Goal: Task Accomplishment & Management: Manage account settings

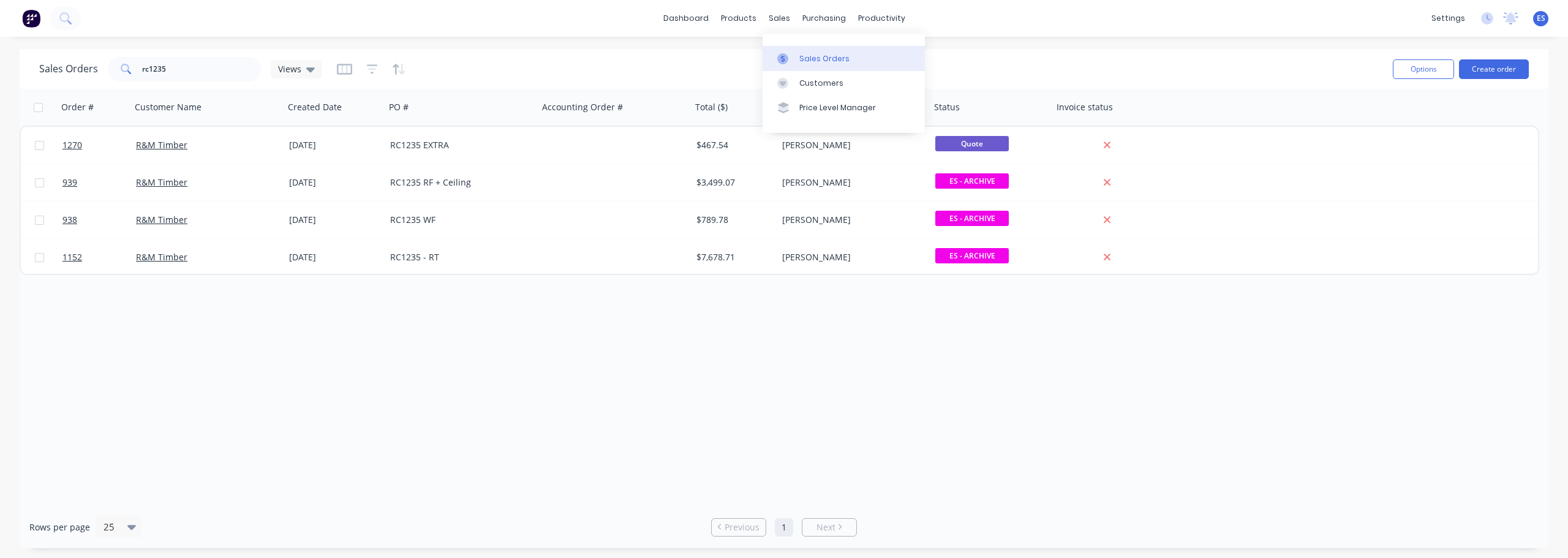
click at [805, 55] on div "Sales Orders" at bounding box center [825, 59] width 50 height 11
click at [829, 59] on div "Sales Orders" at bounding box center [825, 59] width 50 height 11
click at [202, 65] on input "rc1235" at bounding box center [202, 69] width 120 height 24
type input "rc1087"
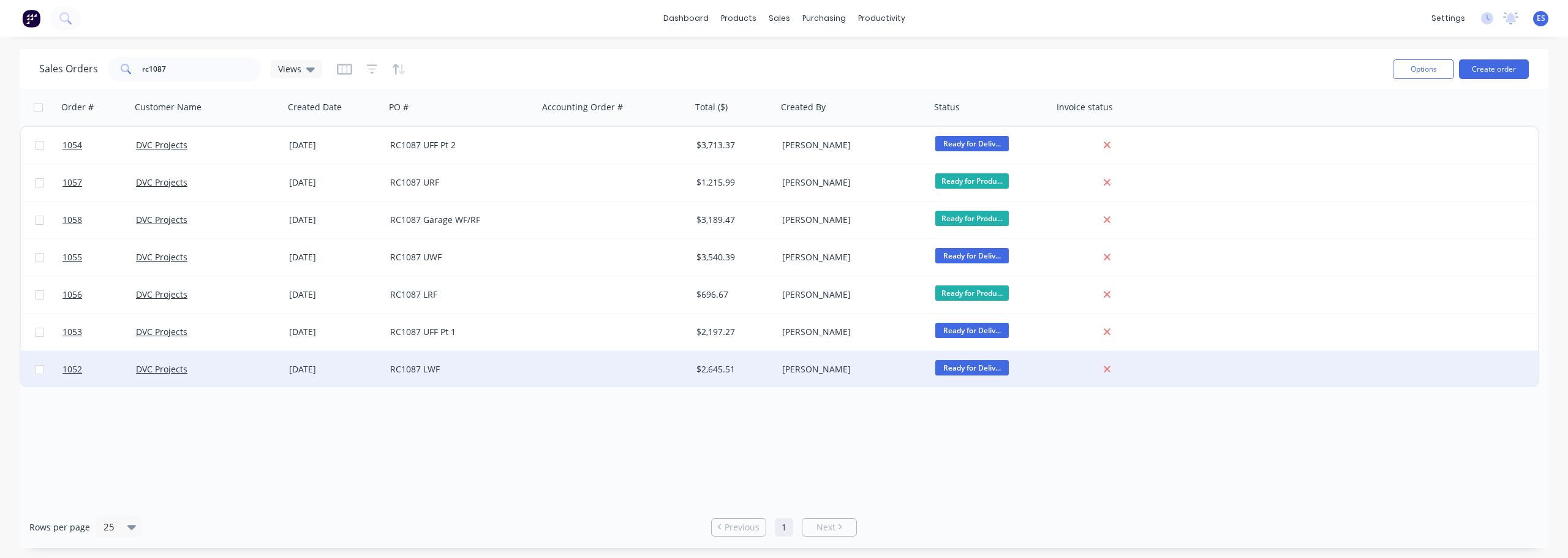
click at [581, 374] on div at bounding box center [615, 370] width 153 height 37
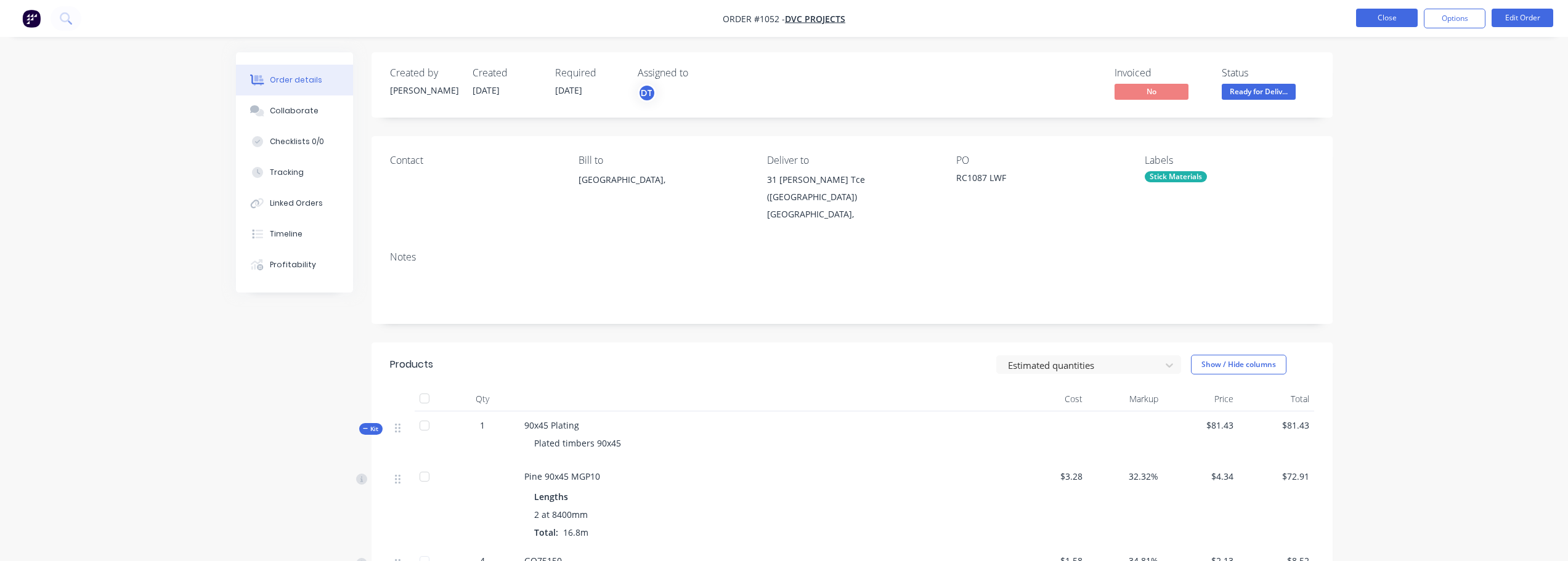
click at [1385, 23] on button "Close" at bounding box center [1387, 18] width 62 height 19
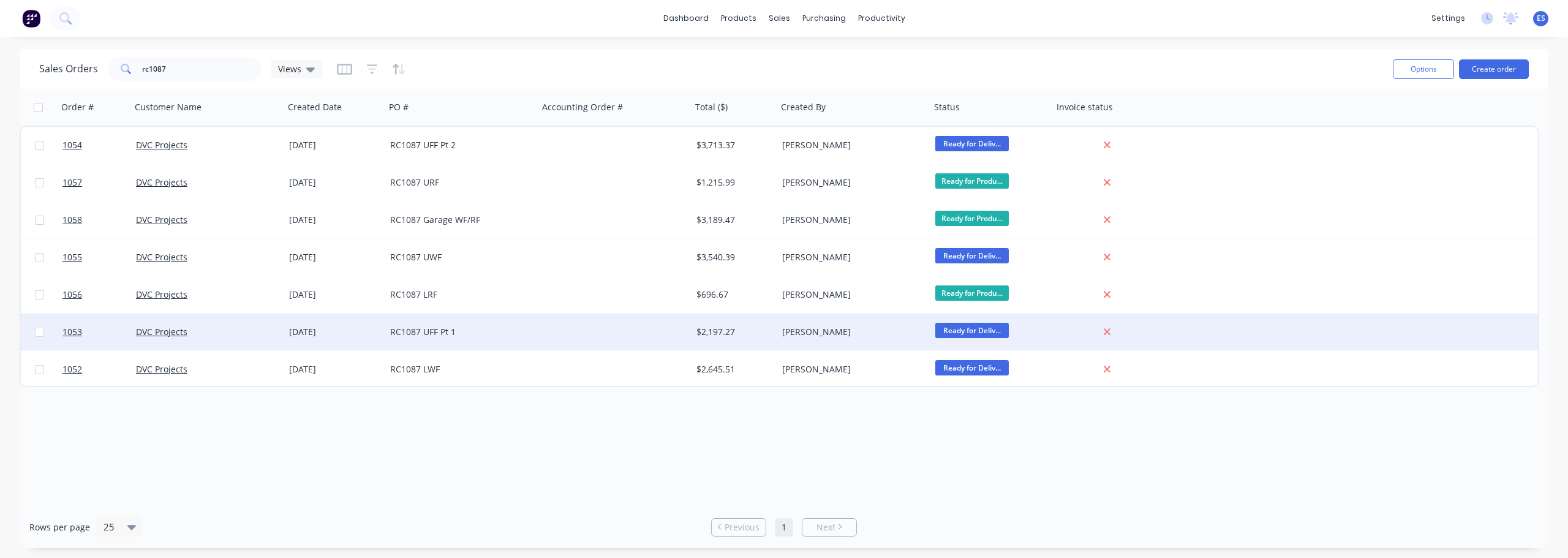
click at [551, 337] on div at bounding box center [615, 333] width 153 height 37
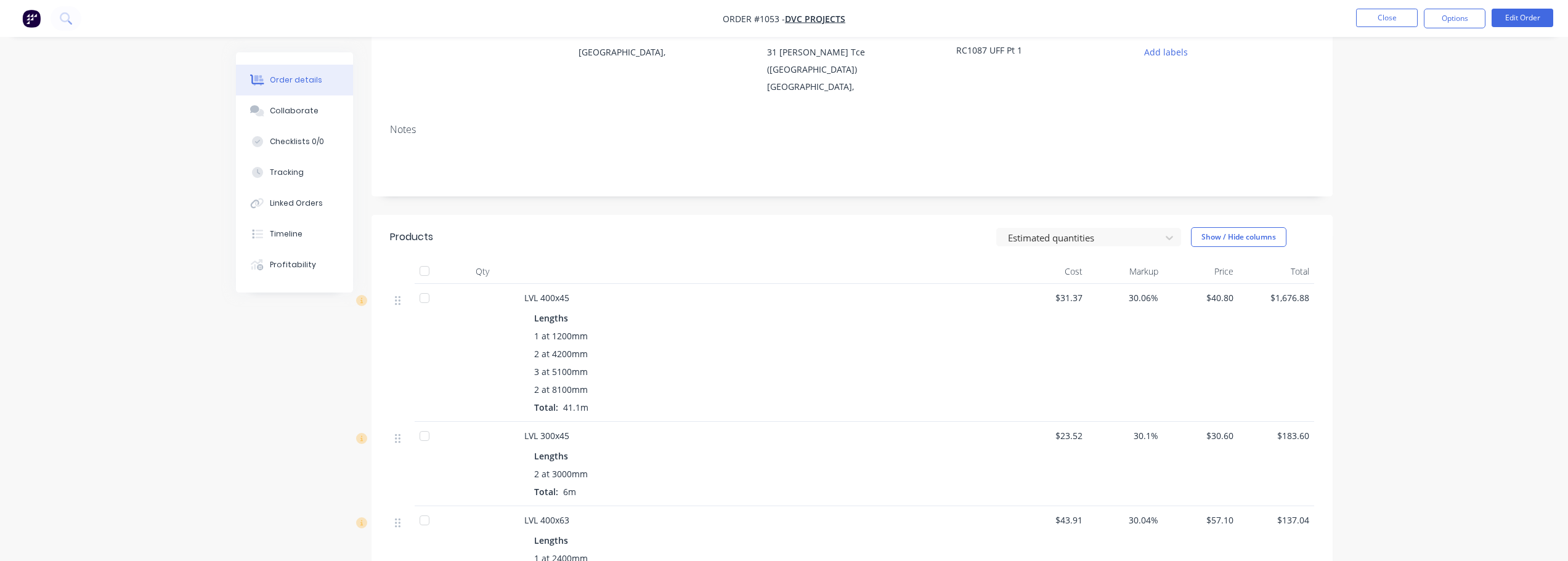
scroll to position [118, 0]
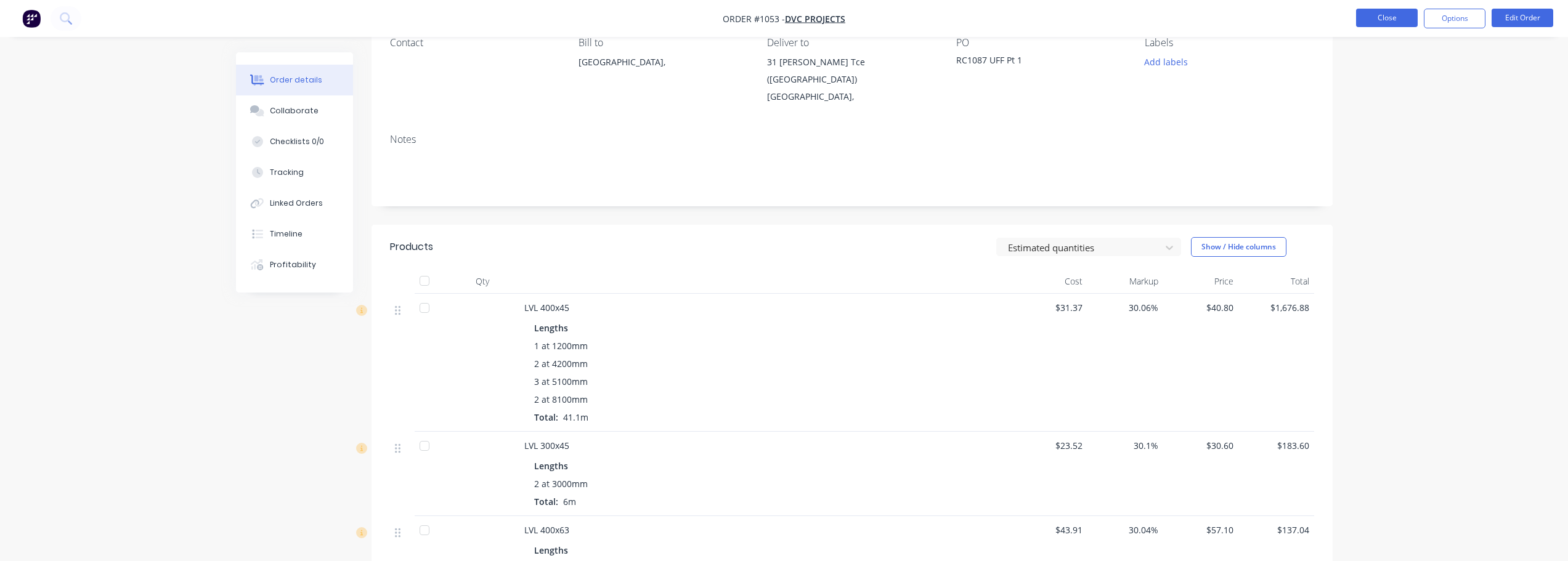
click at [1367, 20] on button "Close" at bounding box center [1387, 18] width 62 height 19
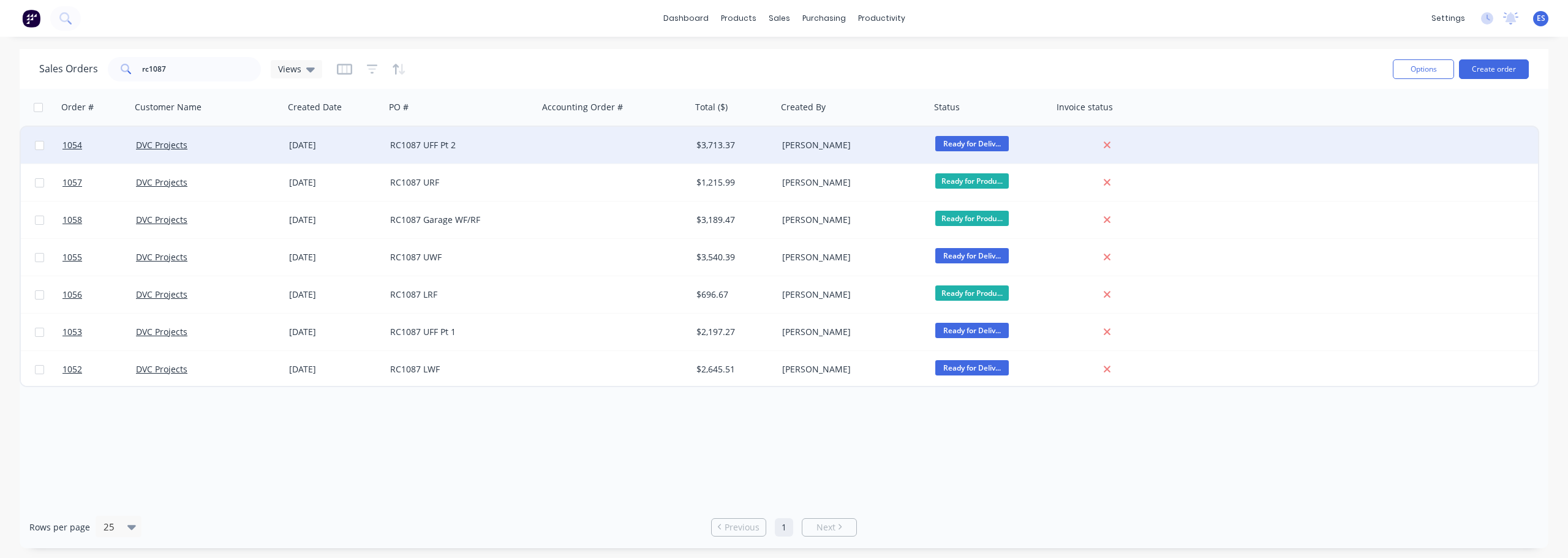
click at [502, 147] on div "RC1087 UFF Pt 2" at bounding box center [458, 145] width 136 height 13
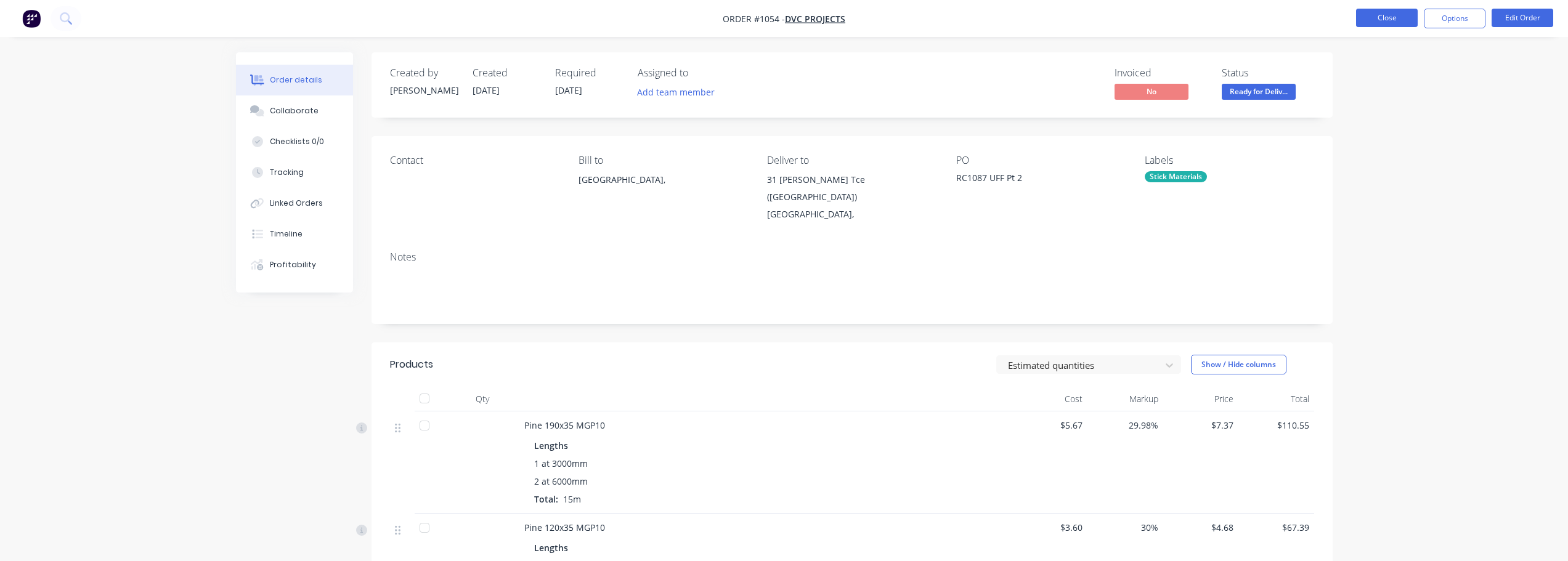
click at [1405, 13] on button "Close" at bounding box center [1387, 18] width 62 height 19
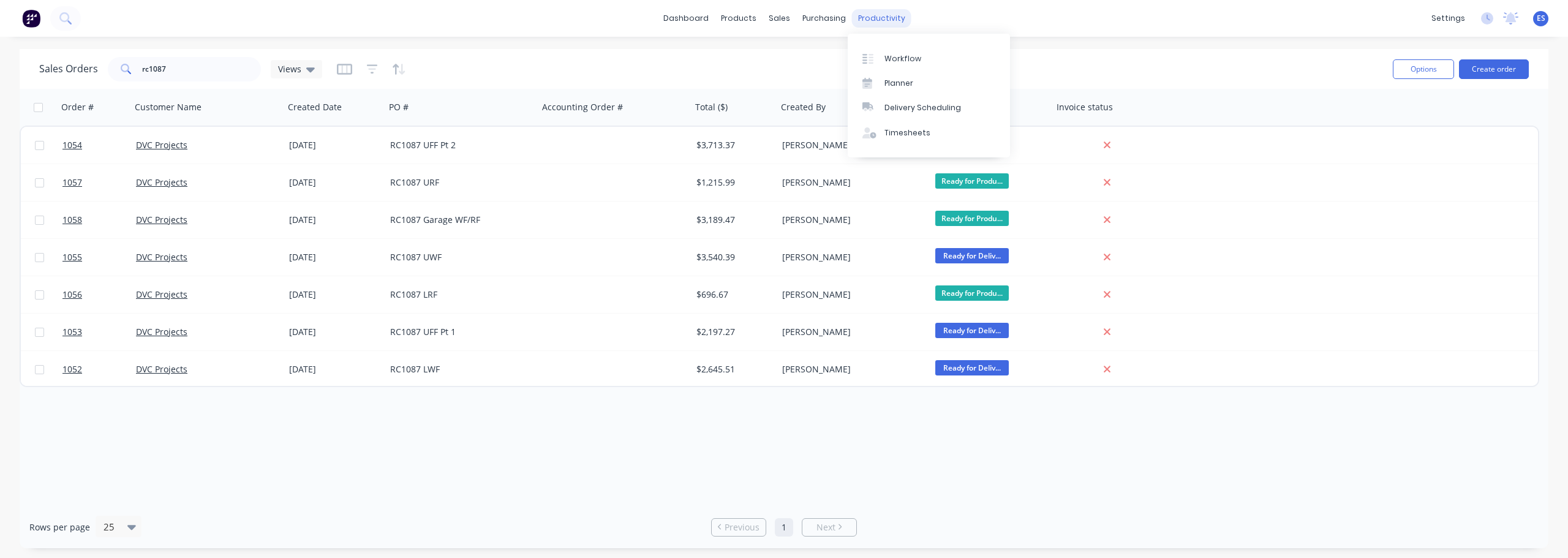
click at [897, 15] on div "productivity" at bounding box center [881, 19] width 59 height 19
click at [900, 55] on div "Workflow" at bounding box center [903, 59] width 37 height 11
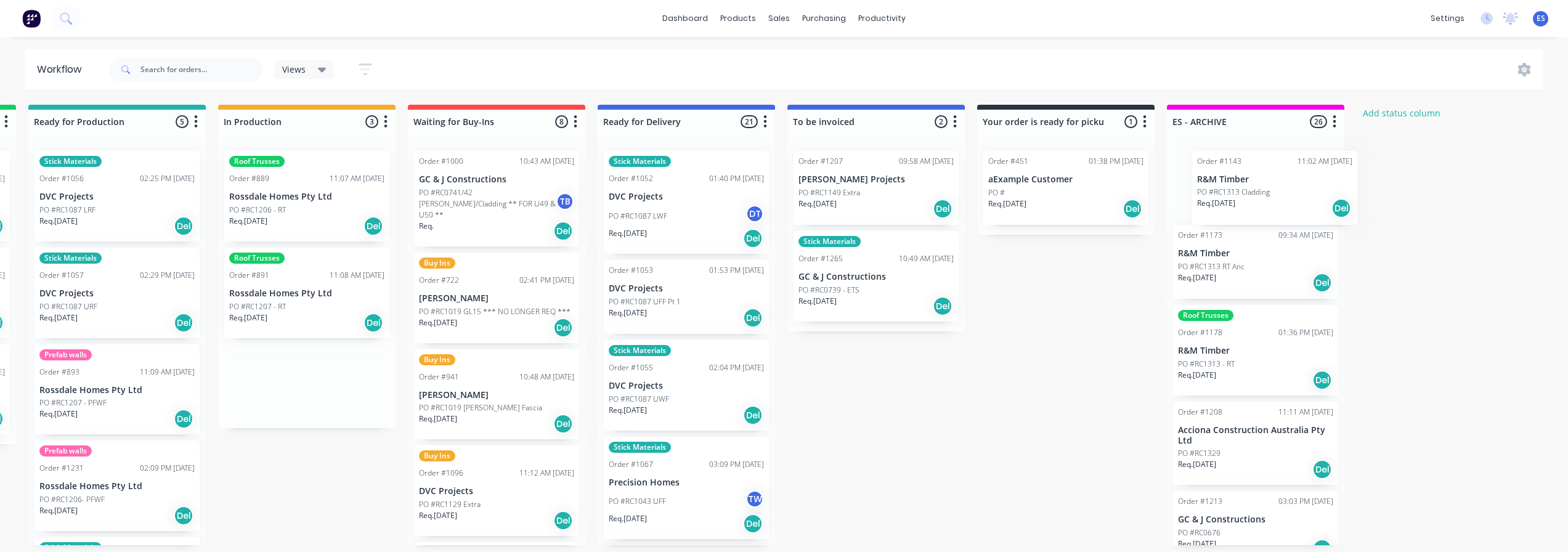
scroll to position [0, 580]
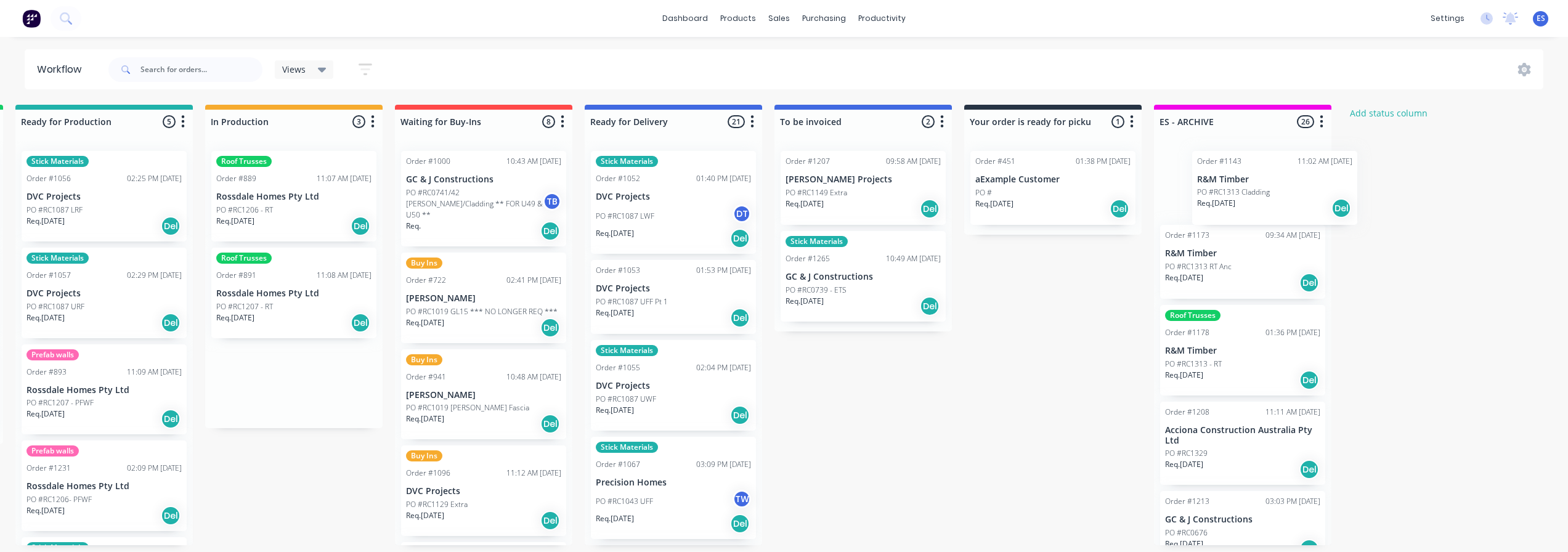
drag, startPoint x: 868, startPoint y: 395, endPoint x: 1270, endPoint y: 202, distance: 445.9
click at [1270, 202] on div "Submitted 25 Status colour #273444 hex #273444 Save Cancel Summaries Total orde…" at bounding box center [527, 325] width 2233 height 440
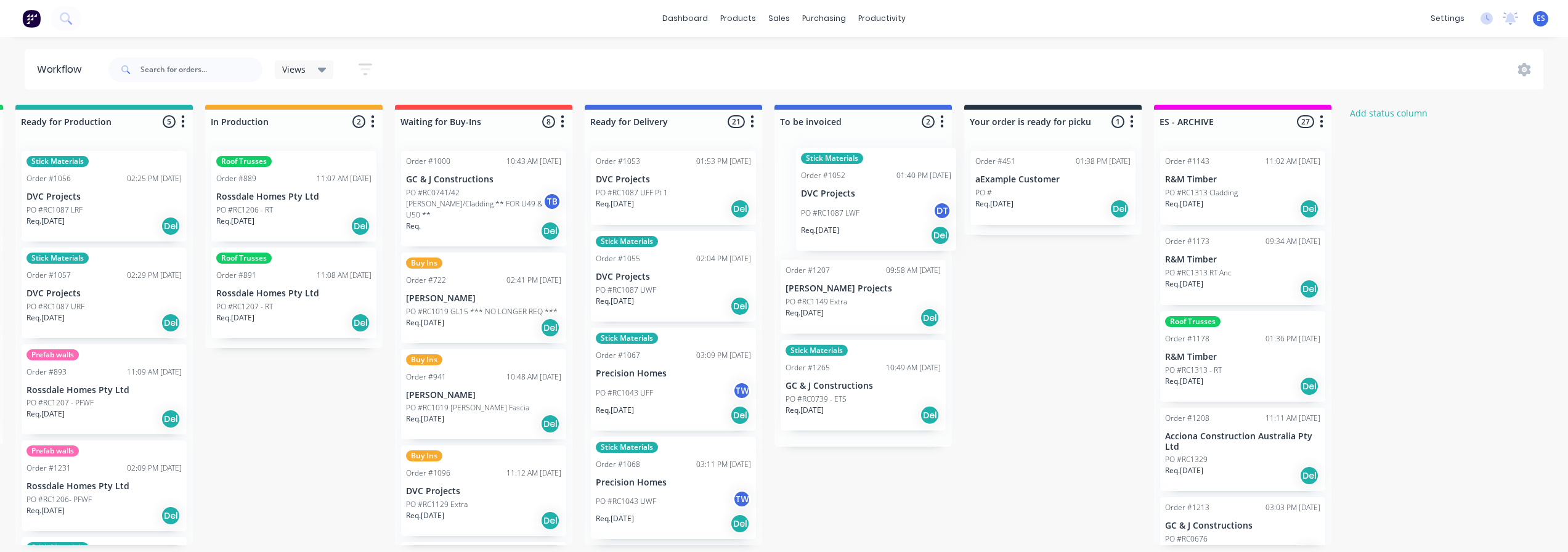
drag, startPoint x: 636, startPoint y: 223, endPoint x: 839, endPoint y: 215, distance: 203.2
click at [839, 215] on div "Submitted 25 Status colour #273444 hex #273444 Save Cancel Summaries Total orde…" at bounding box center [527, 325] width 2233 height 440
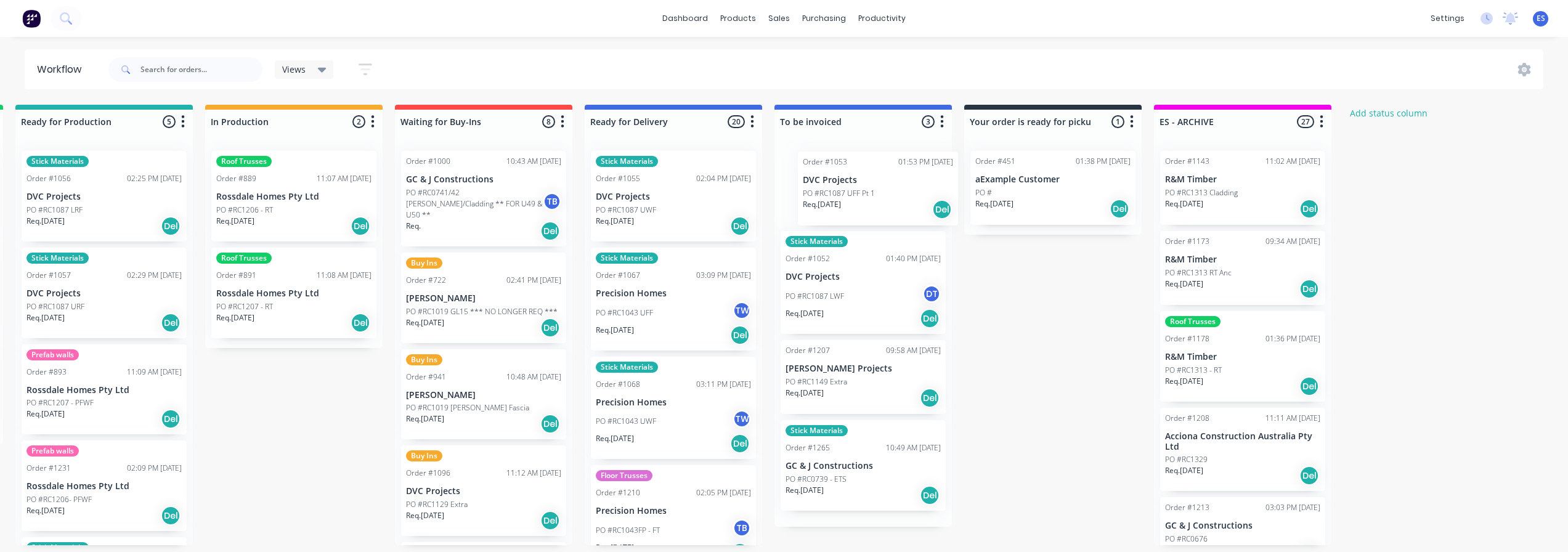
drag, startPoint x: 627, startPoint y: 191, endPoint x: 839, endPoint y: 193, distance: 212.0
click at [839, 193] on div "Submitted 25 Status colour #273444 hex #273444 Save Cancel Summaries Total orde…" at bounding box center [527, 325] width 2233 height 440
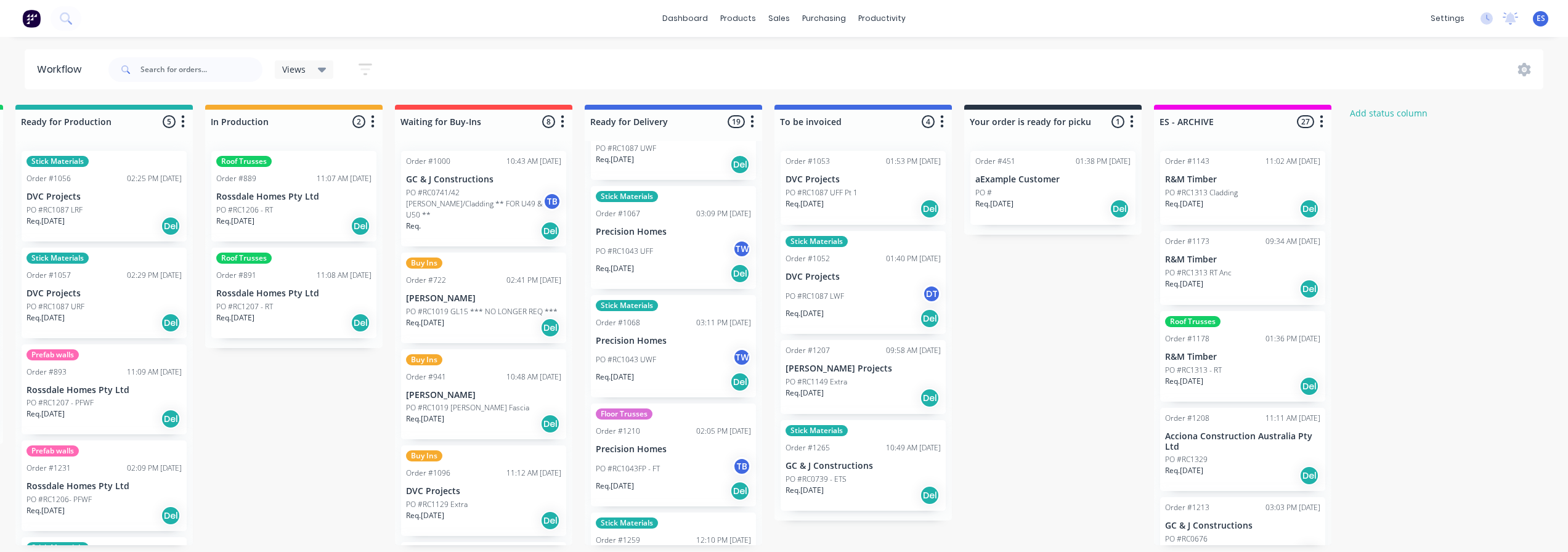
scroll to position [58, 0]
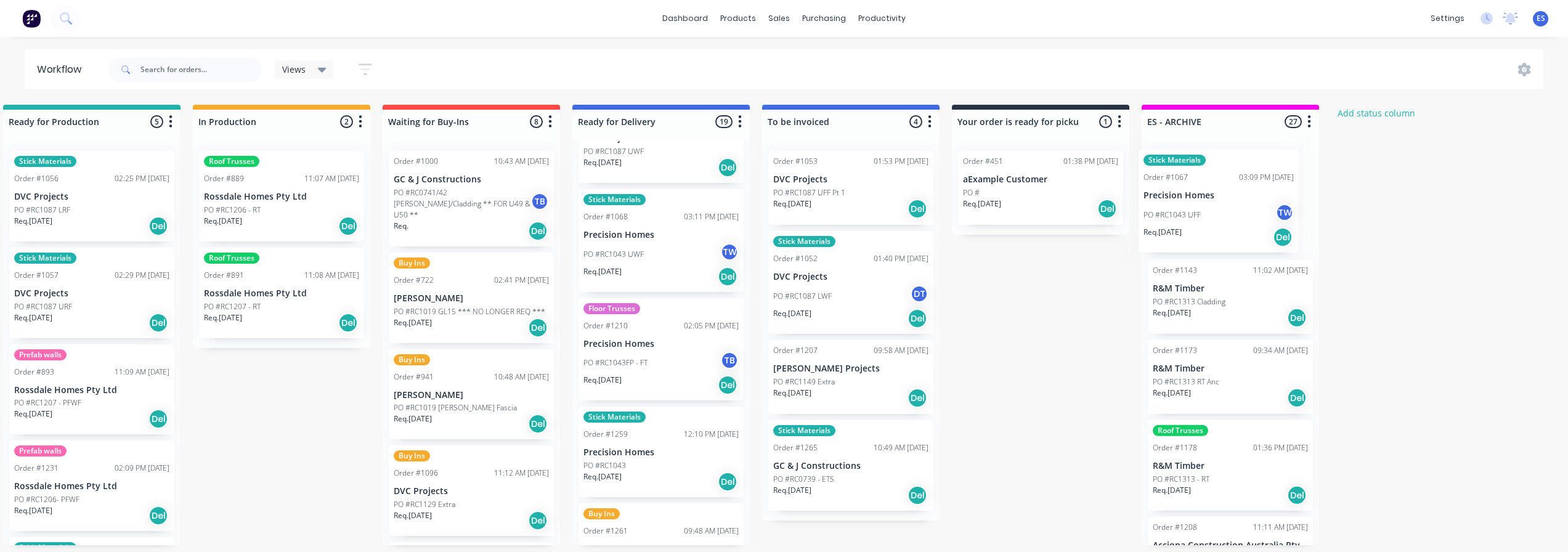
drag, startPoint x: 663, startPoint y: 261, endPoint x: 1186, endPoint y: 221, distance: 524.5
click at [1186, 221] on div "Submitted 25 Status colour #273444 hex #273444 Save Cancel Summaries Total orde…" at bounding box center [514, 325] width 2233 height 440
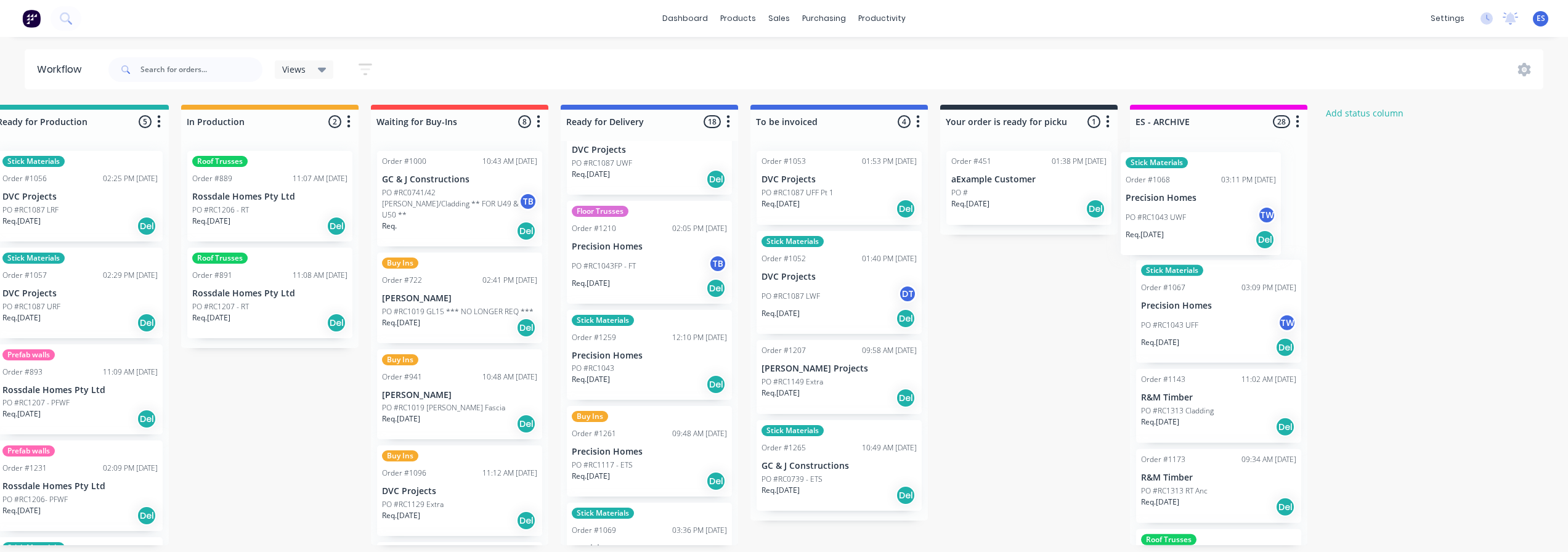
scroll to position [0, 610]
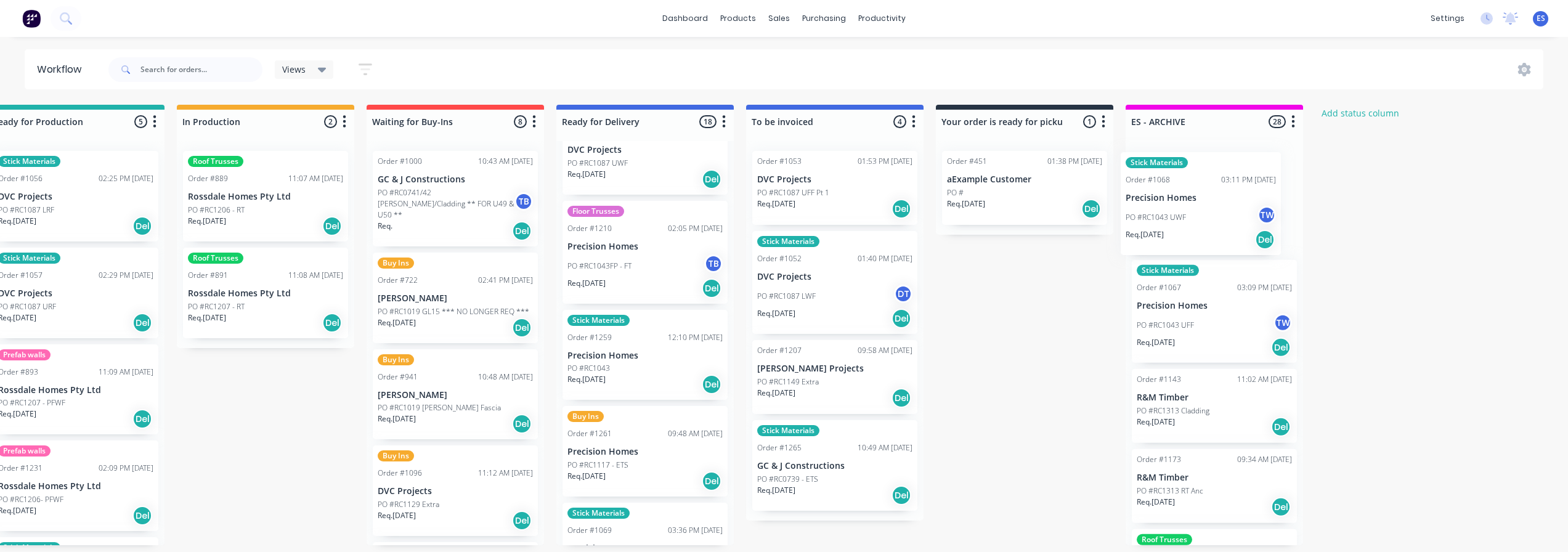
drag, startPoint x: 599, startPoint y: 262, endPoint x: 1147, endPoint y: 225, distance: 549.2
click at [1147, 225] on div "Submitted 25 Status colour #273444 hex #273444 Save Cancel Summaries Total orde…" at bounding box center [499, 325] width 2233 height 440
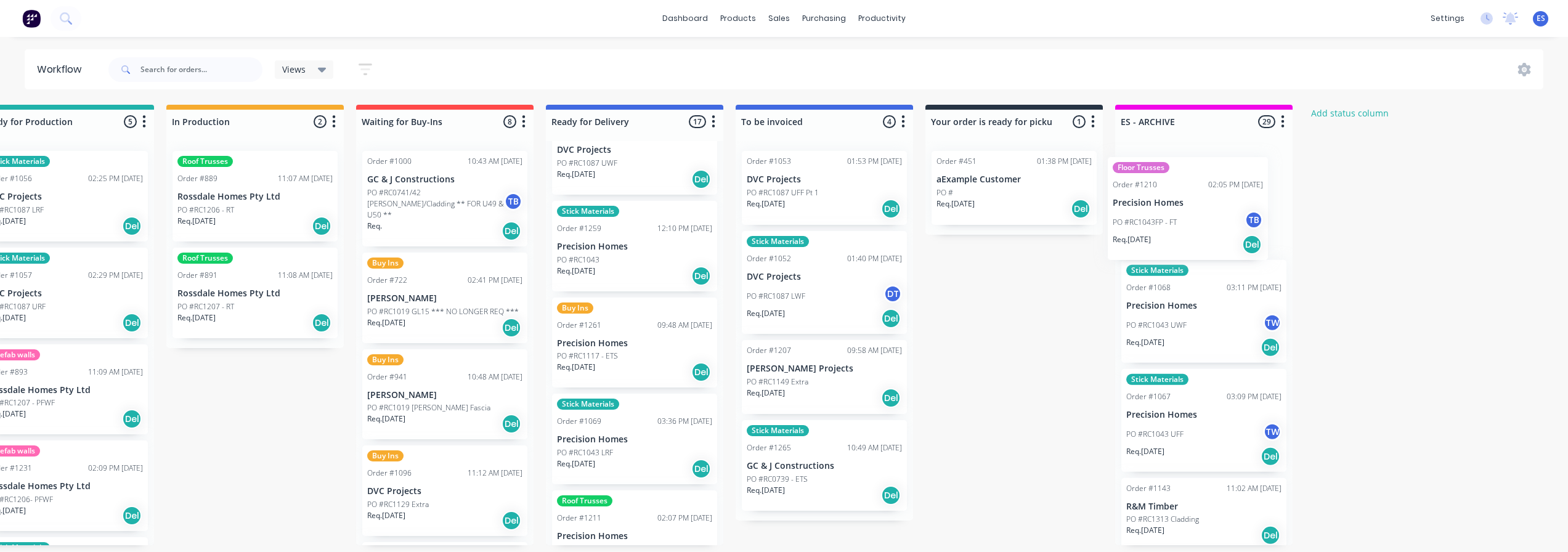
scroll to position [0, 621]
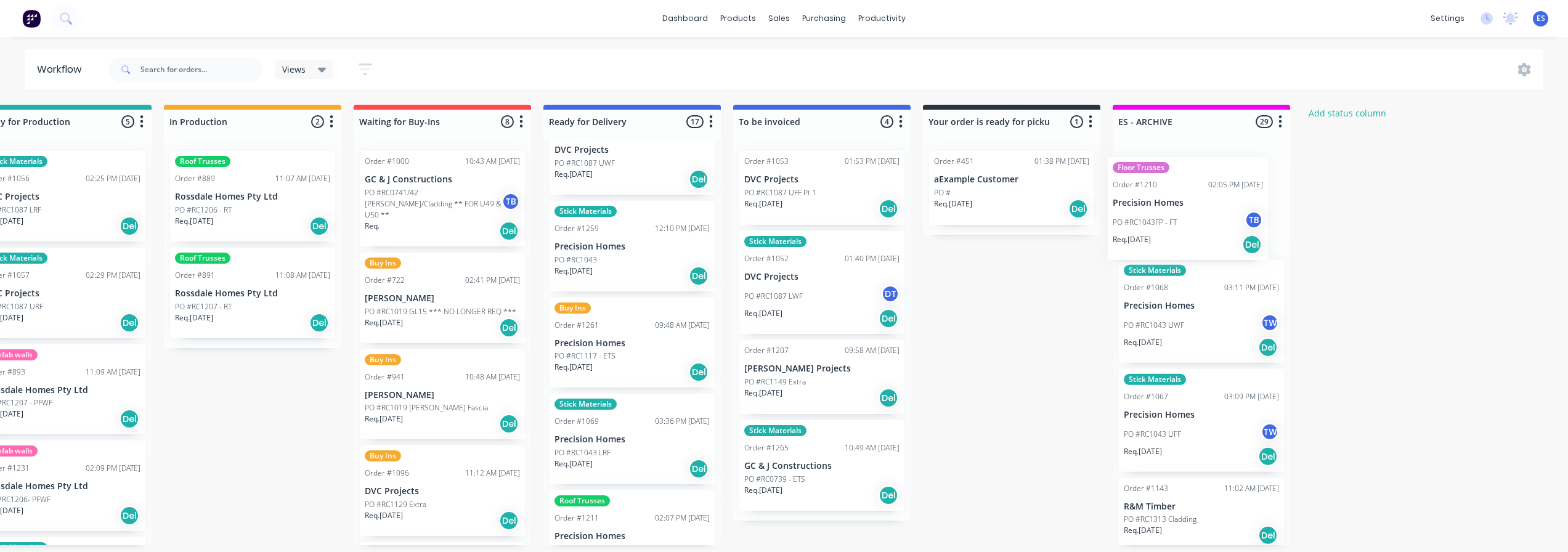
drag, startPoint x: 604, startPoint y: 273, endPoint x: 1158, endPoint y: 229, distance: 555.7
click at [1158, 229] on div "Submitted 25 Status colour #273444 hex #273444 Save Cancel Summaries Total orde…" at bounding box center [486, 325] width 2233 height 440
click at [632, 262] on div "PO #RC1043" at bounding box center [632, 260] width 156 height 11
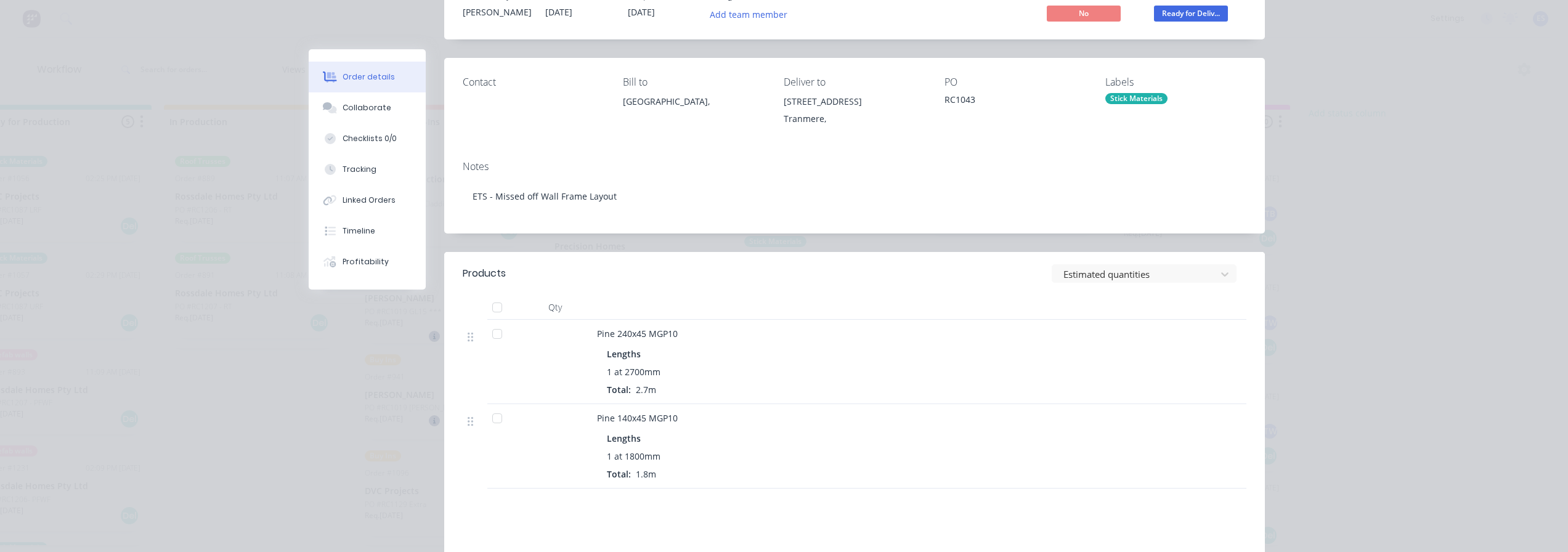
scroll to position [0, 0]
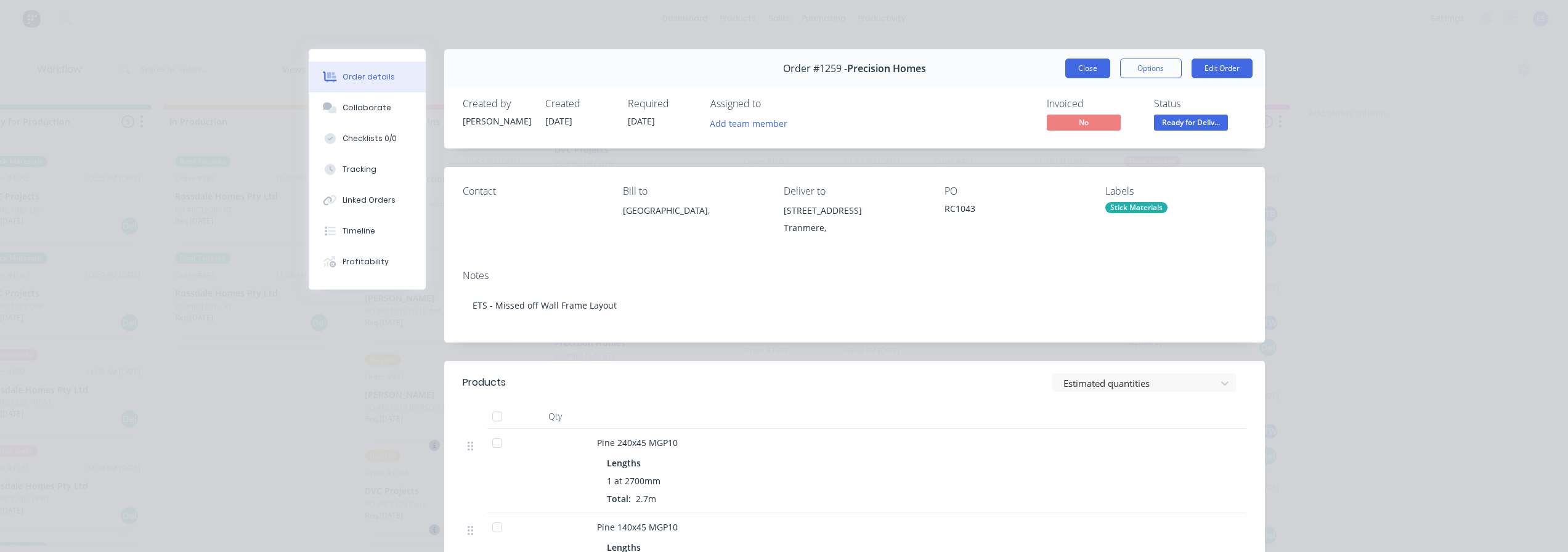
click at [1084, 66] on button "Close" at bounding box center [1088, 68] width 45 height 20
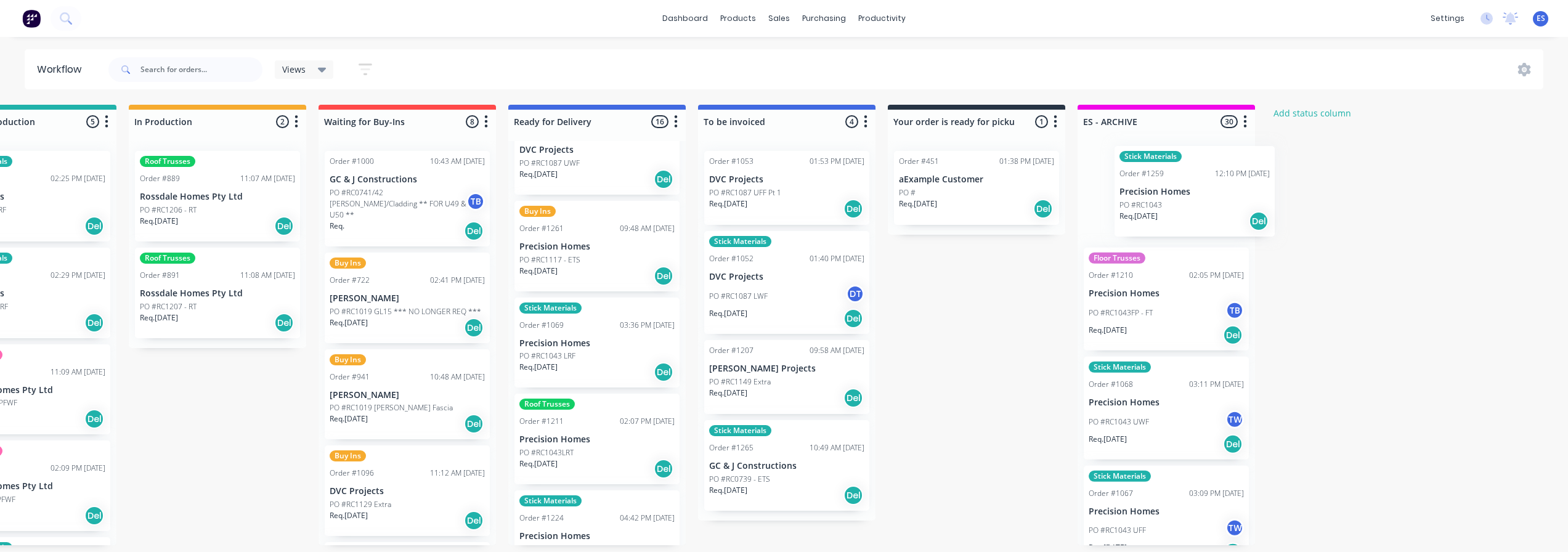
scroll to position [0, 661]
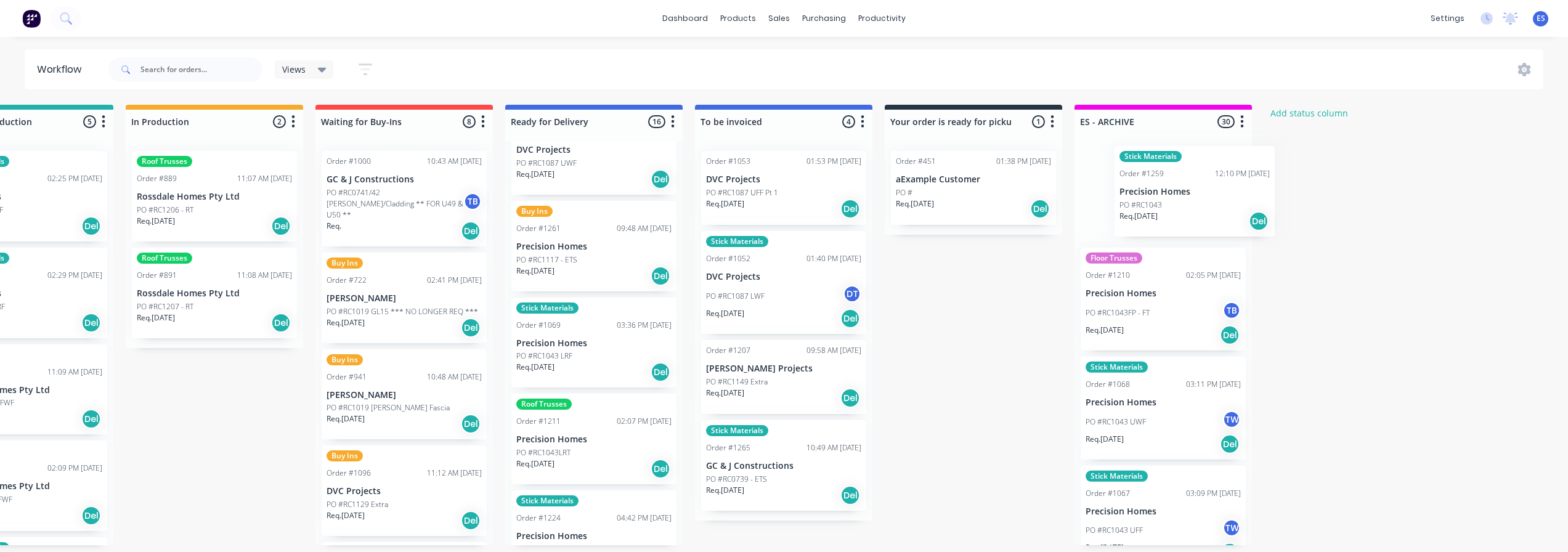
drag, startPoint x: 627, startPoint y: 264, endPoint x: 1149, endPoint y: 207, distance: 525.1
click at [1157, 206] on div "Submitted 25 Status colour #273444 hex #273444 Save Cancel Summaries Total orde…" at bounding box center [447, 325] width 2233 height 440
click at [580, 266] on div "Req. [DATE] Del" at bounding box center [594, 276] width 156 height 21
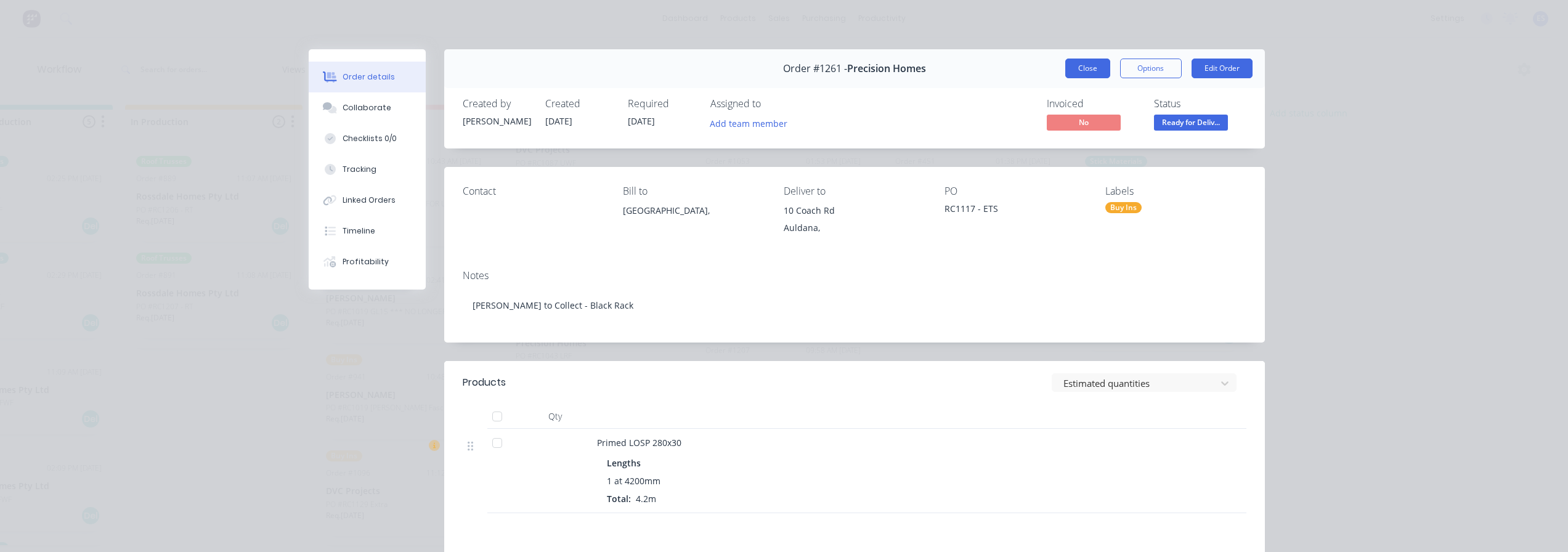
click at [1085, 65] on button "Close" at bounding box center [1088, 68] width 45 height 20
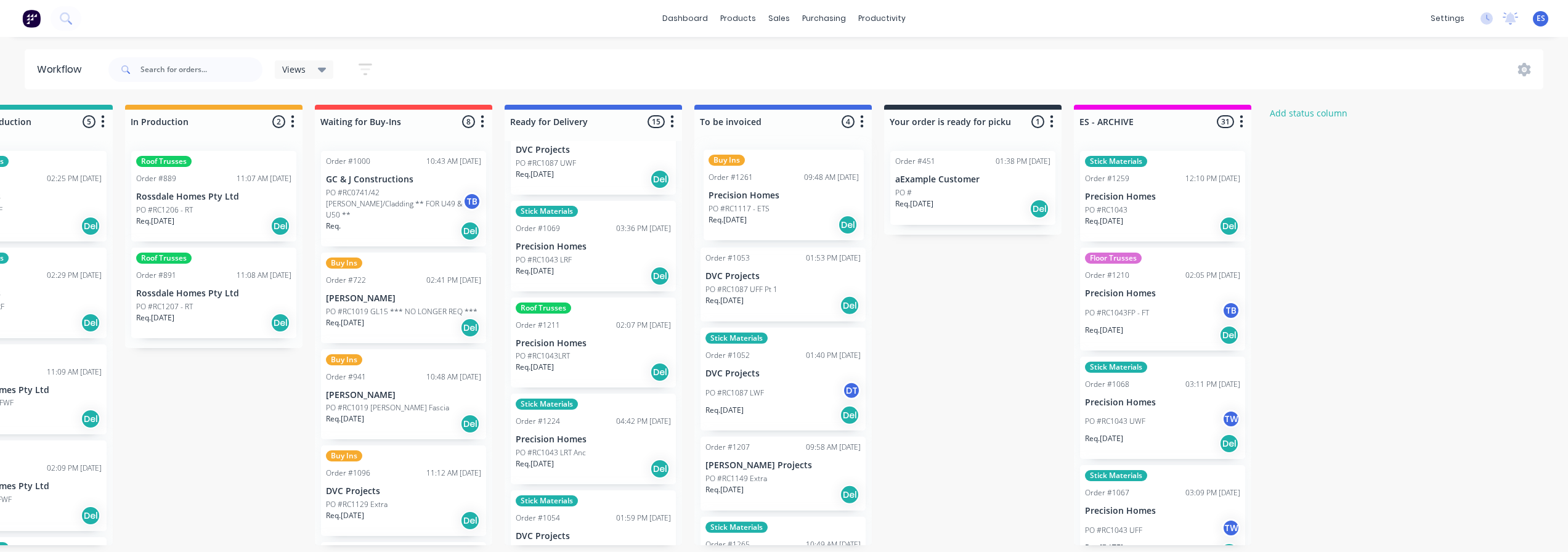
drag, startPoint x: 615, startPoint y: 261, endPoint x: 748, endPoint y: 207, distance: 143.5
click at [748, 207] on div "Submitted 25 Status colour #273444 hex #273444 Save Cancel Summaries Total orde…" at bounding box center [447, 325] width 2233 height 440
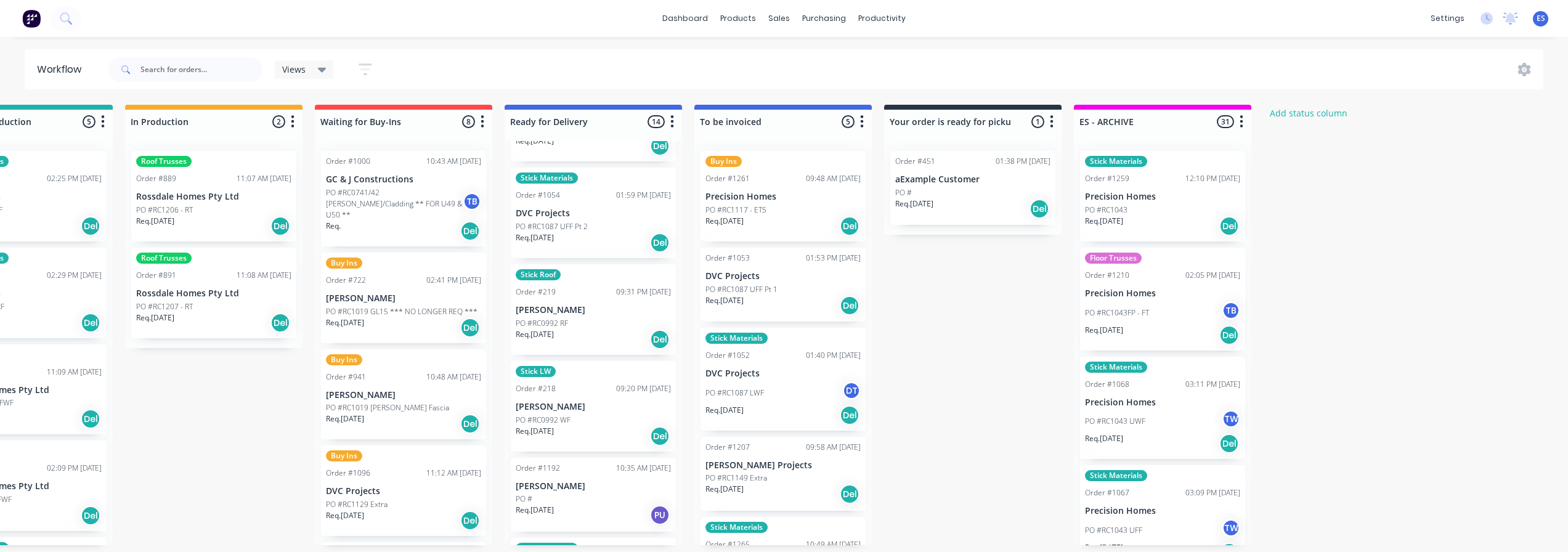
scroll to position [367, 0]
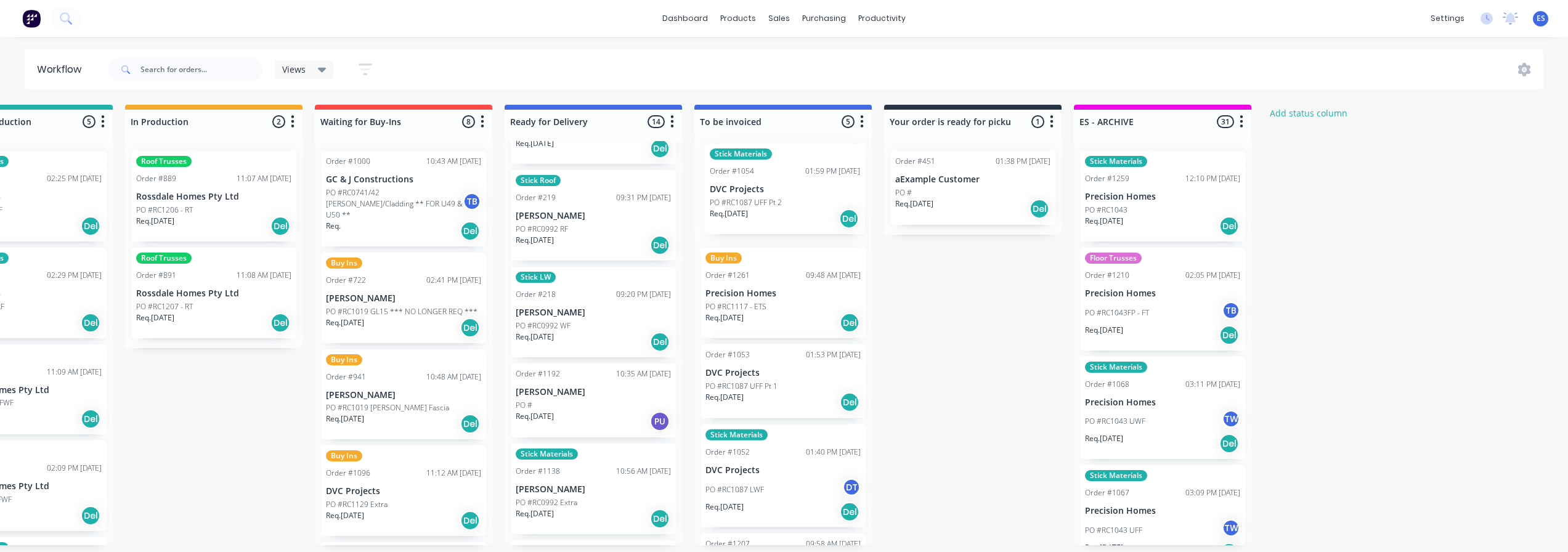
drag, startPoint x: 556, startPoint y: 232, endPoint x: 756, endPoint y: 208, distance: 201.4
click at [756, 208] on div "Submitted 25 Status colour #273444 hex #273444 Save Cancel Summaries Total orde…" at bounding box center [447, 325] width 2233 height 440
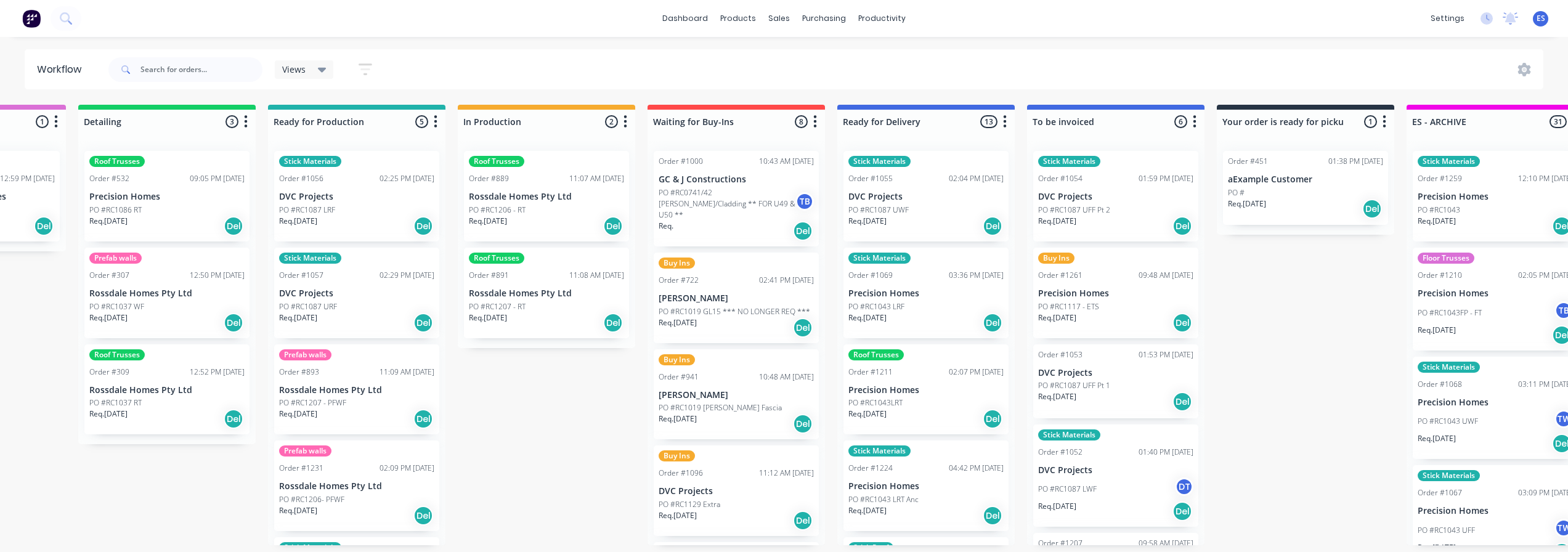
scroll to position [0, 256]
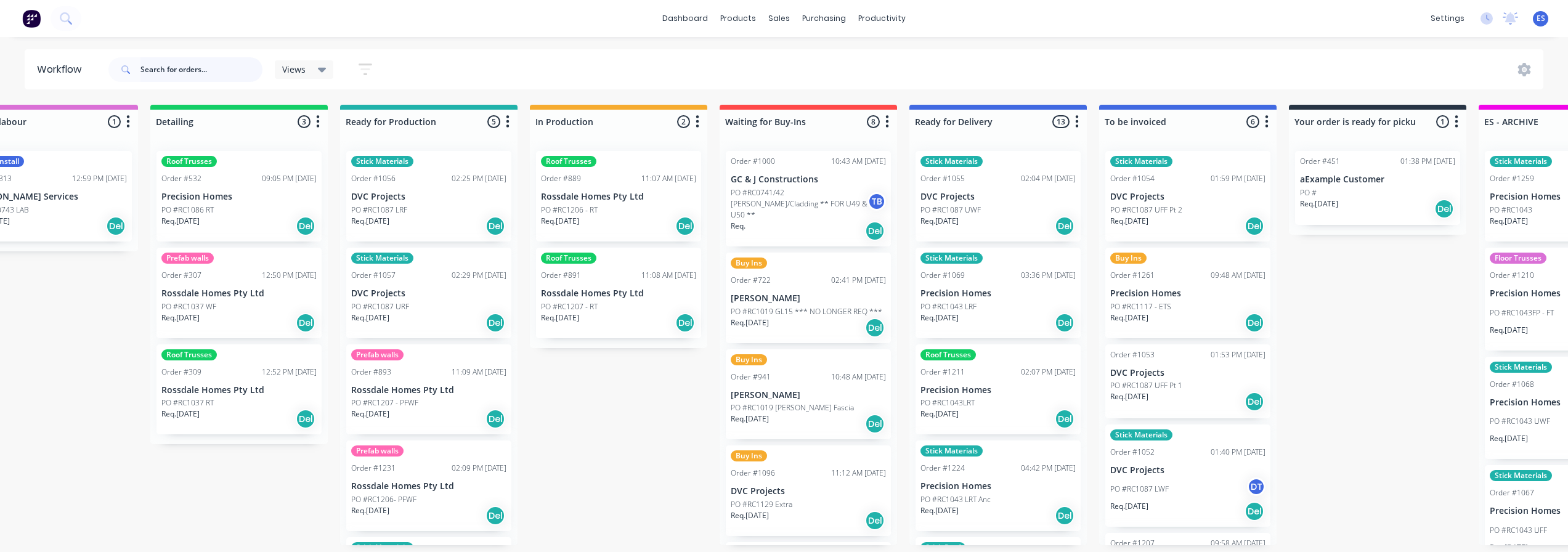
click at [201, 63] on input "text" at bounding box center [201, 69] width 122 height 25
type input "rc1043"
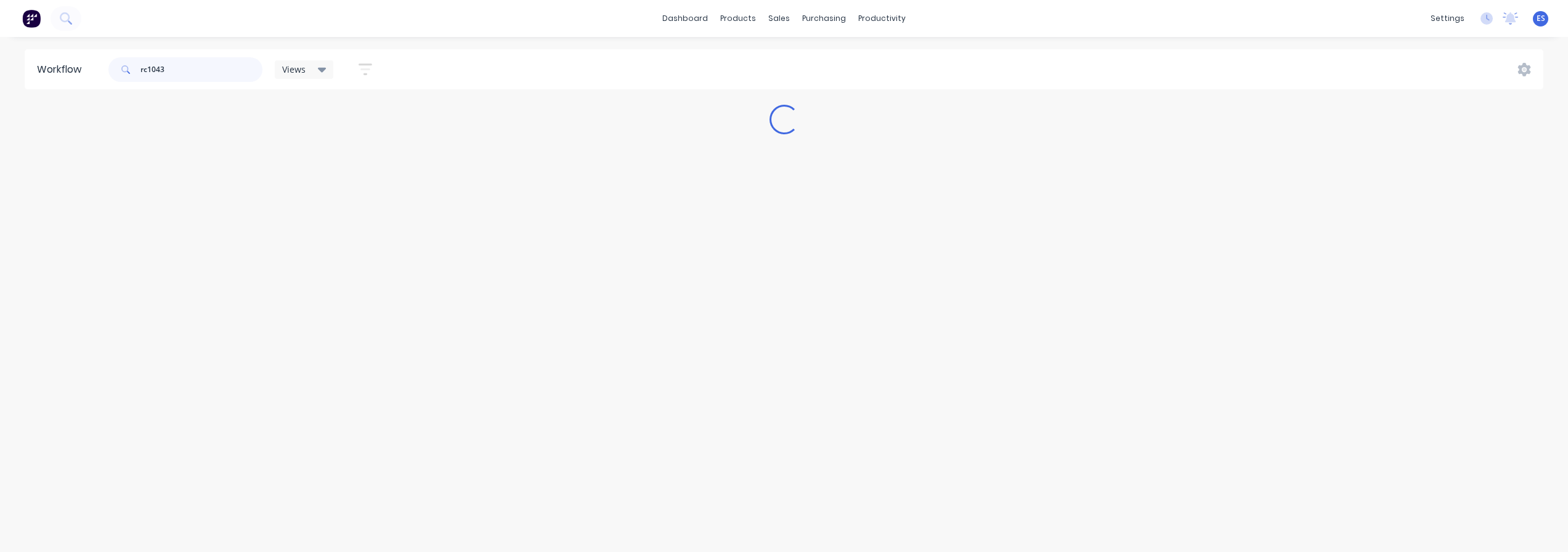
scroll to position [0, 0]
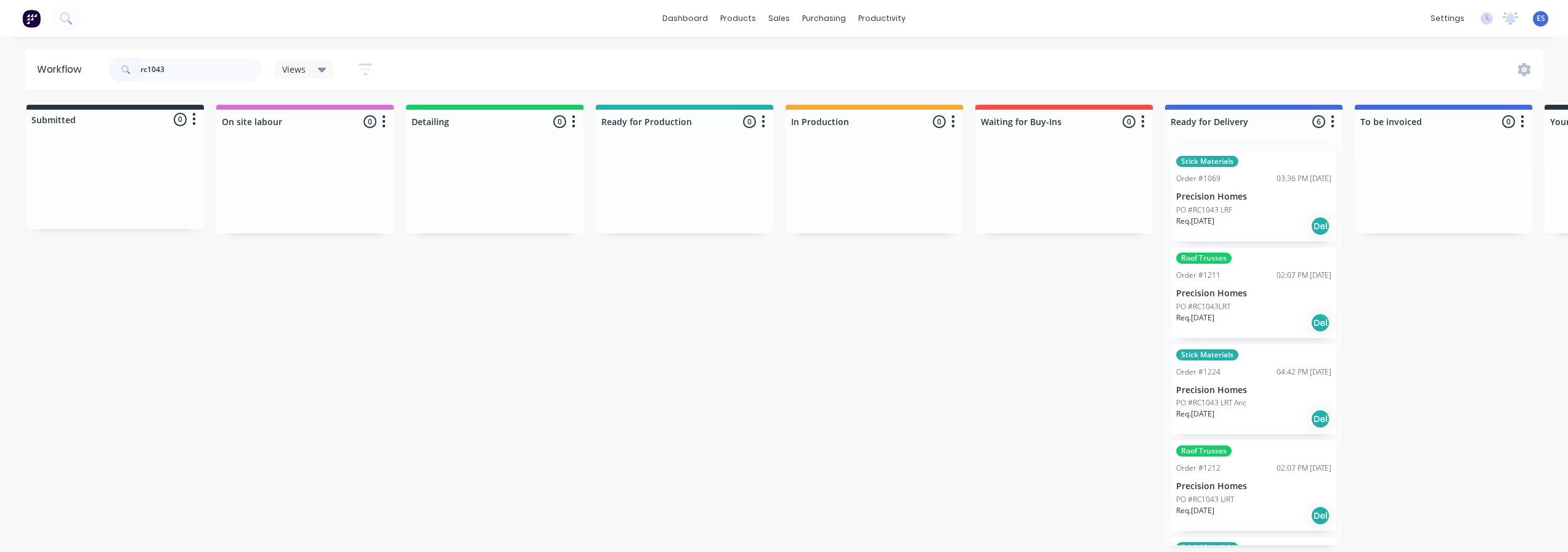
click at [1259, 226] on div "Req. [DATE] Del" at bounding box center [1254, 226] width 156 height 21
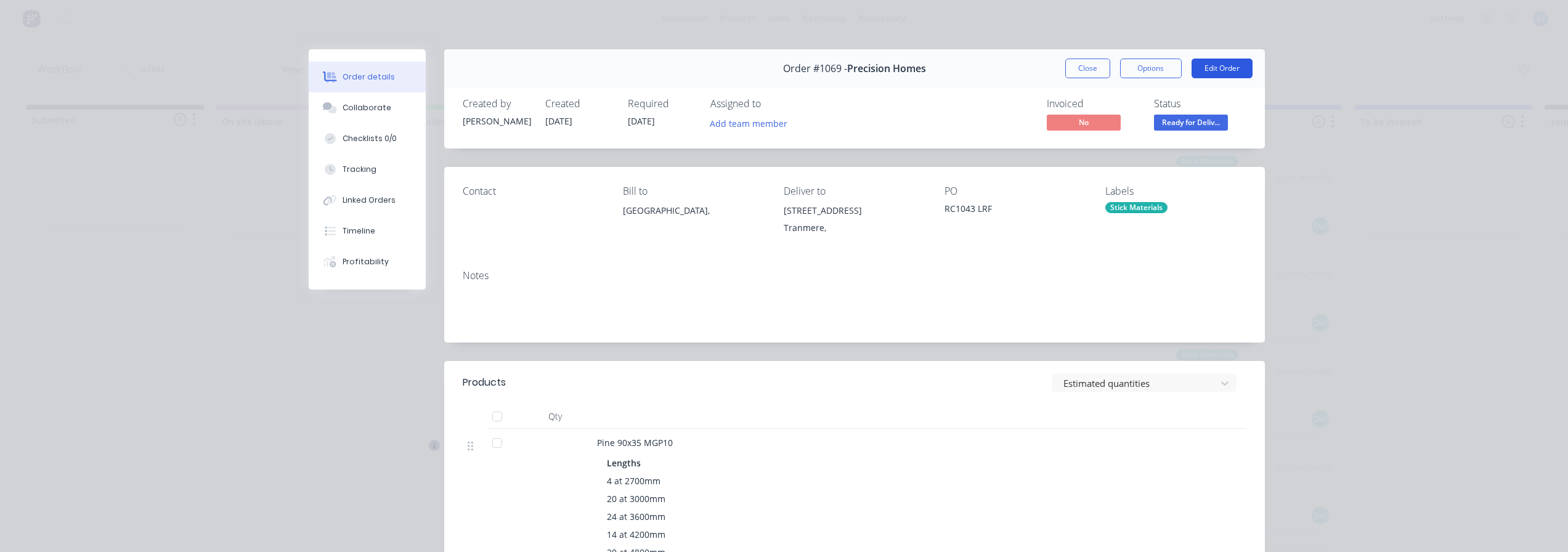
click at [1228, 72] on button "Edit Order" at bounding box center [1222, 68] width 61 height 20
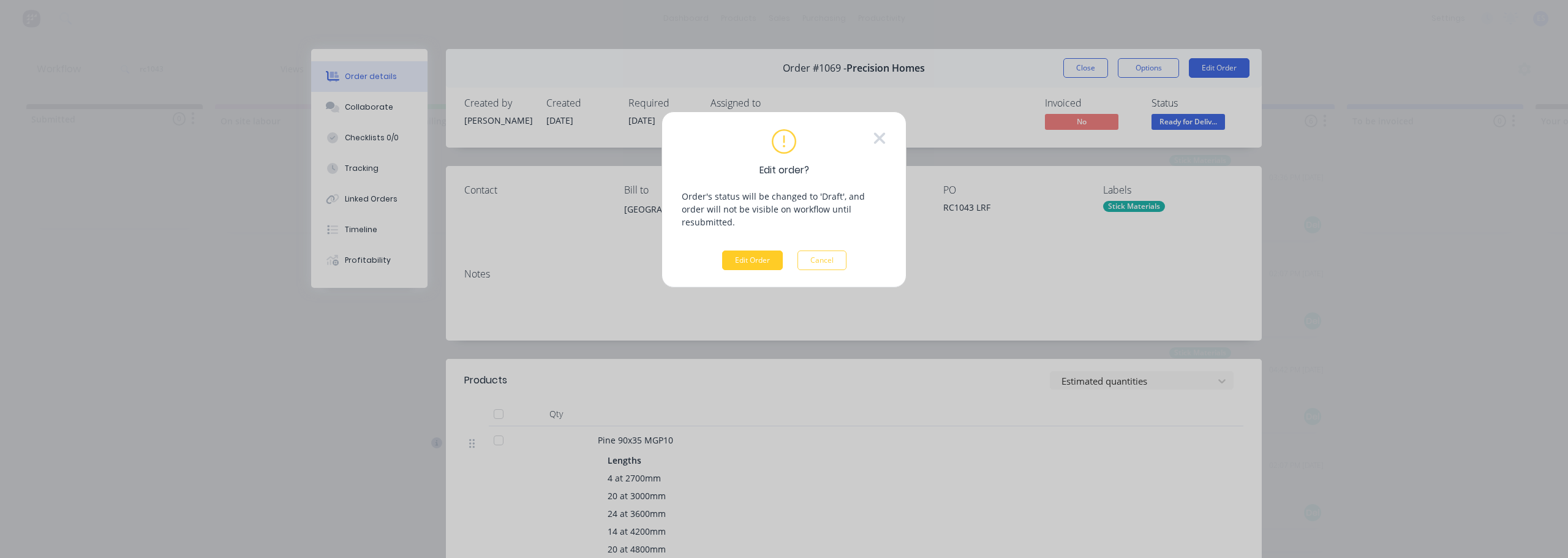
click at [761, 251] on button "Edit Order" at bounding box center [753, 260] width 61 height 20
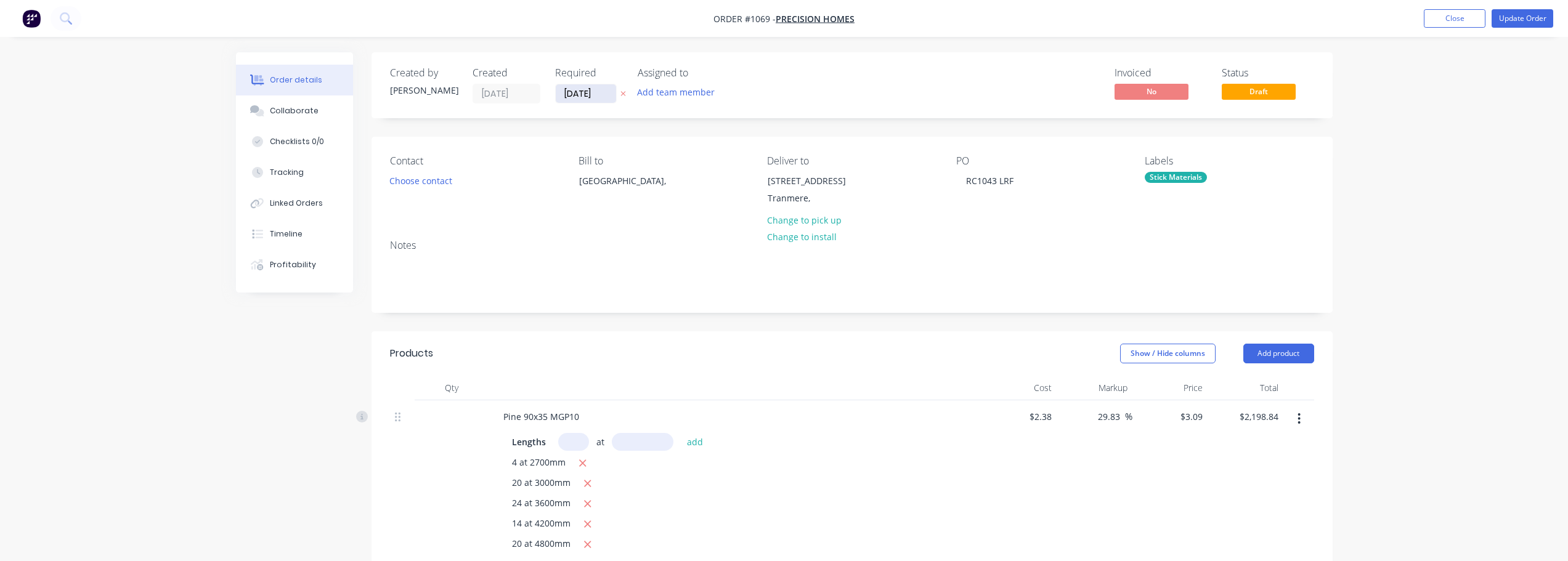
click at [590, 95] on input "[DATE]" at bounding box center [586, 94] width 60 height 19
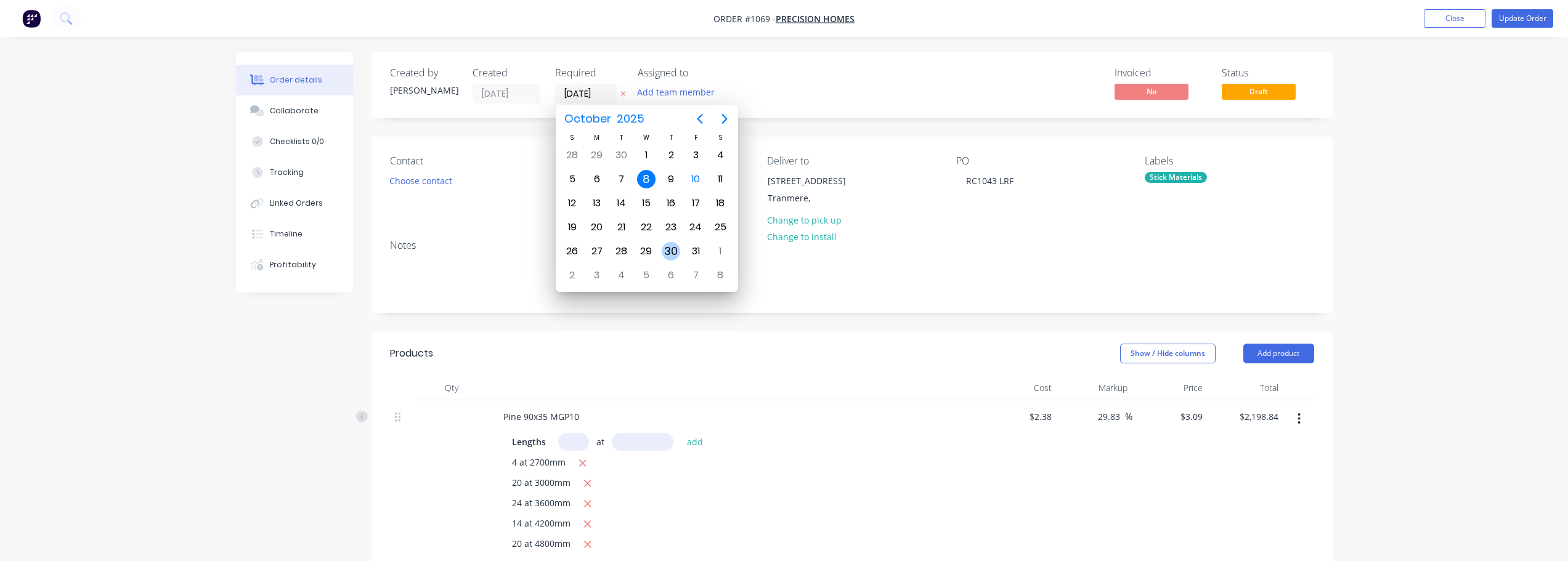
click at [675, 251] on div "30" at bounding box center [671, 251] width 19 height 19
type input "[DATE]"
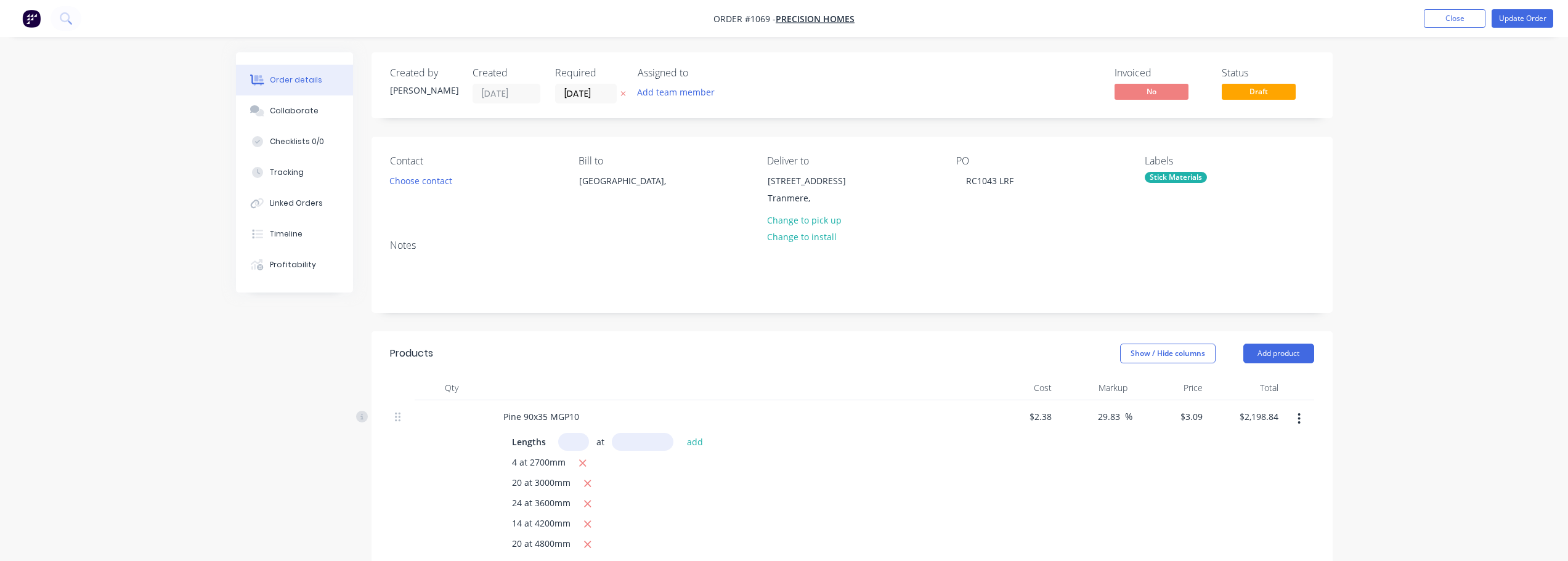
click at [1505, 28] on nav "Order #1069 - Precision Homes Add product Close Update Order" at bounding box center [784, 19] width 1568 height 37
click at [1518, 21] on button "Update Order" at bounding box center [1522, 19] width 62 height 19
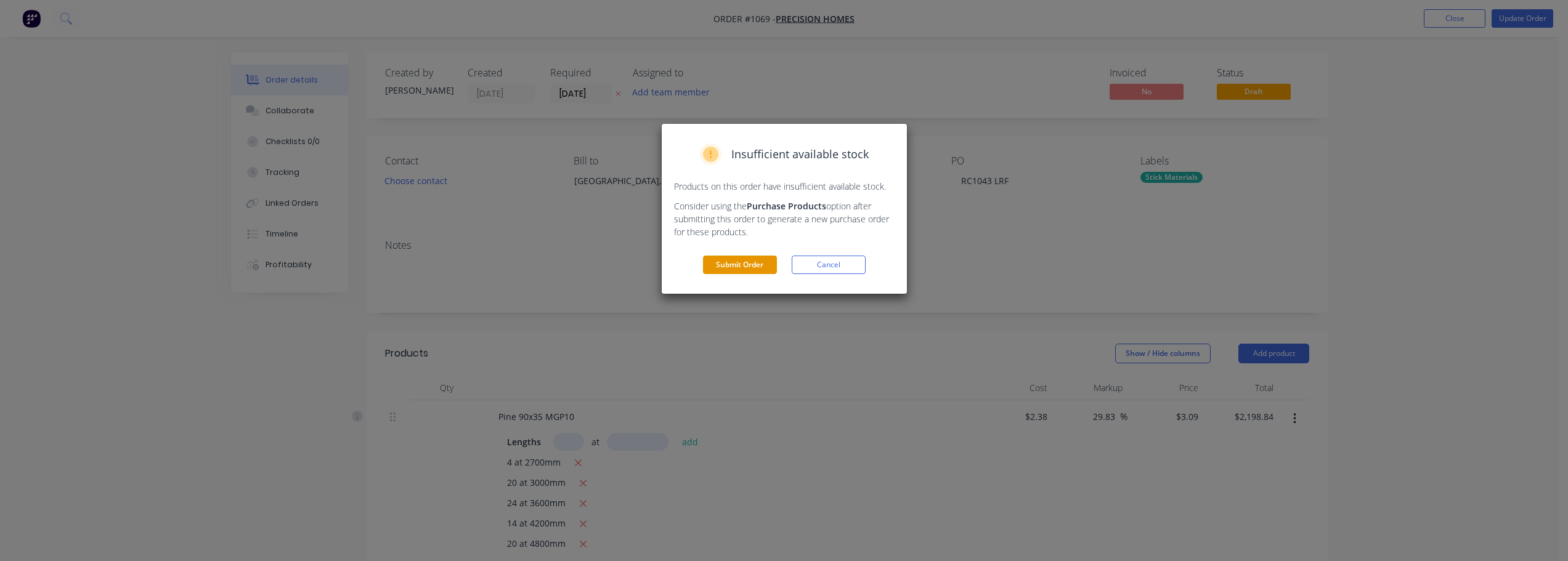
click at [747, 271] on button "Submit Order" at bounding box center [740, 265] width 74 height 19
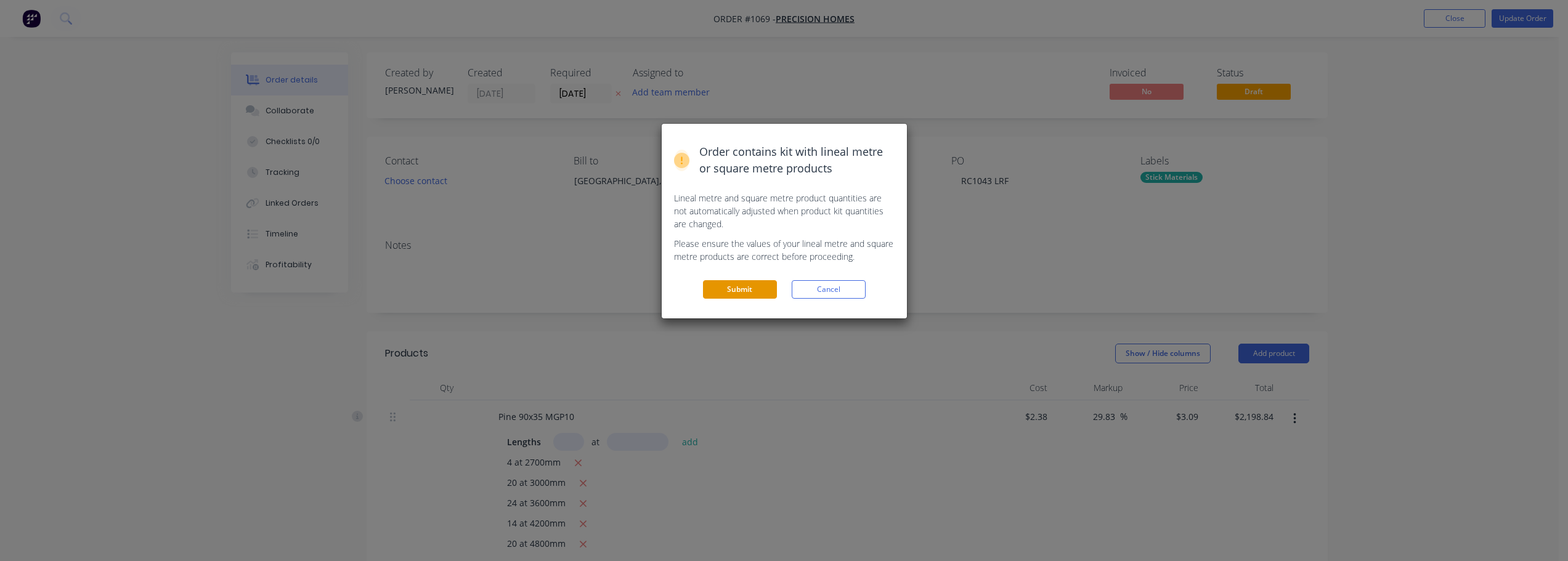
click at [752, 292] on button "Submit" at bounding box center [740, 290] width 74 height 19
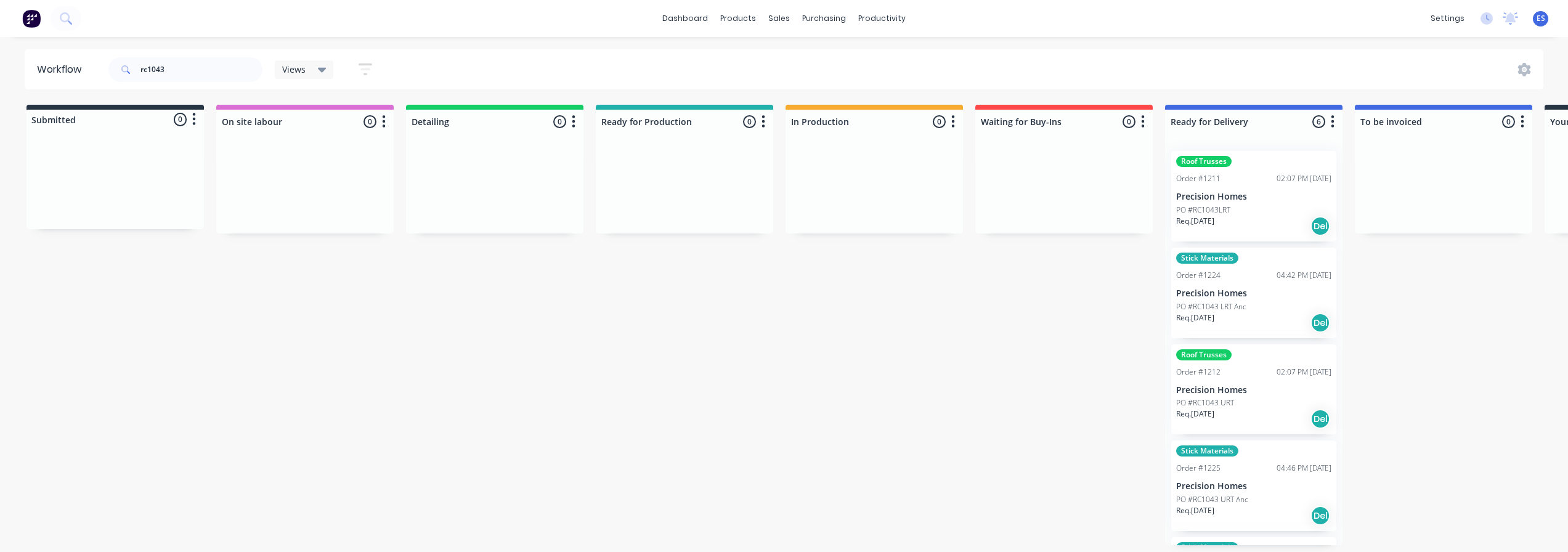
click at [1241, 197] on p "Precision Homes" at bounding box center [1254, 197] width 156 height 11
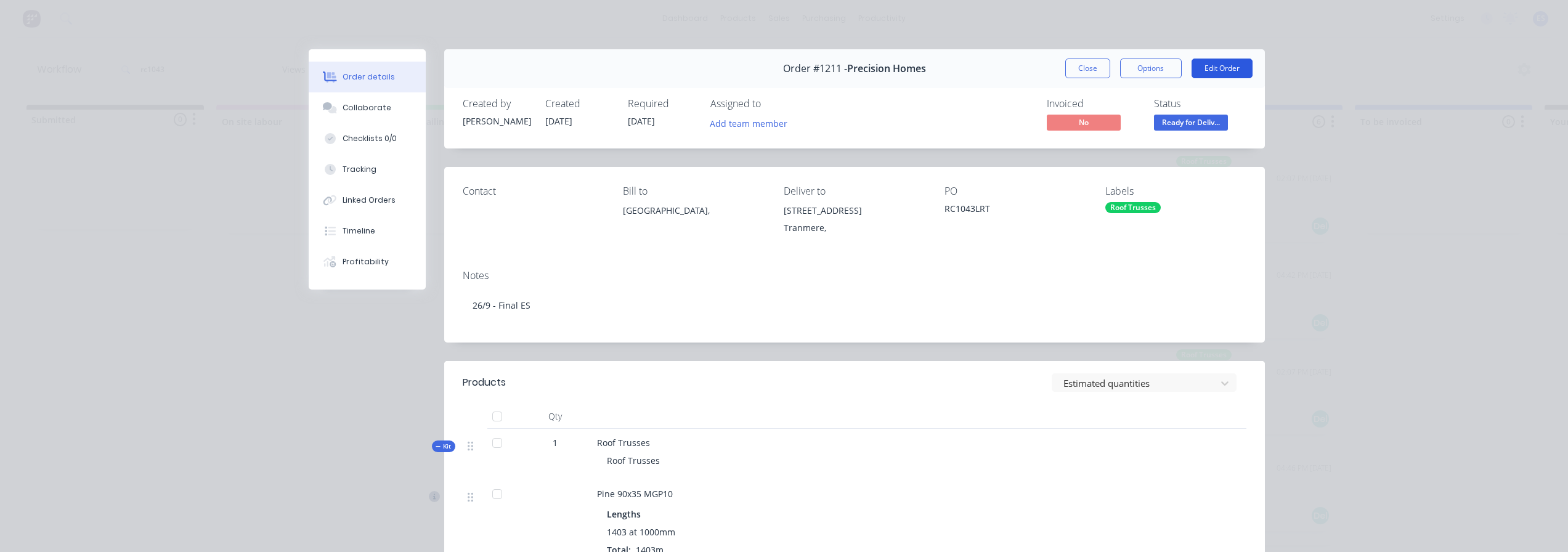
click at [1212, 67] on button "Edit Order" at bounding box center [1222, 68] width 61 height 20
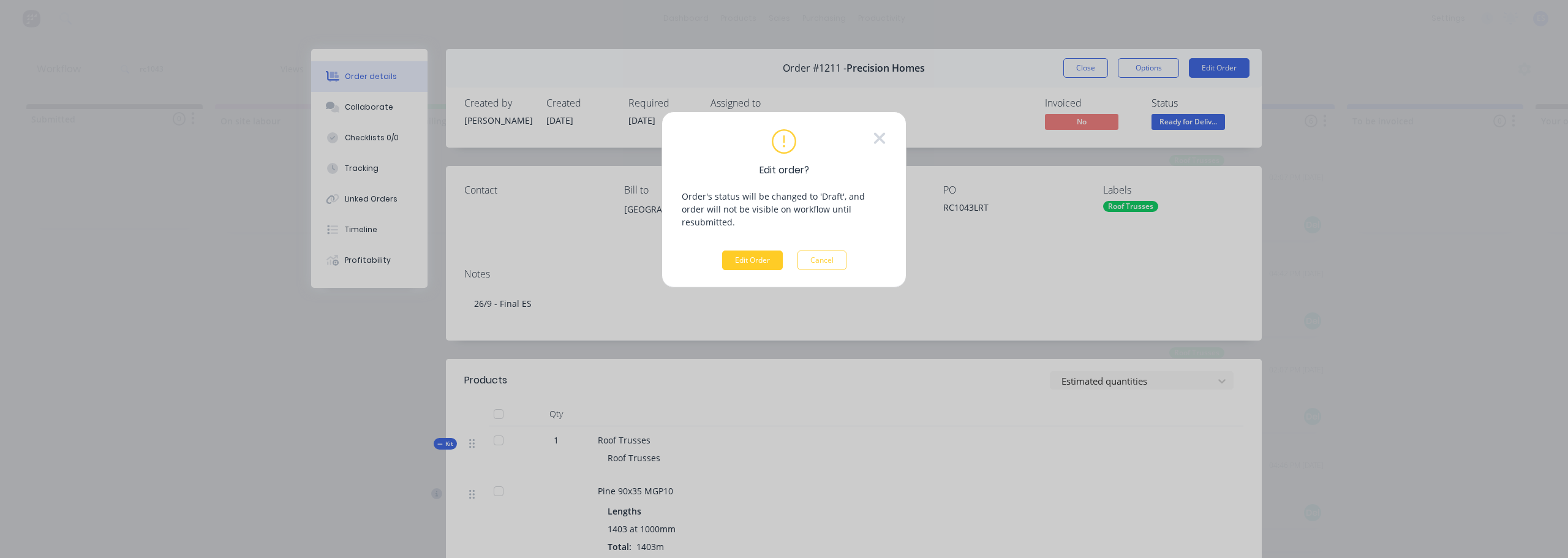
click at [739, 251] on button "Edit Order" at bounding box center [753, 260] width 61 height 20
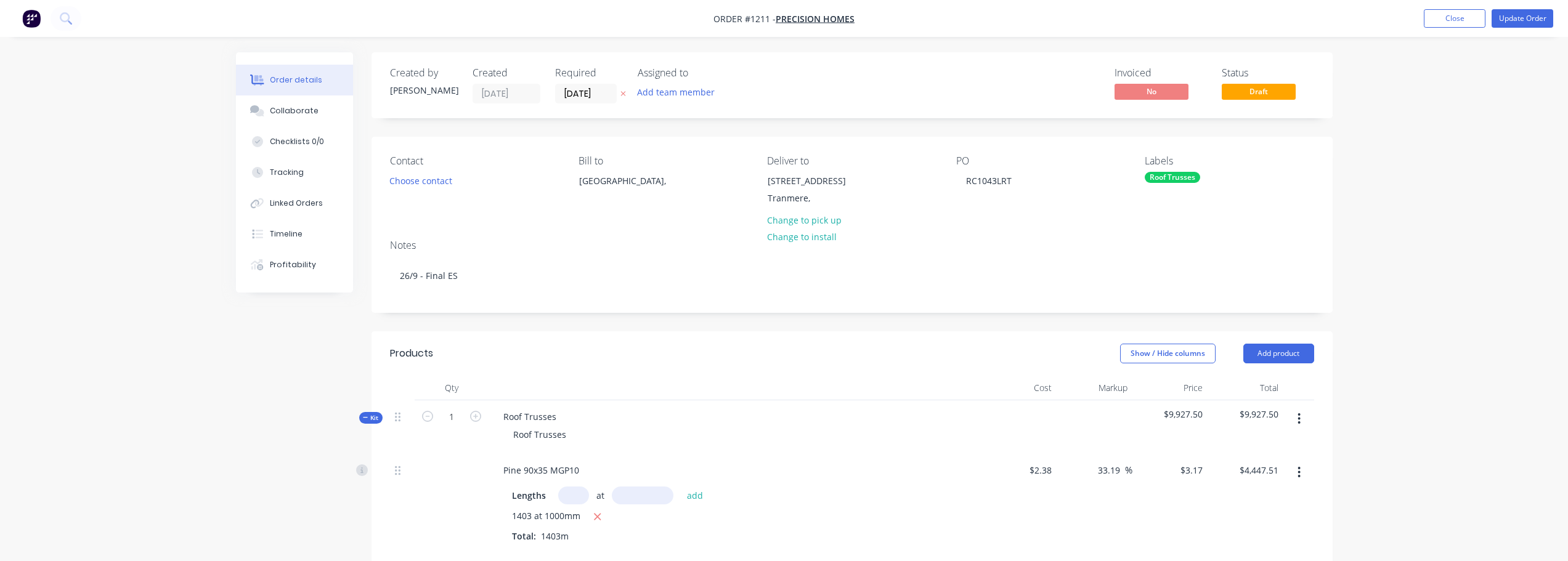
click at [587, 84] on label "[DATE]" at bounding box center [586, 94] width 62 height 20
click at [587, 84] on input "[DATE]" at bounding box center [586, 94] width 60 height 19
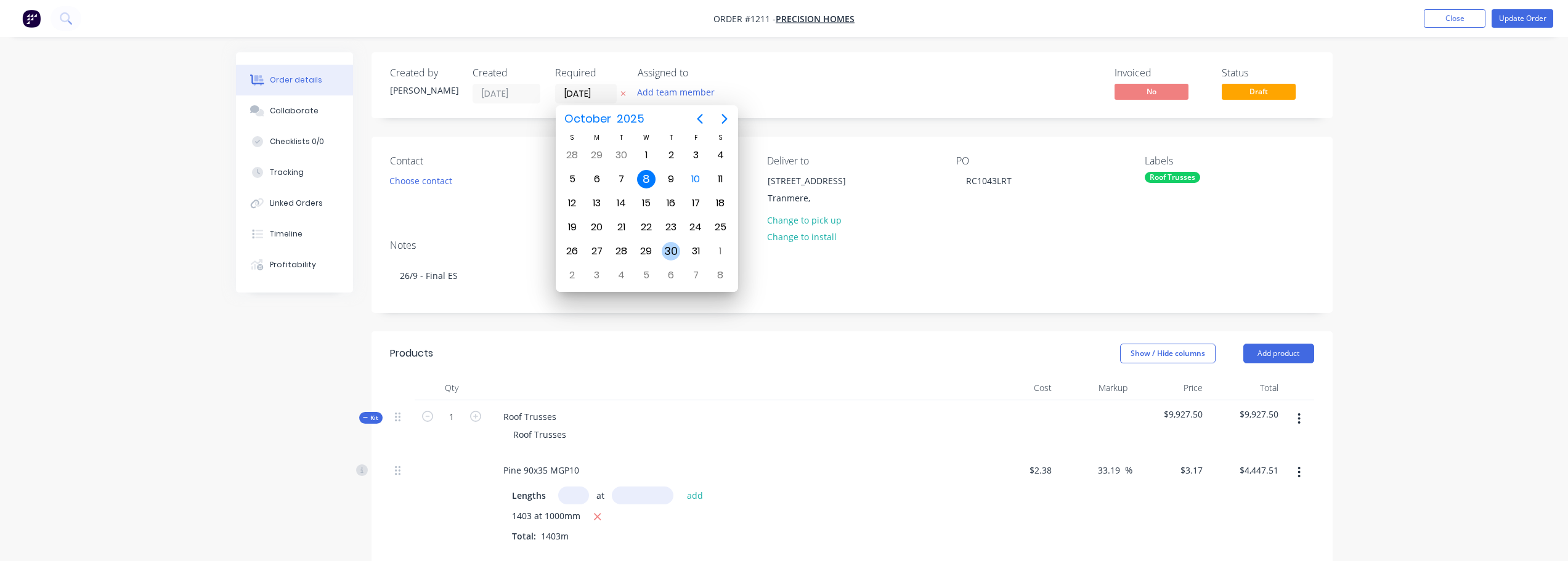
click at [667, 257] on div "30" at bounding box center [671, 251] width 19 height 19
type input "[DATE]"
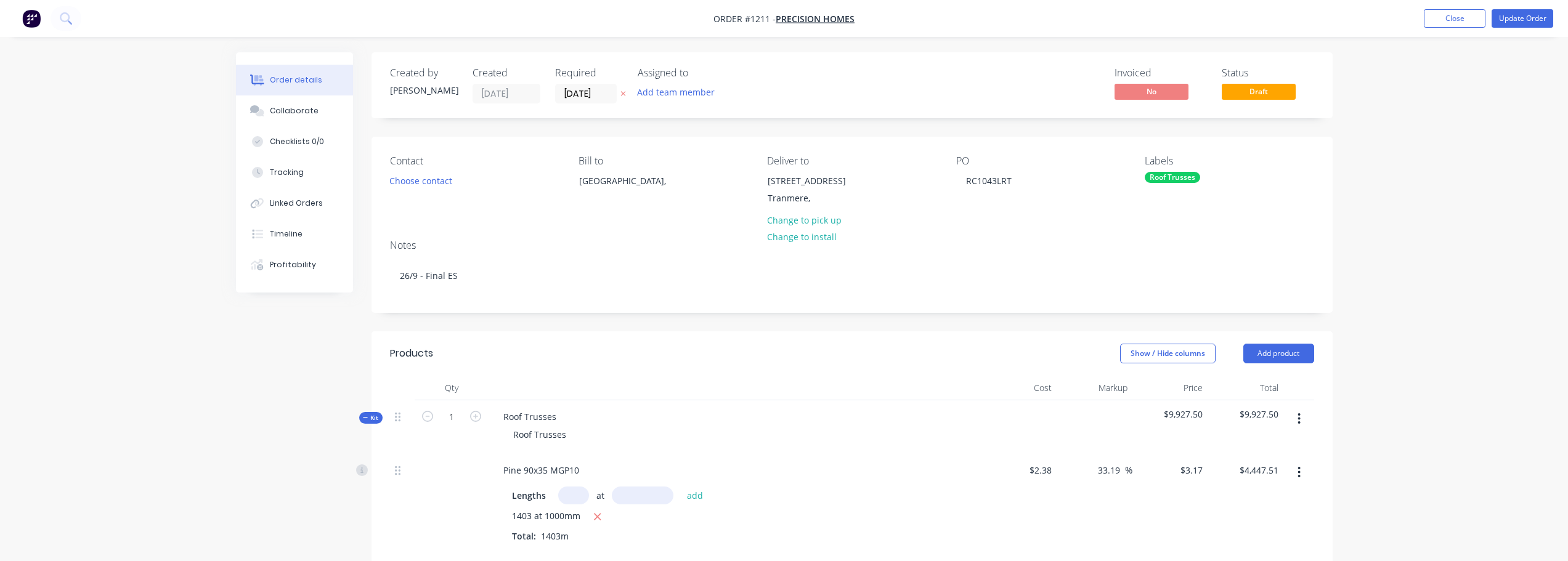
click at [1527, 28] on nav "Order #1211 - Precision Homes Add product Close Update Order" at bounding box center [784, 19] width 1568 height 37
click at [1530, 15] on button "Update Order" at bounding box center [1522, 19] width 62 height 19
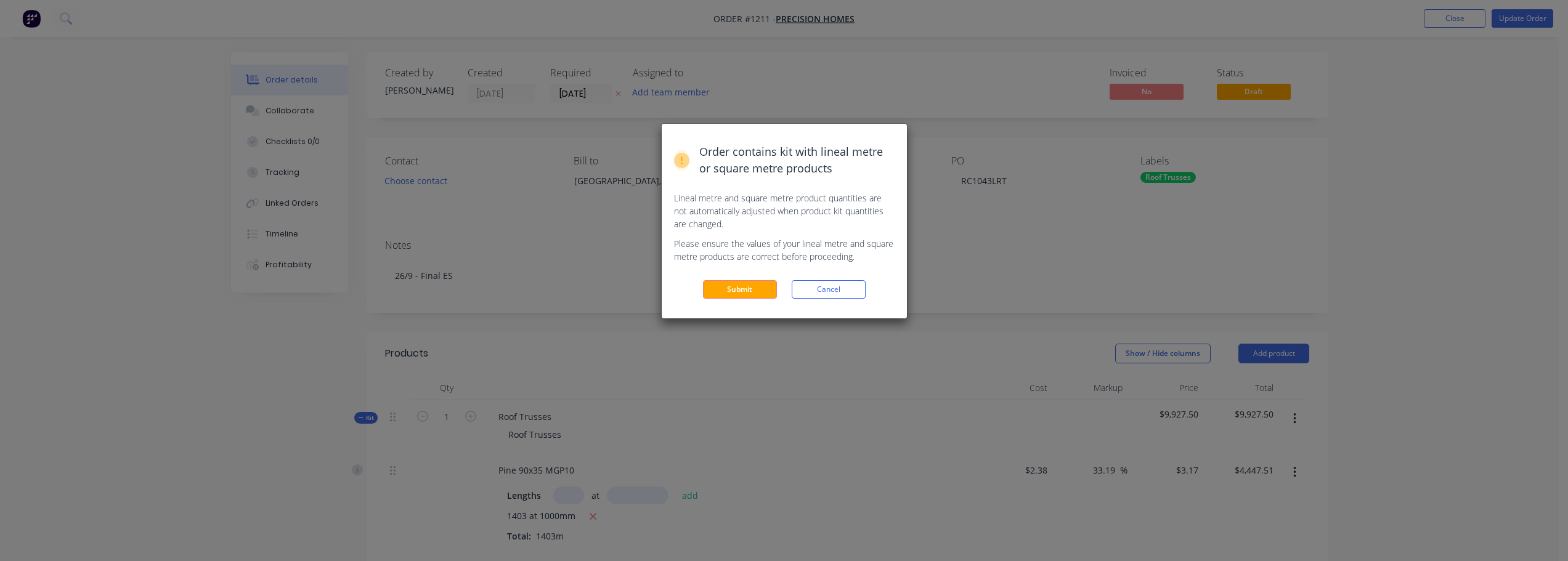
click at [743, 299] on button "Submit" at bounding box center [740, 290] width 74 height 19
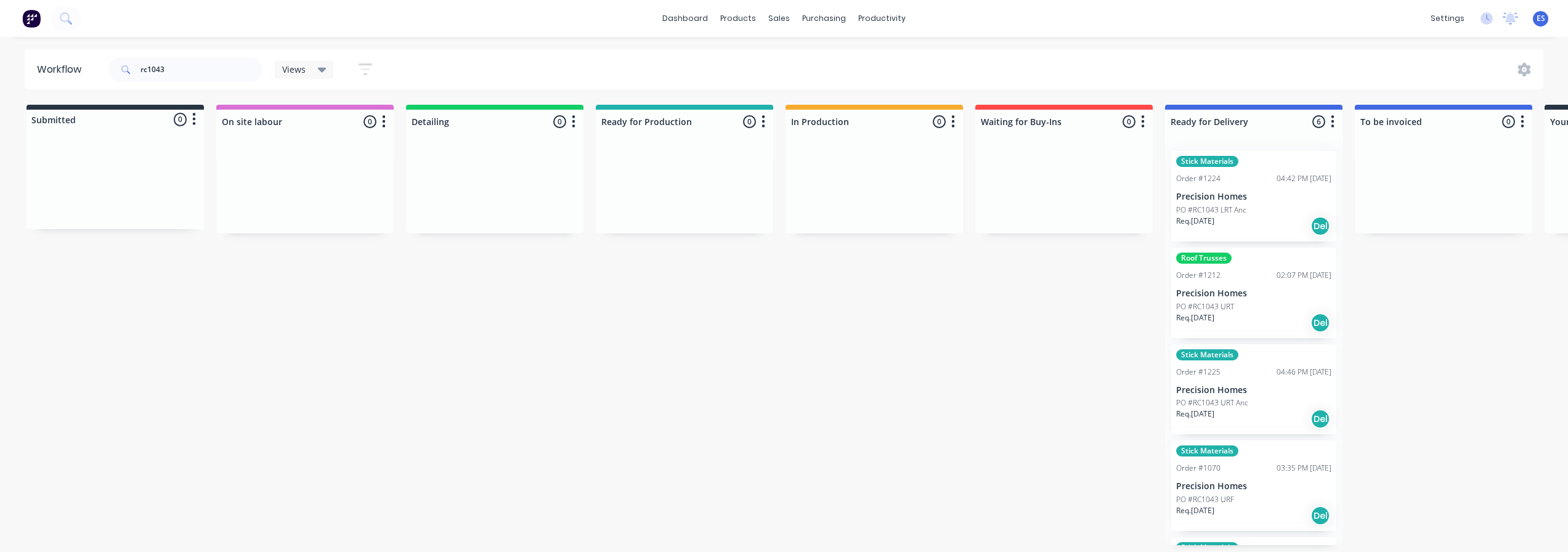
click at [1258, 230] on div "Req. [DATE] Del" at bounding box center [1254, 226] width 156 height 21
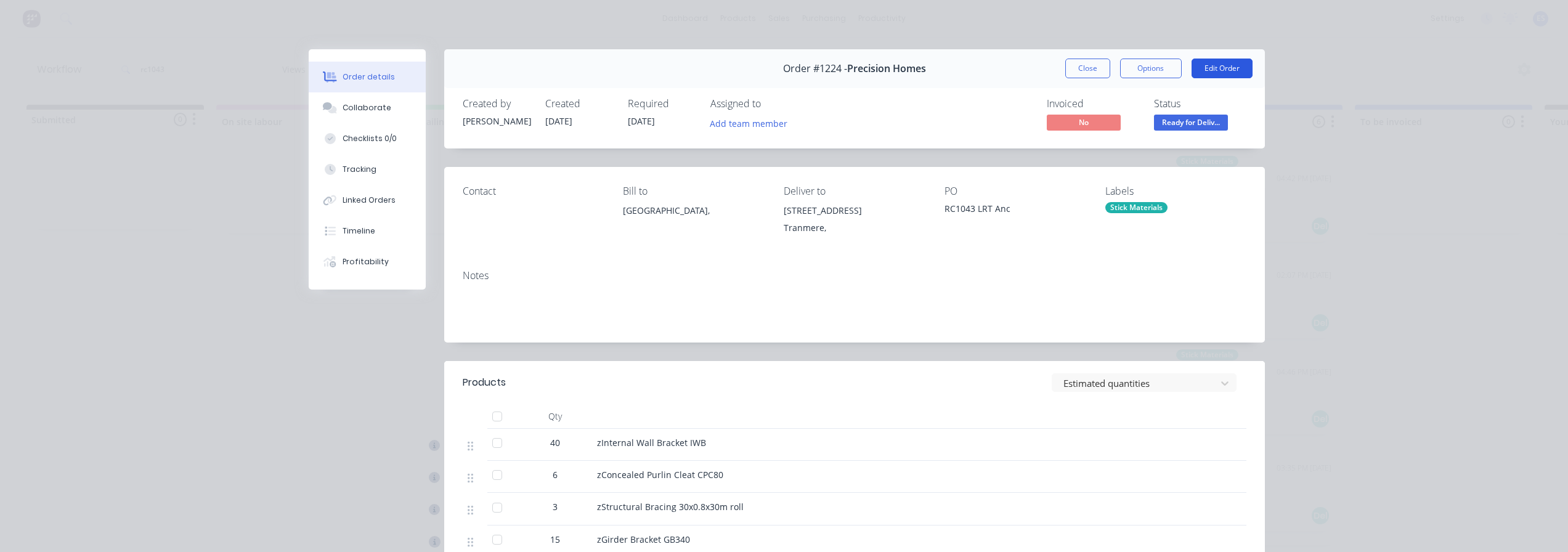
click at [1227, 72] on button "Edit Order" at bounding box center [1222, 68] width 61 height 20
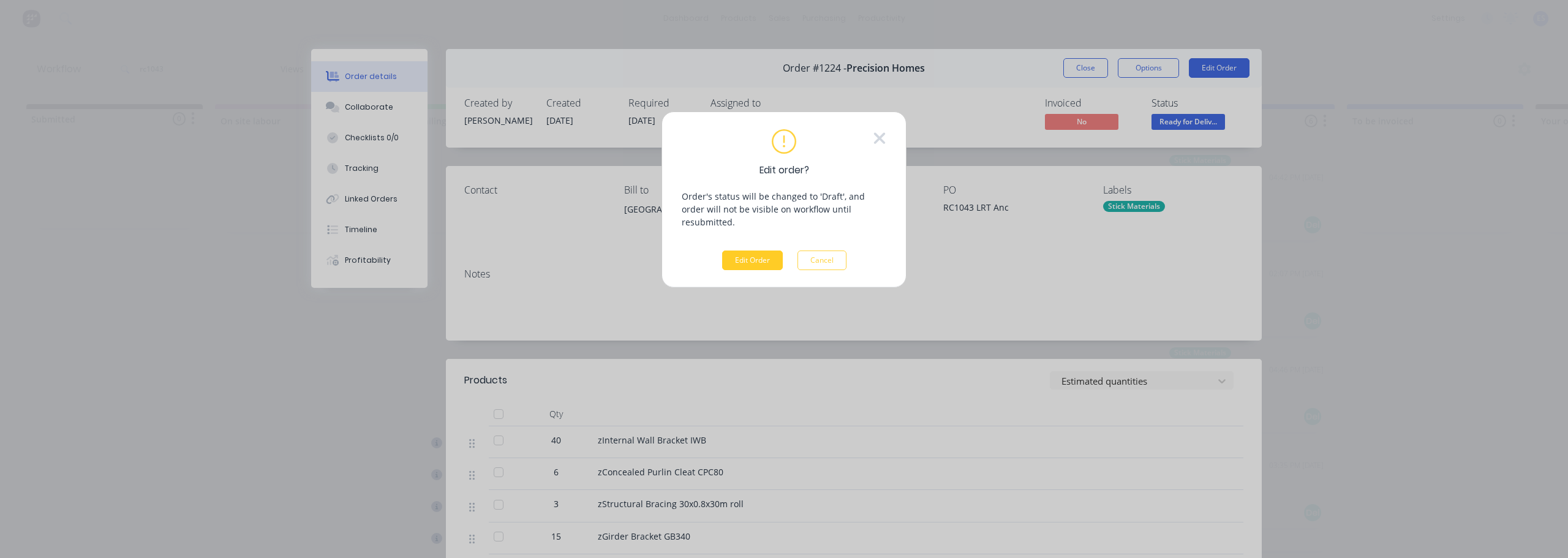
click at [751, 251] on button "Edit Order" at bounding box center [753, 260] width 61 height 20
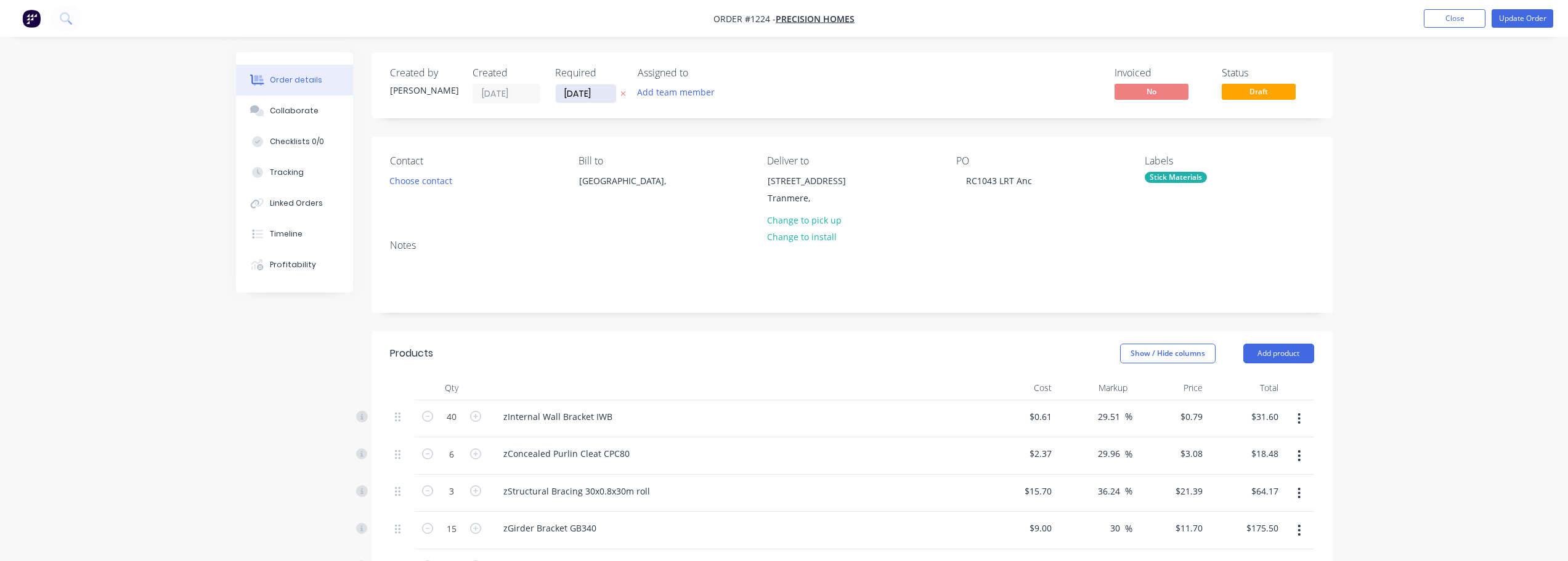
click at [585, 97] on input "[DATE]" at bounding box center [586, 94] width 60 height 19
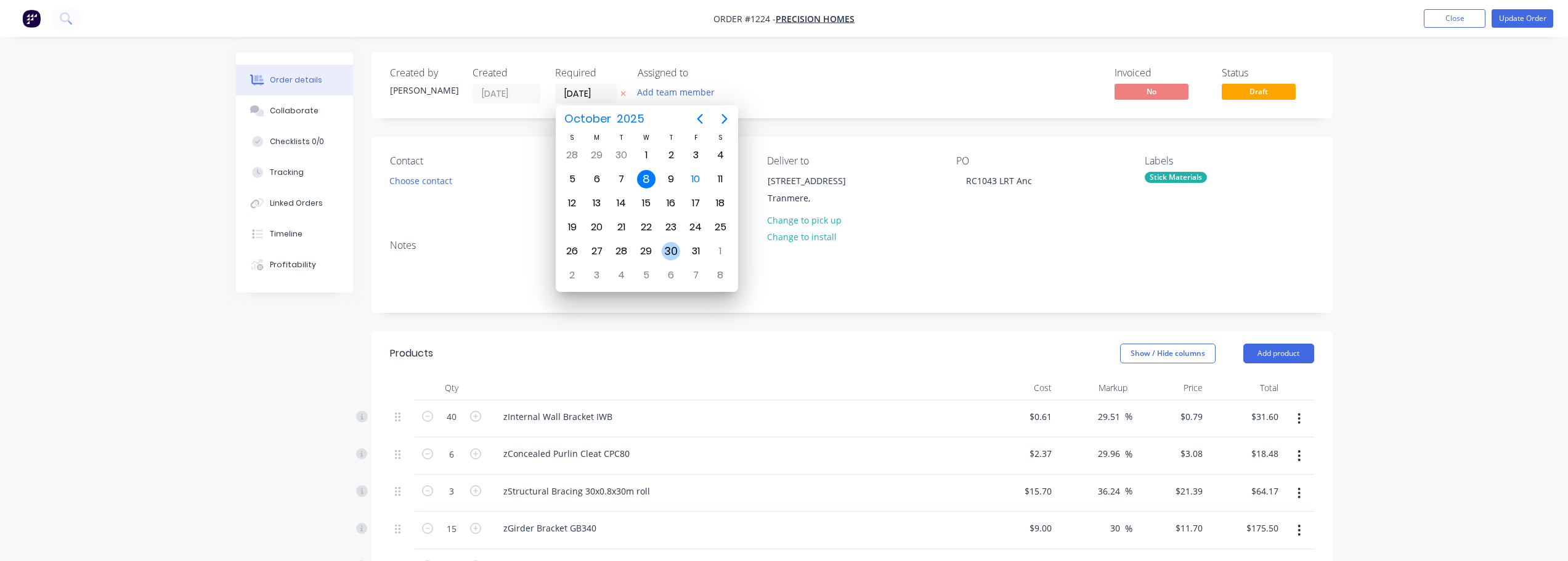
click at [671, 257] on div "30" at bounding box center [671, 251] width 19 height 19
type input "[DATE]"
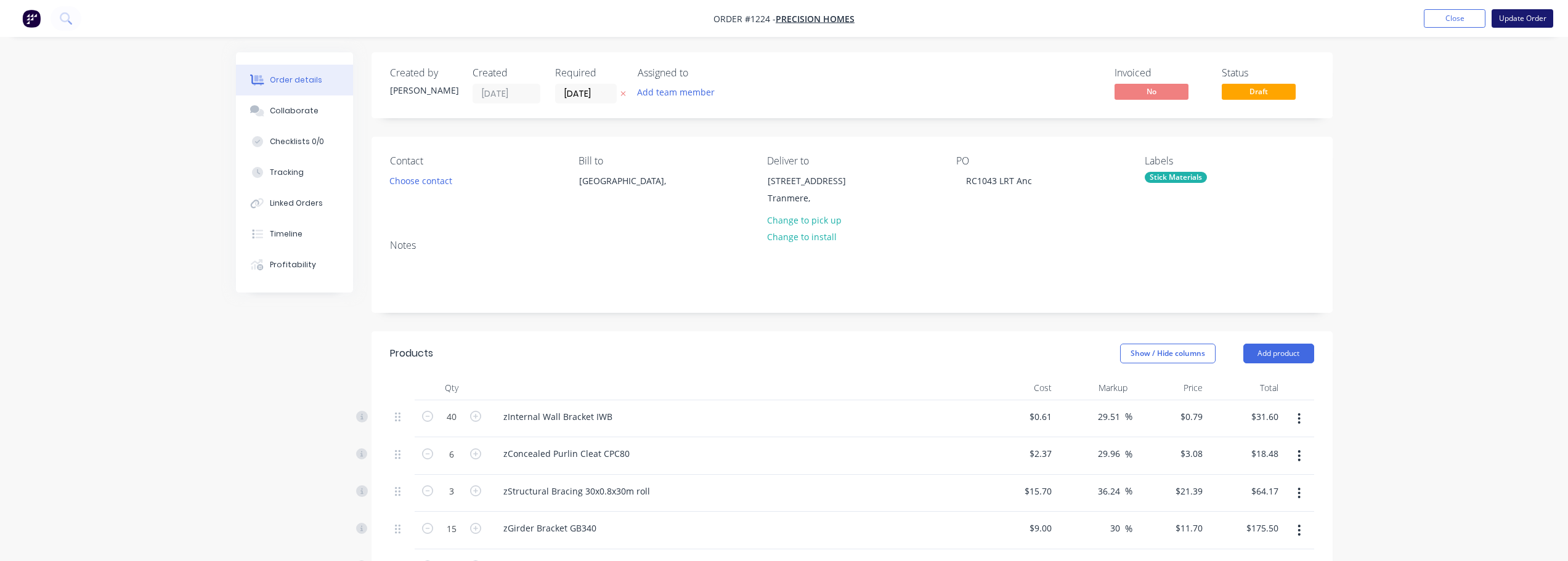
click at [1548, 15] on button "Update Order" at bounding box center [1522, 19] width 62 height 19
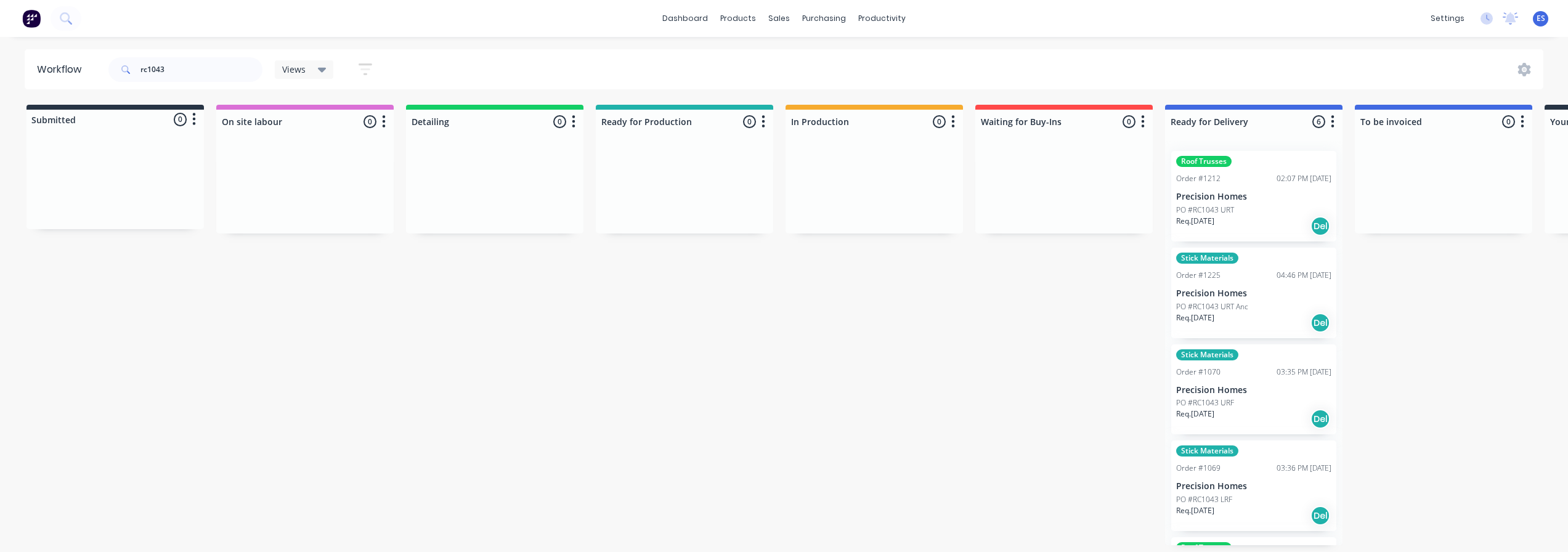
click at [1234, 207] on p "PO #RC1043 URT" at bounding box center [1205, 210] width 58 height 11
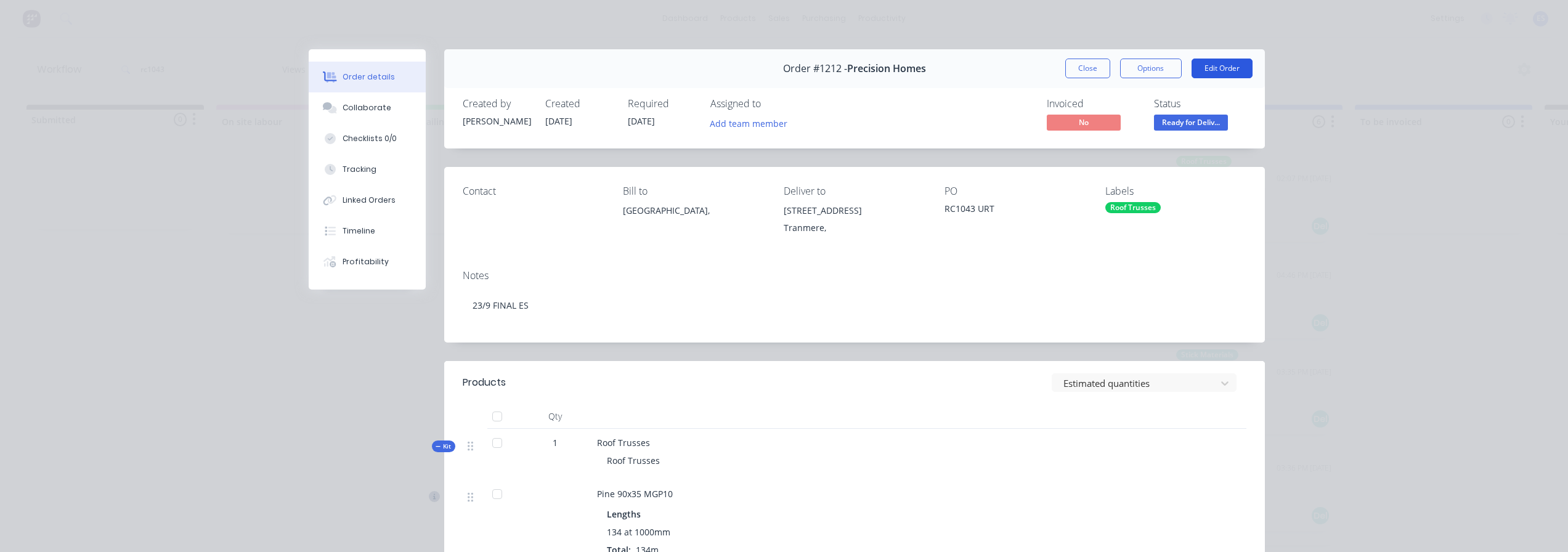
click at [1198, 63] on button "Edit Order" at bounding box center [1222, 68] width 61 height 20
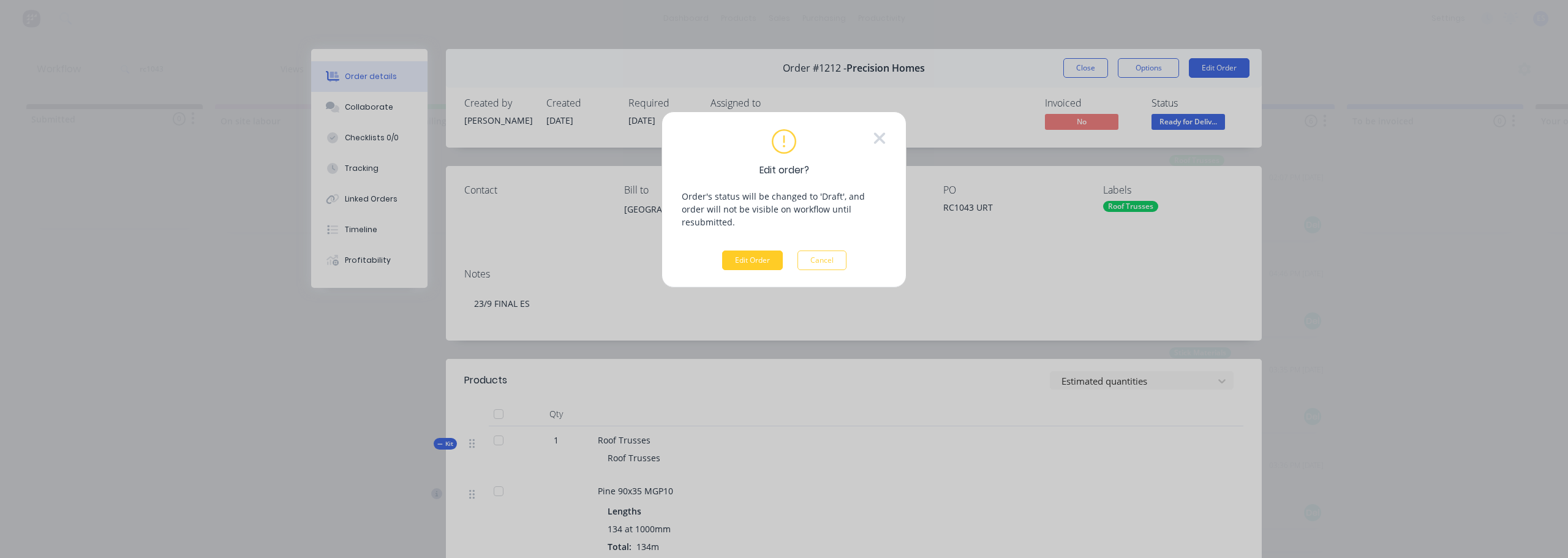
click at [743, 254] on button "Edit Order" at bounding box center [753, 260] width 61 height 20
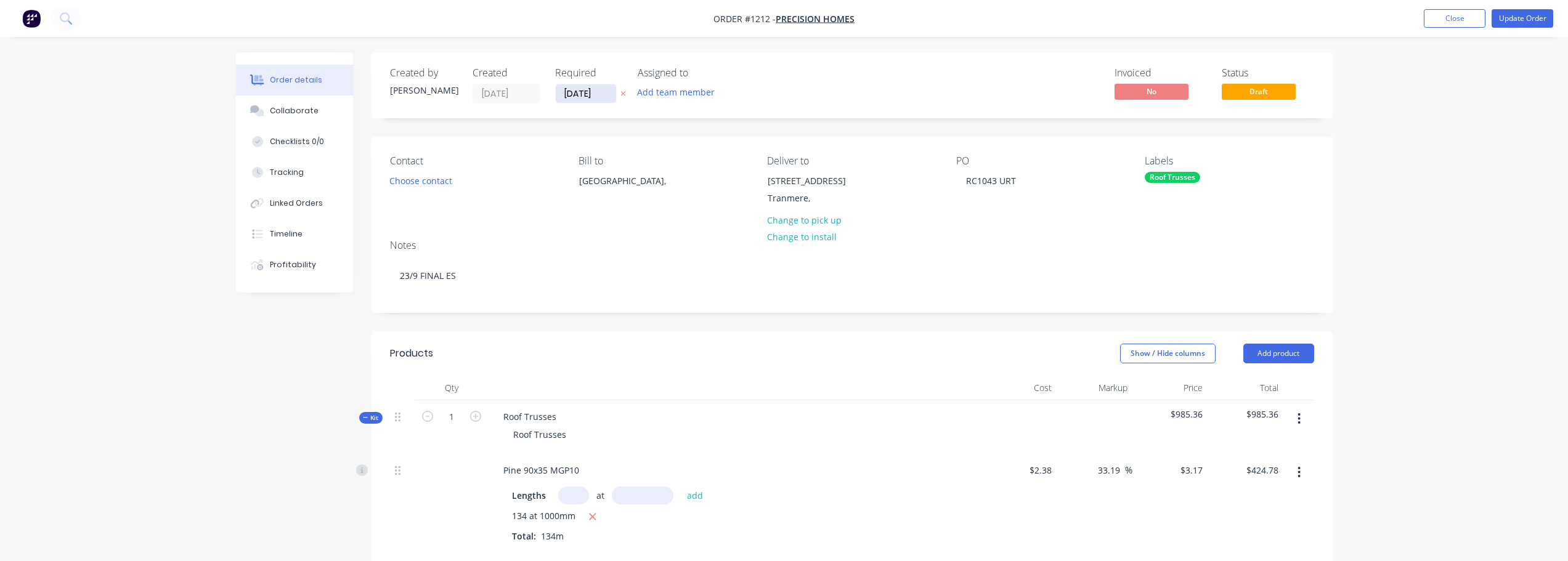
click at [596, 94] on input "[DATE]" at bounding box center [586, 94] width 60 height 19
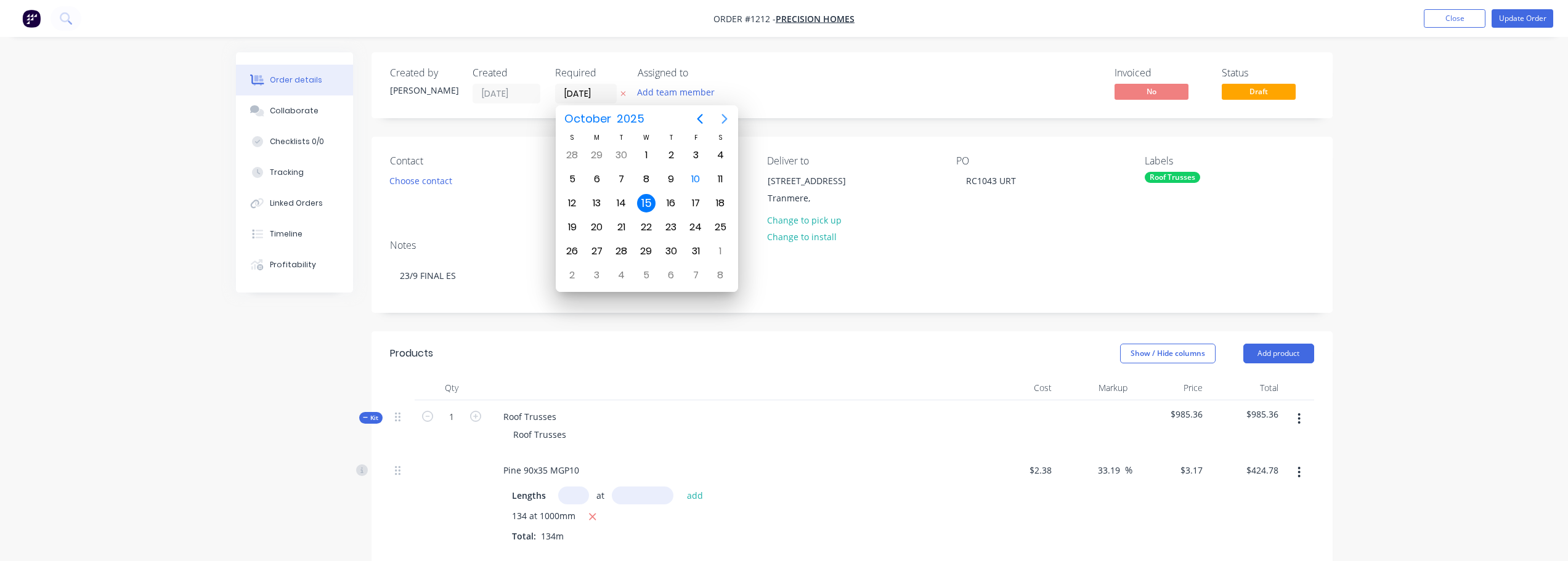
click at [713, 120] on button "Next page" at bounding box center [725, 118] width 25 height 25
click at [671, 181] on div "6" at bounding box center [671, 179] width 19 height 19
type input "[DATE]"
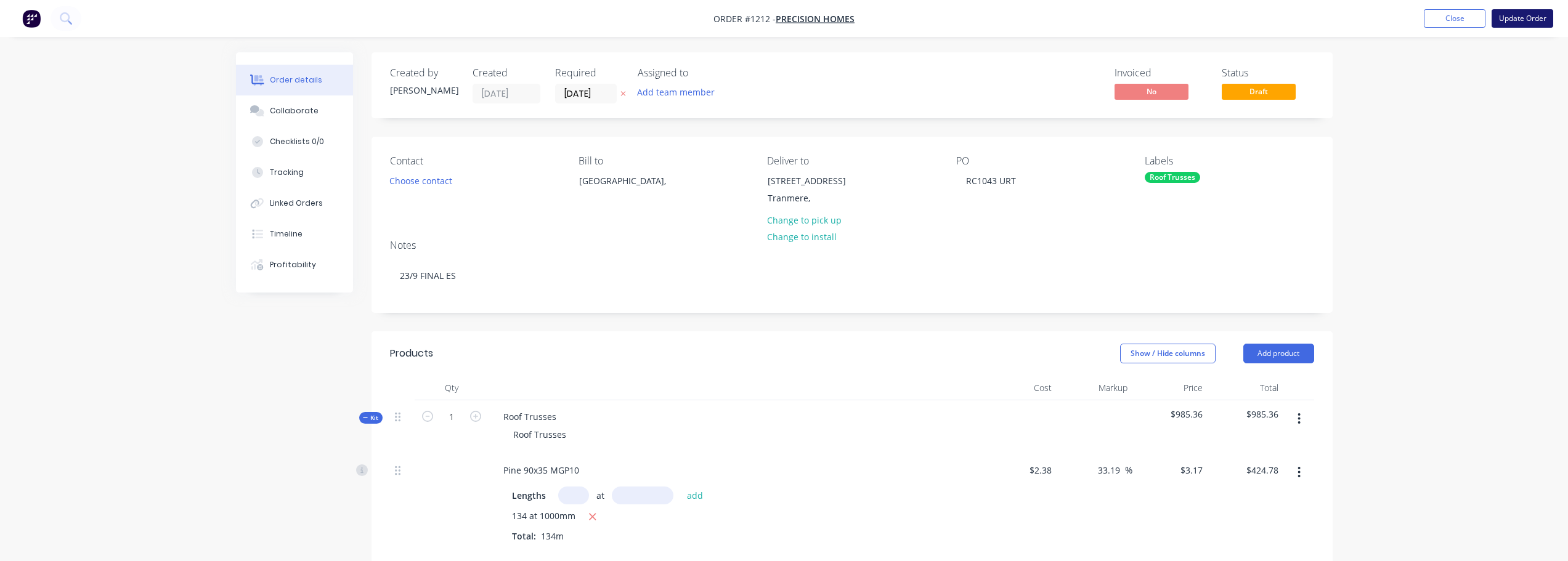
click at [1515, 19] on button "Update Order" at bounding box center [1522, 19] width 62 height 19
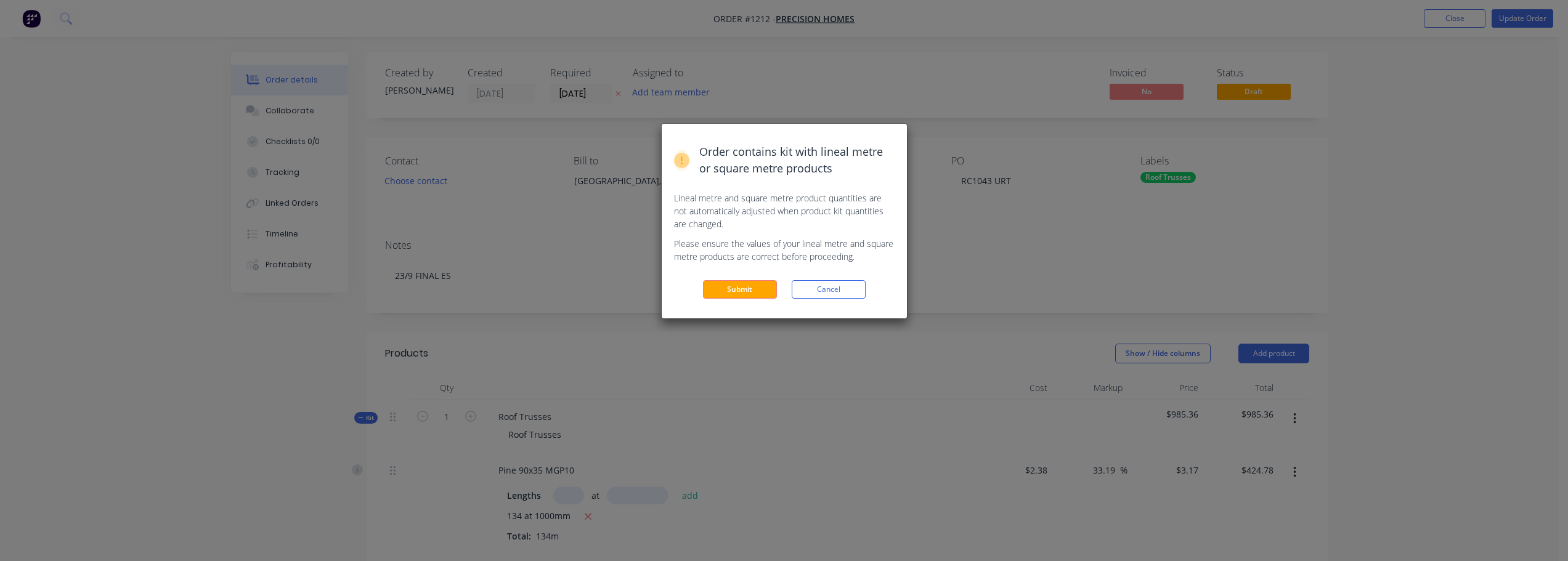
drag, startPoint x: 730, startPoint y: 280, endPoint x: 760, endPoint y: 280, distance: 30.0
click at [732, 280] on div "Order contains kit with lineal metre or square metre products Lineal metre and …" at bounding box center [784, 221] width 245 height 195
click at [760, 282] on button "Submit" at bounding box center [740, 290] width 74 height 19
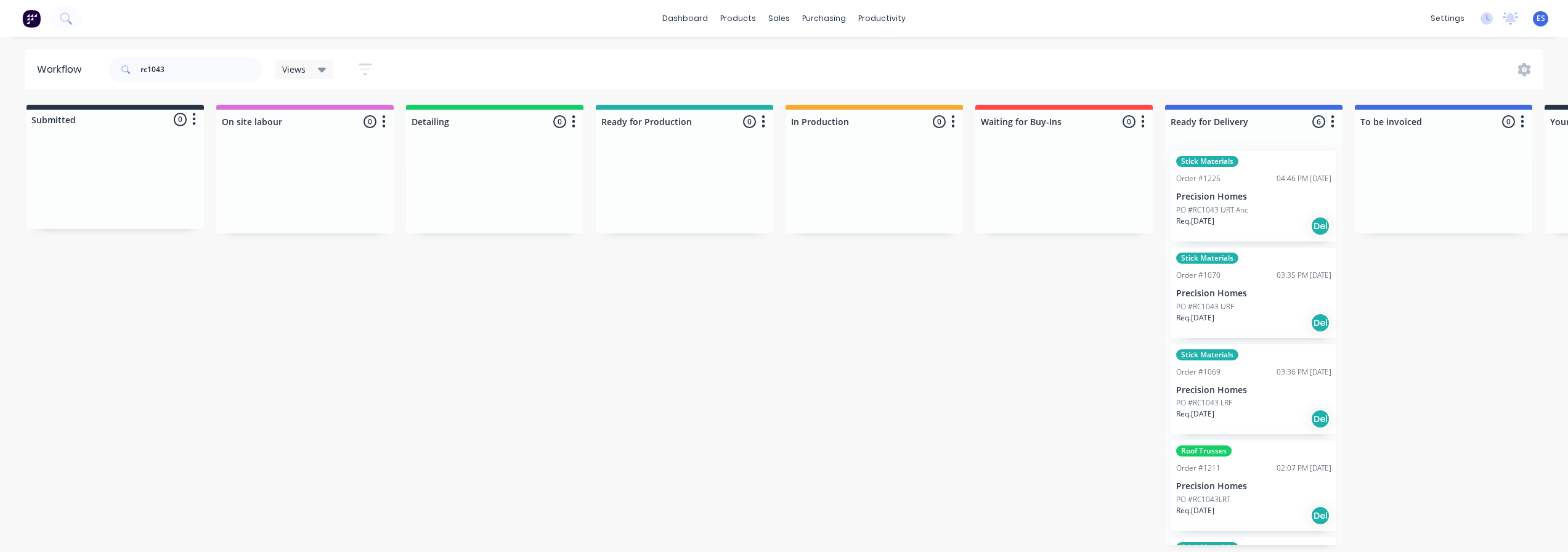
click at [1243, 222] on div "Req. [DATE] Del" at bounding box center [1254, 226] width 156 height 21
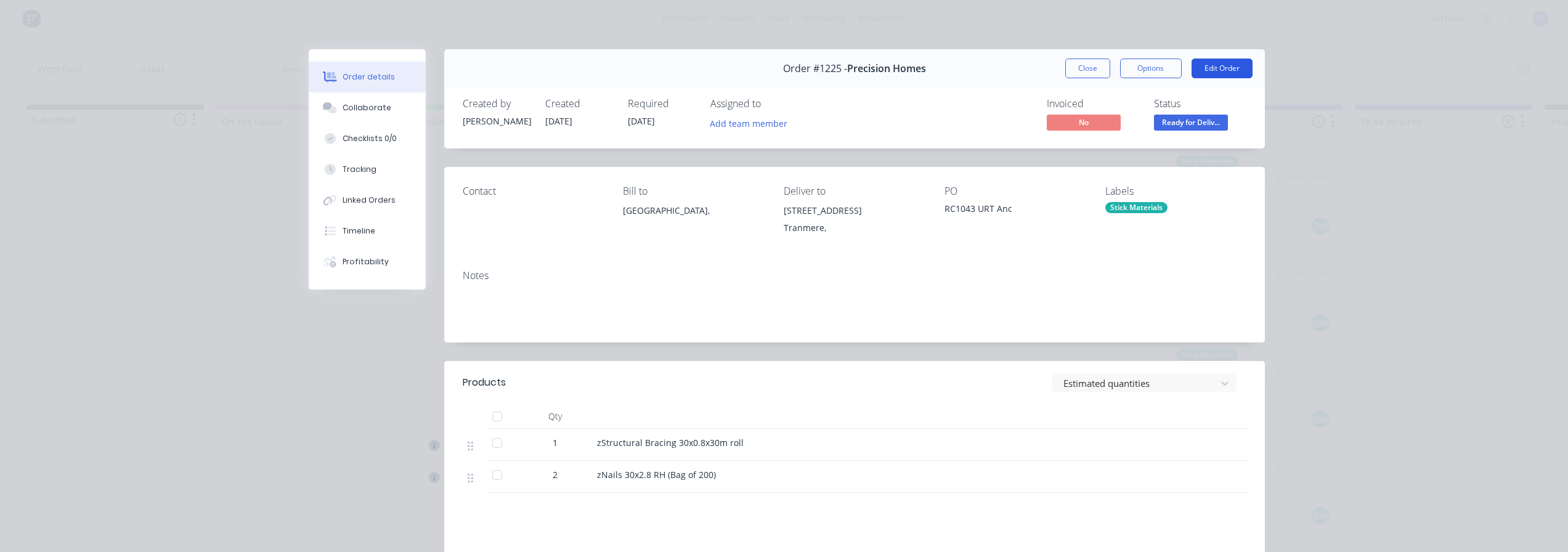
click at [1211, 62] on button "Edit Order" at bounding box center [1222, 68] width 61 height 20
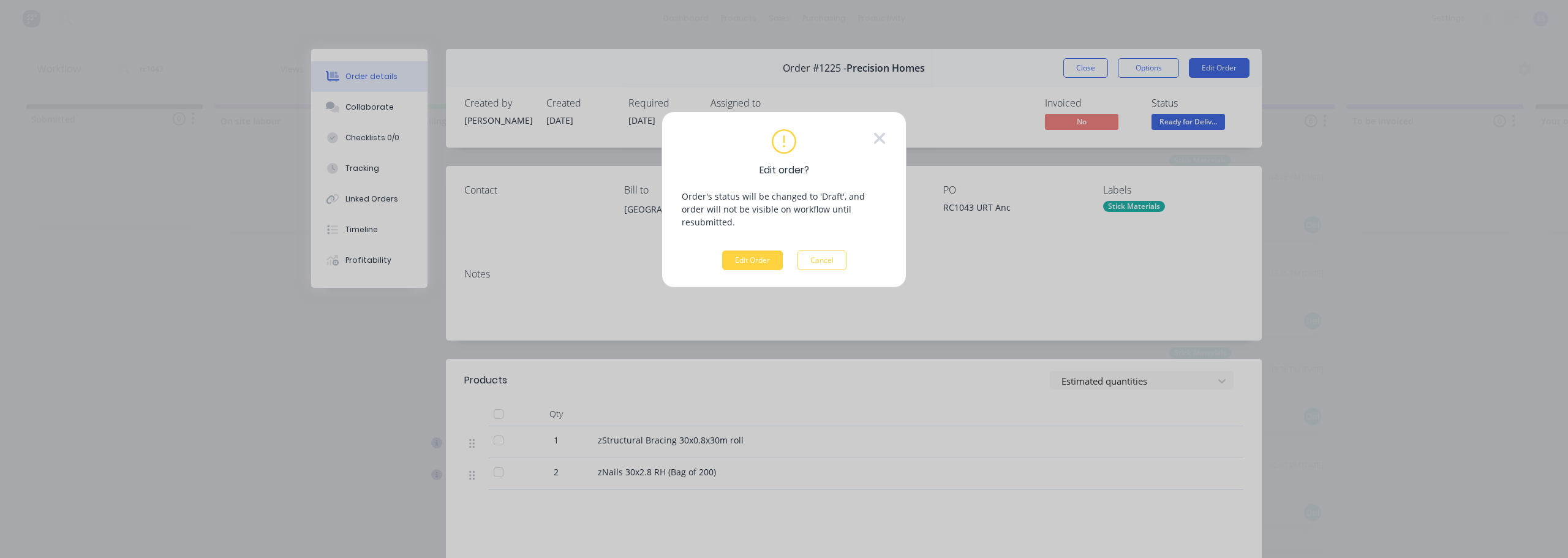
click at [792, 231] on div "Edit order? Order's status will be changed to 'Draft', and order will not be vi…" at bounding box center [784, 200] width 205 height 141
click at [761, 237] on div "Edit order? Order's status will be changed to 'Draft', and order will not be vi…" at bounding box center [784, 200] width 205 height 141
click at [769, 251] on button "Edit Order" at bounding box center [753, 260] width 61 height 20
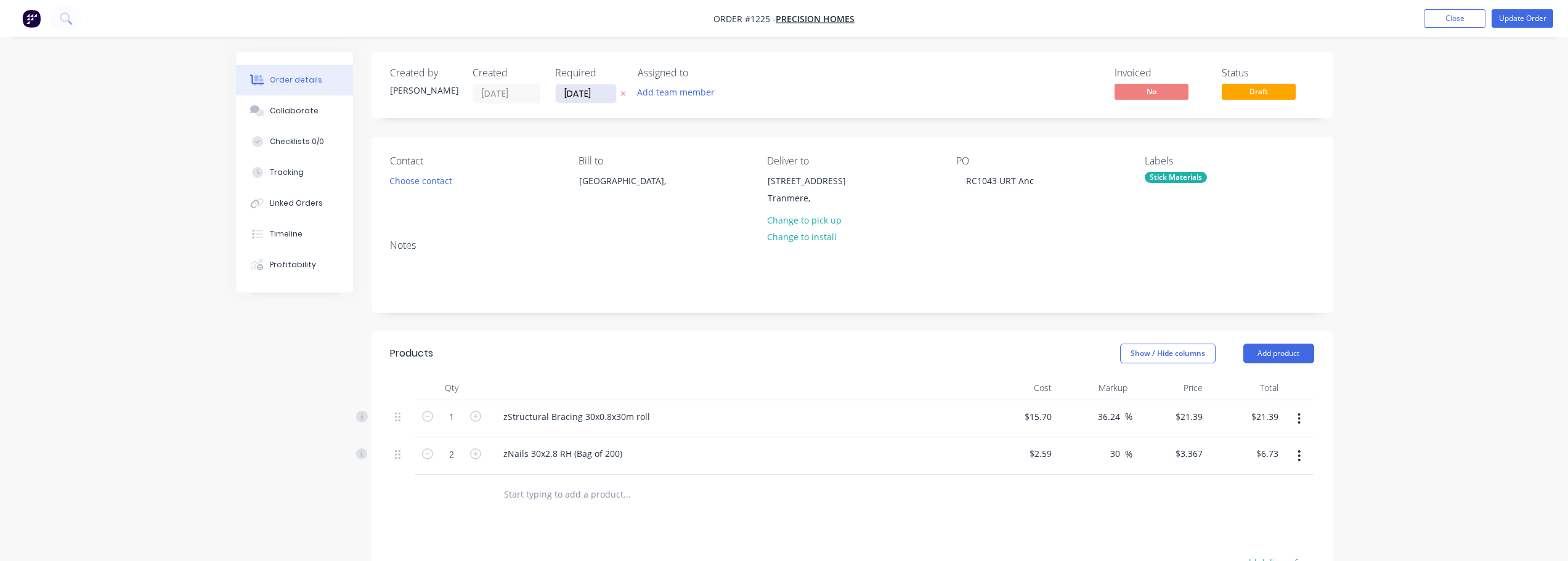
click at [586, 98] on input "[DATE]" at bounding box center [586, 94] width 60 height 19
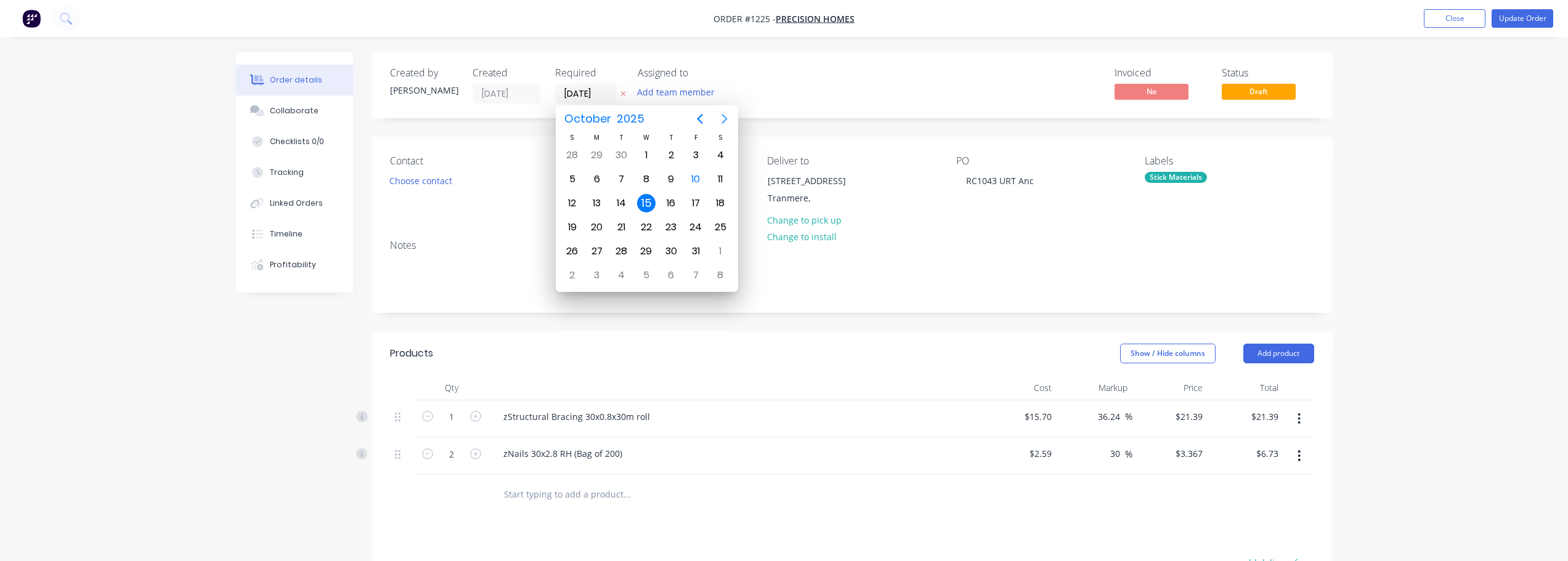
click at [723, 117] on icon "Next page" at bounding box center [725, 119] width 15 height 15
click at [669, 179] on div "6" at bounding box center [671, 179] width 19 height 19
type input "[DATE]"
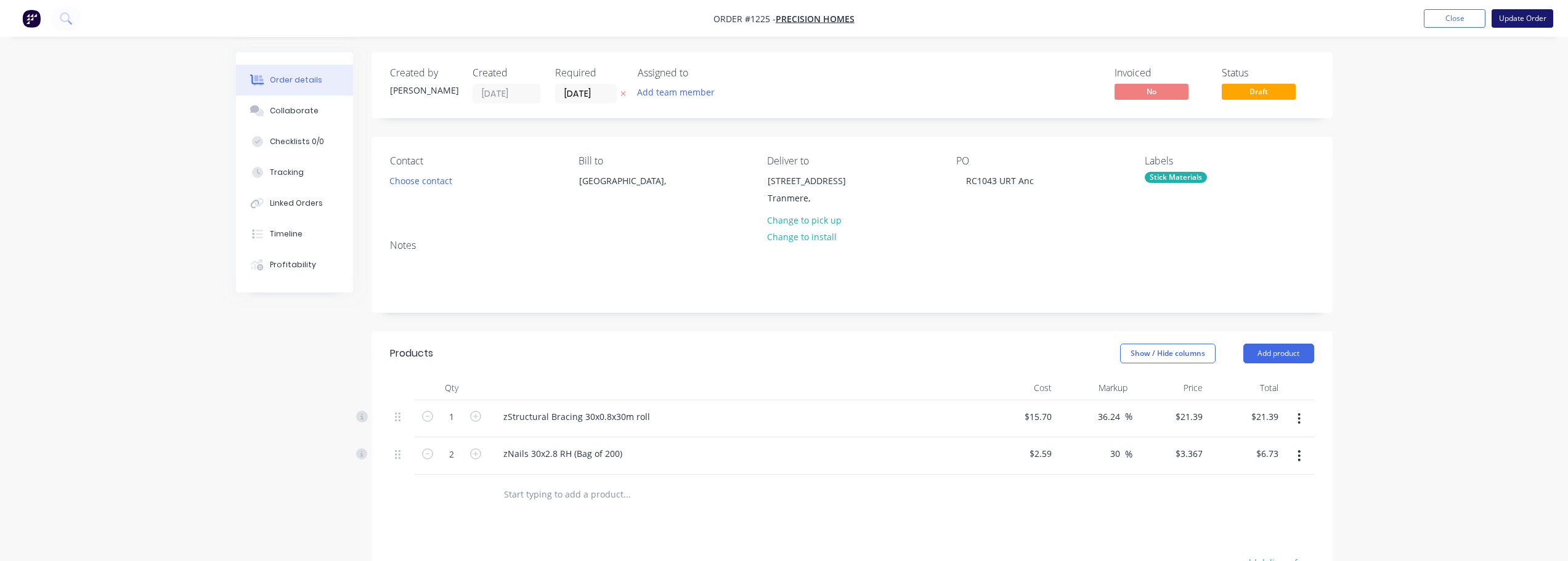
click at [1511, 19] on button "Update Order" at bounding box center [1522, 19] width 62 height 19
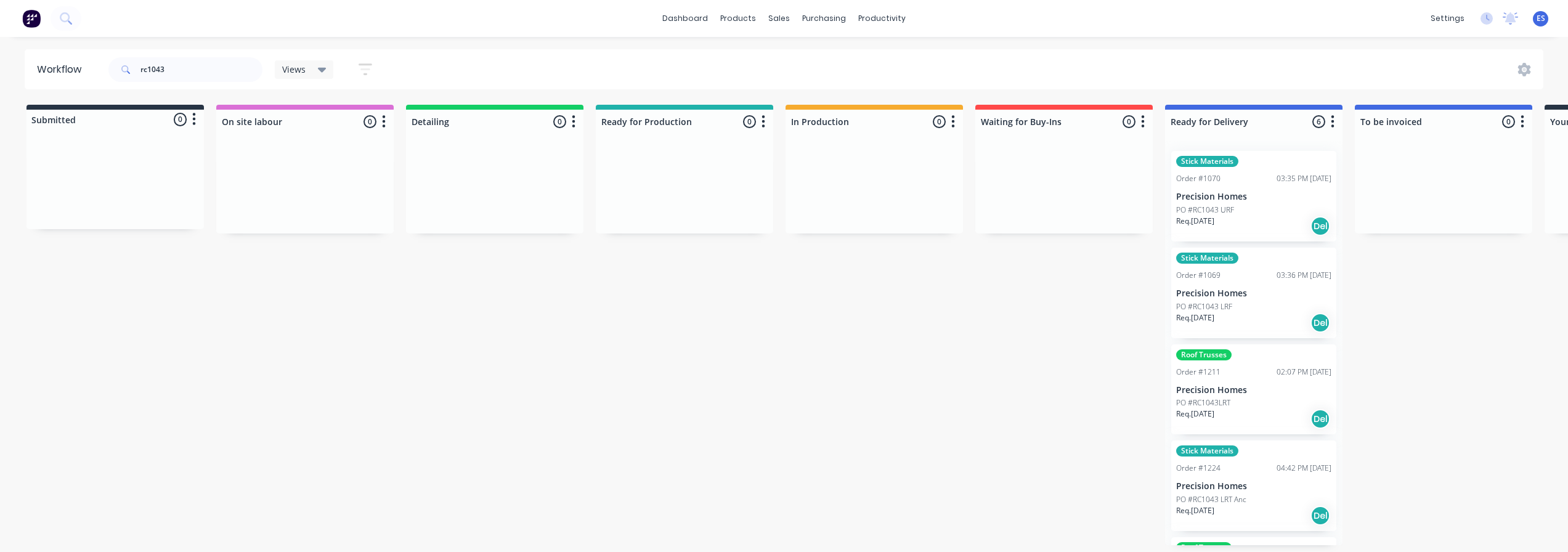
click at [1255, 223] on div "Req. [DATE] Del" at bounding box center [1254, 226] width 156 height 21
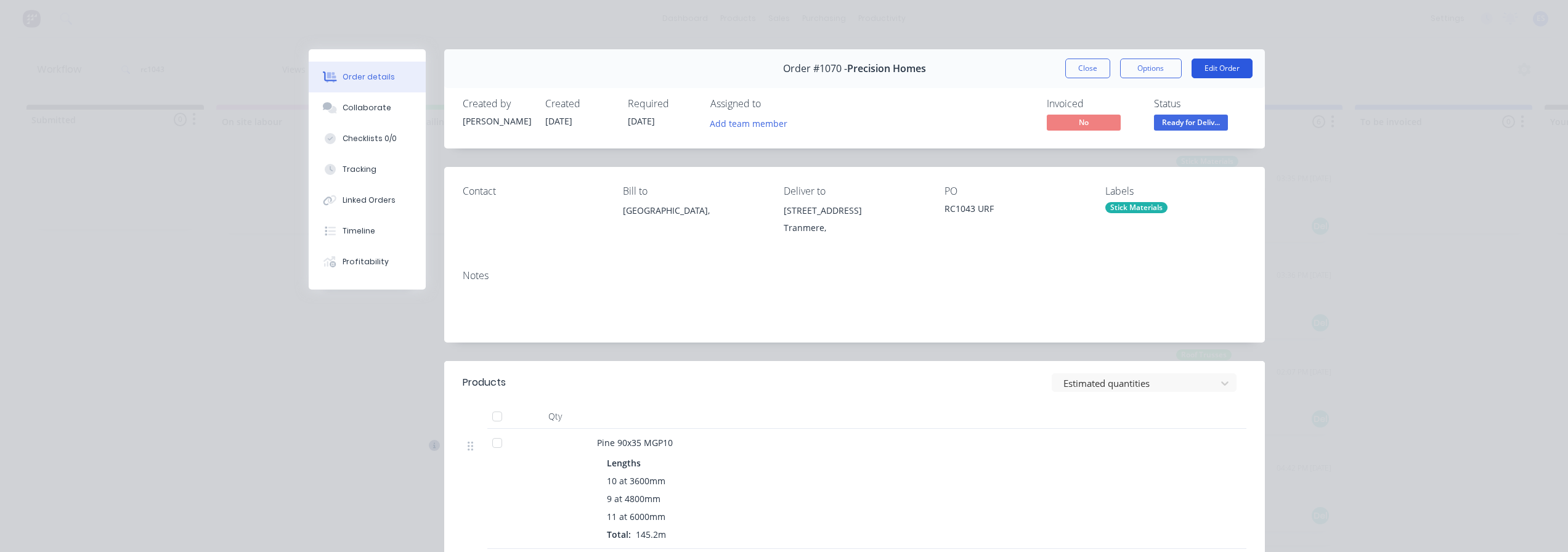
click at [1204, 73] on button "Edit Order" at bounding box center [1222, 68] width 61 height 20
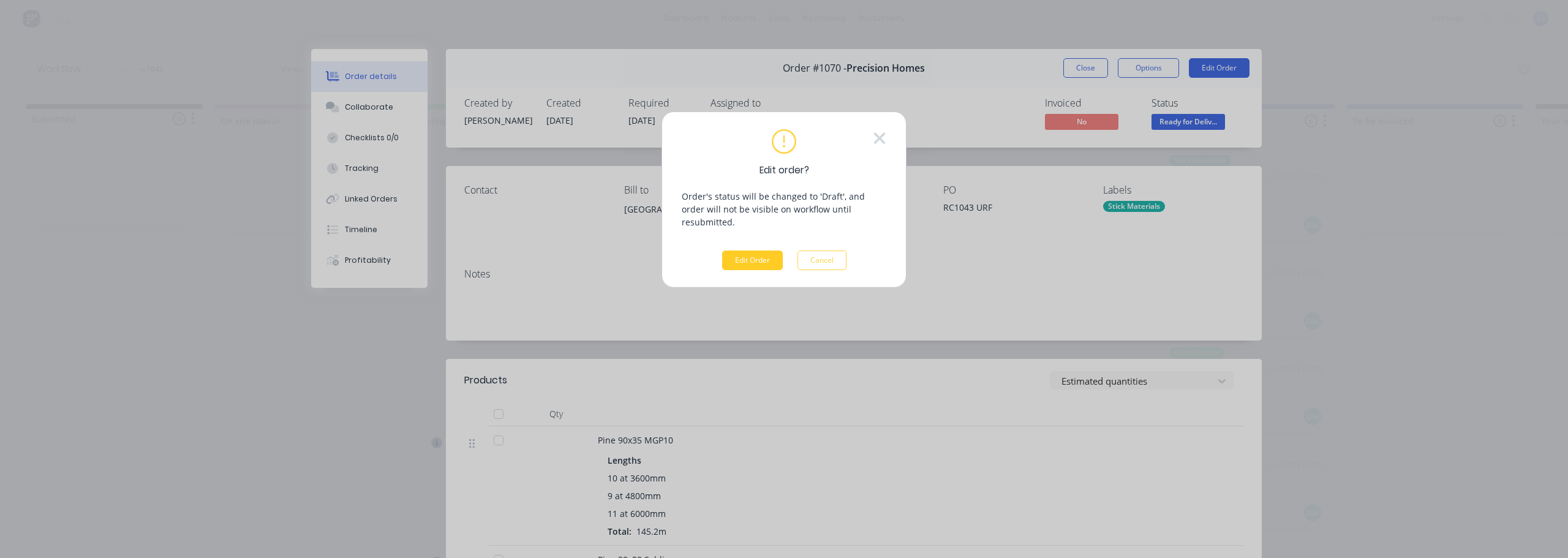
click at [752, 251] on button "Edit Order" at bounding box center [753, 260] width 61 height 20
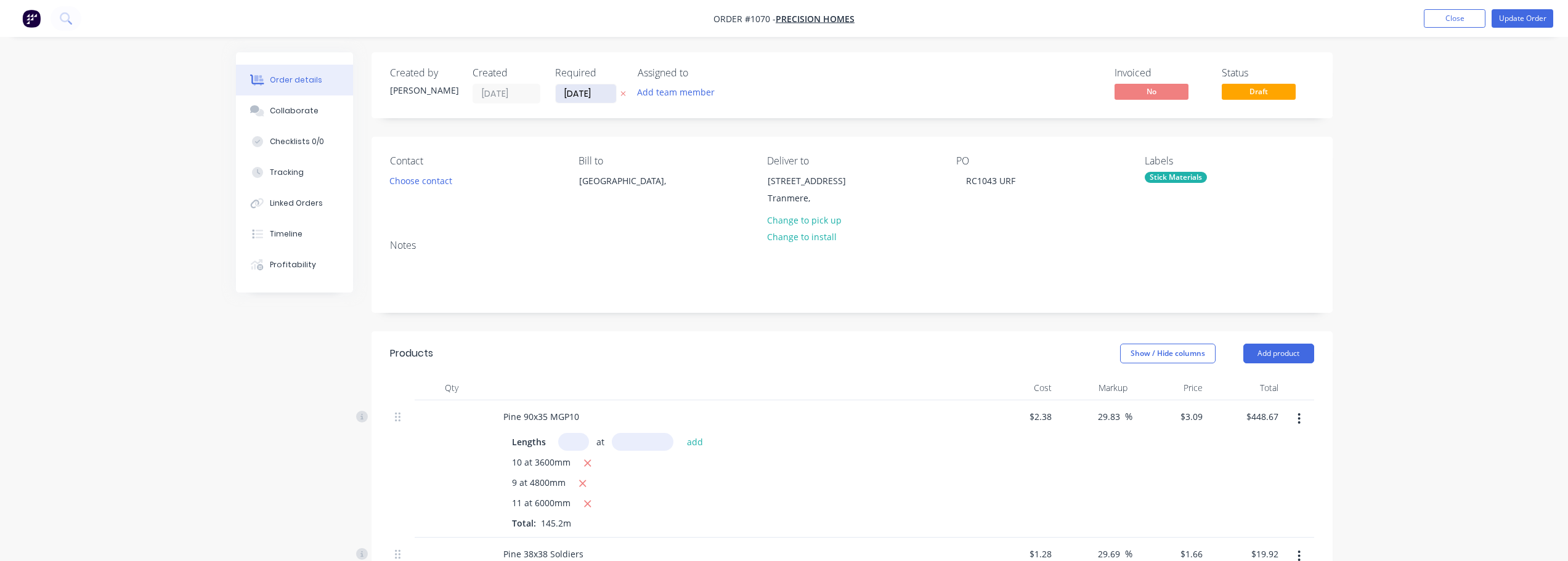
click at [588, 92] on input "[DATE]" at bounding box center [586, 94] width 60 height 19
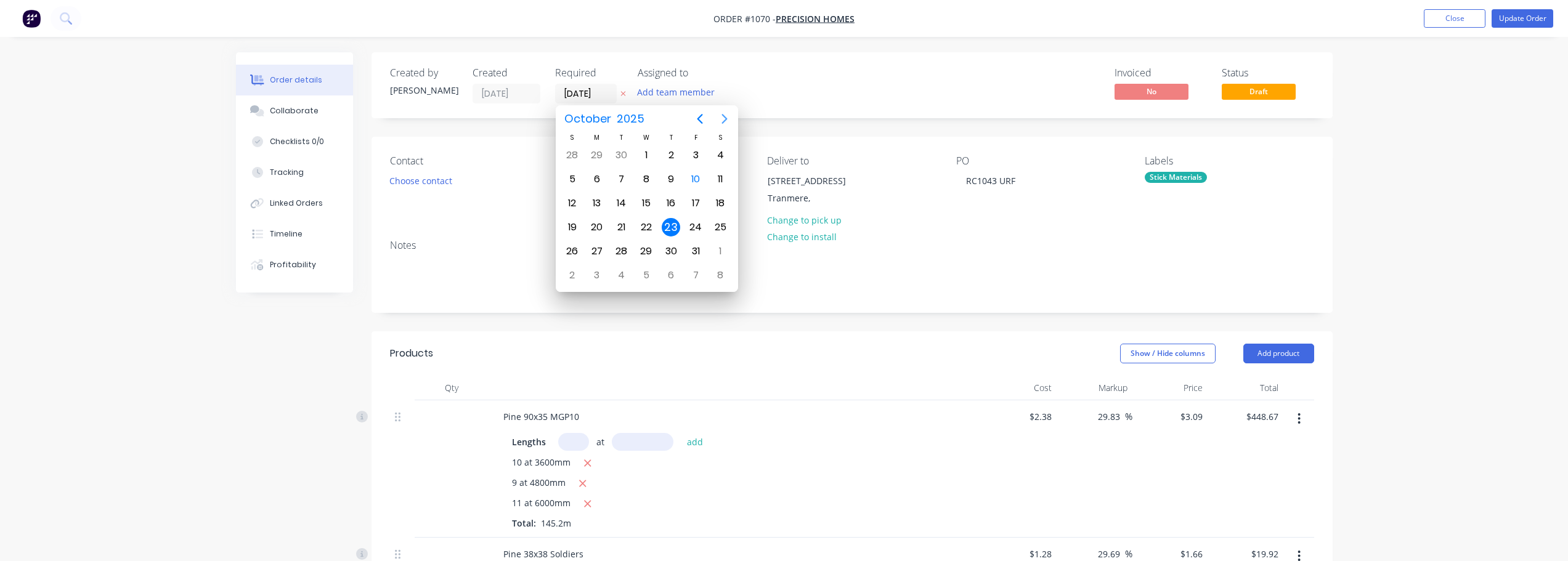
click at [726, 120] on icon "Next page" at bounding box center [724, 118] width 5 height 10
click at [677, 180] on div "6" at bounding box center [671, 179] width 19 height 19
type input "[DATE]"
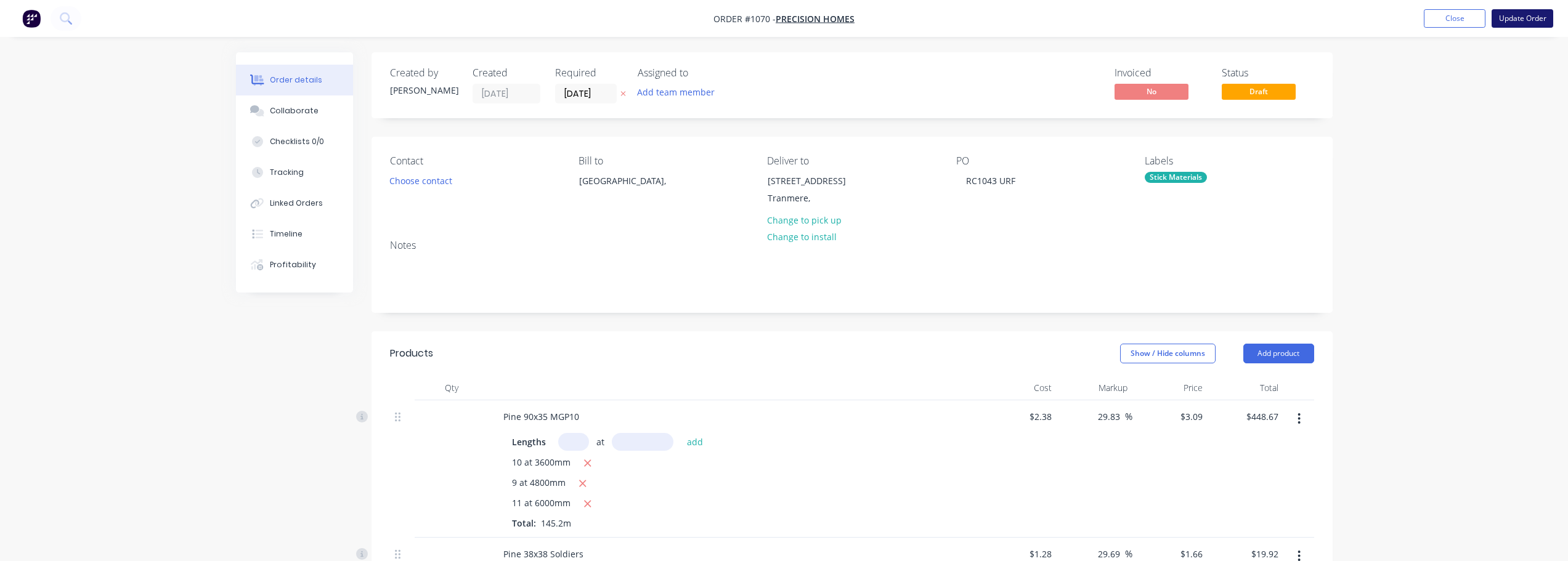
click at [1538, 15] on button "Update Order" at bounding box center [1522, 19] width 62 height 19
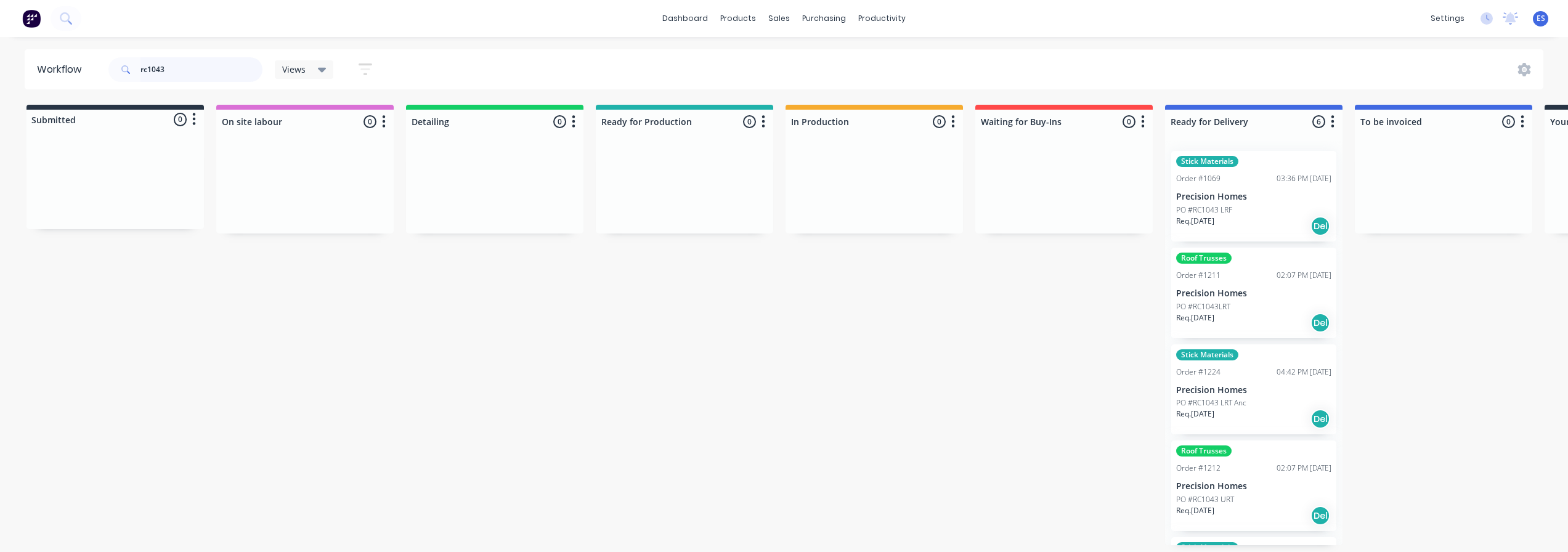
click at [223, 68] on input "rc1043" at bounding box center [201, 69] width 122 height 25
type input "r"
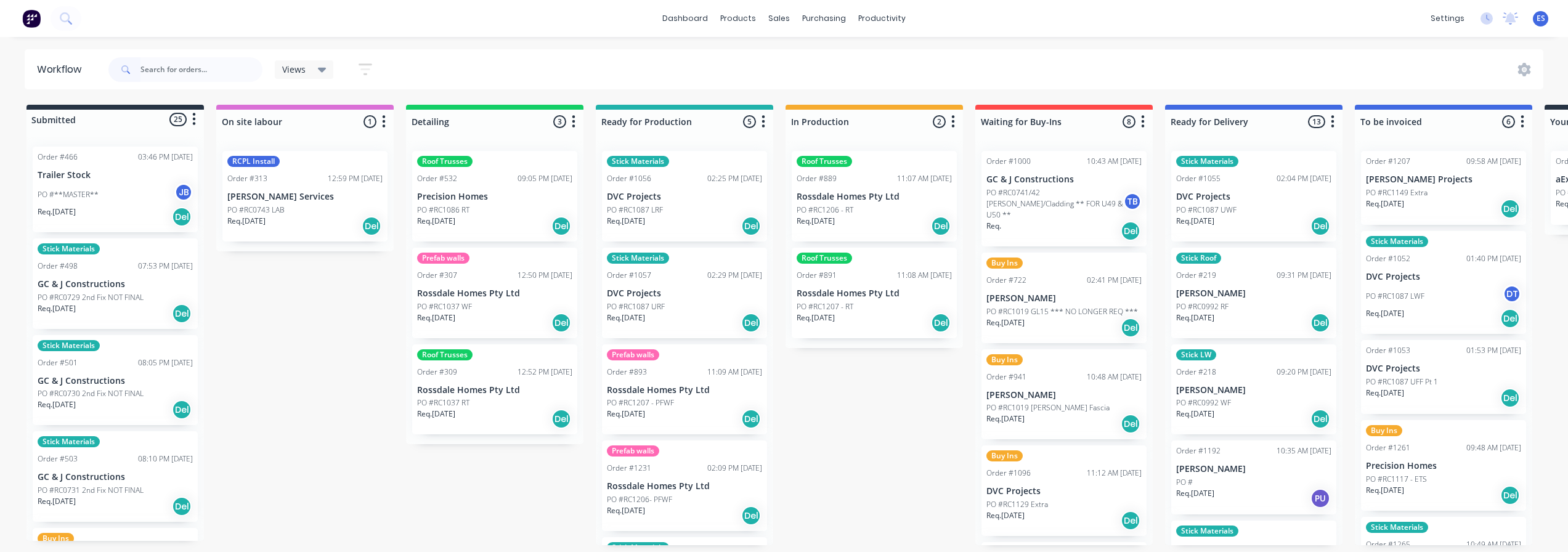
click at [669, 231] on div "Req. [DATE] Del" at bounding box center [685, 226] width 156 height 21
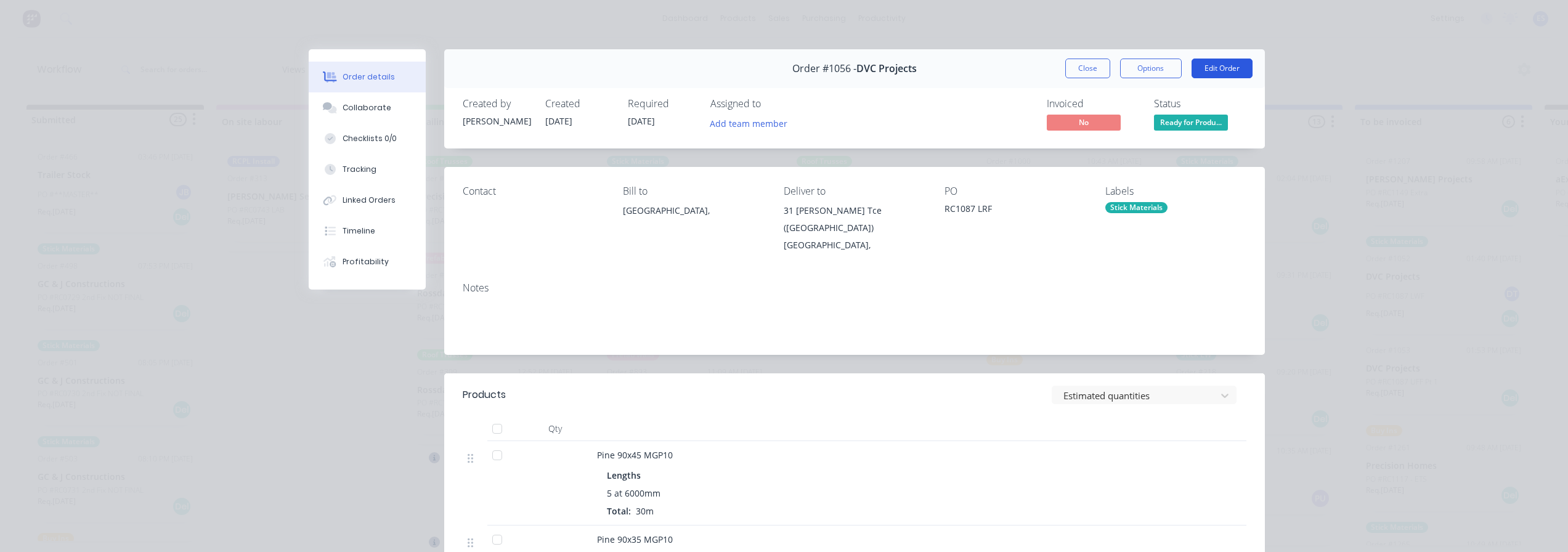
click at [1243, 70] on button "Edit Order" at bounding box center [1222, 68] width 61 height 20
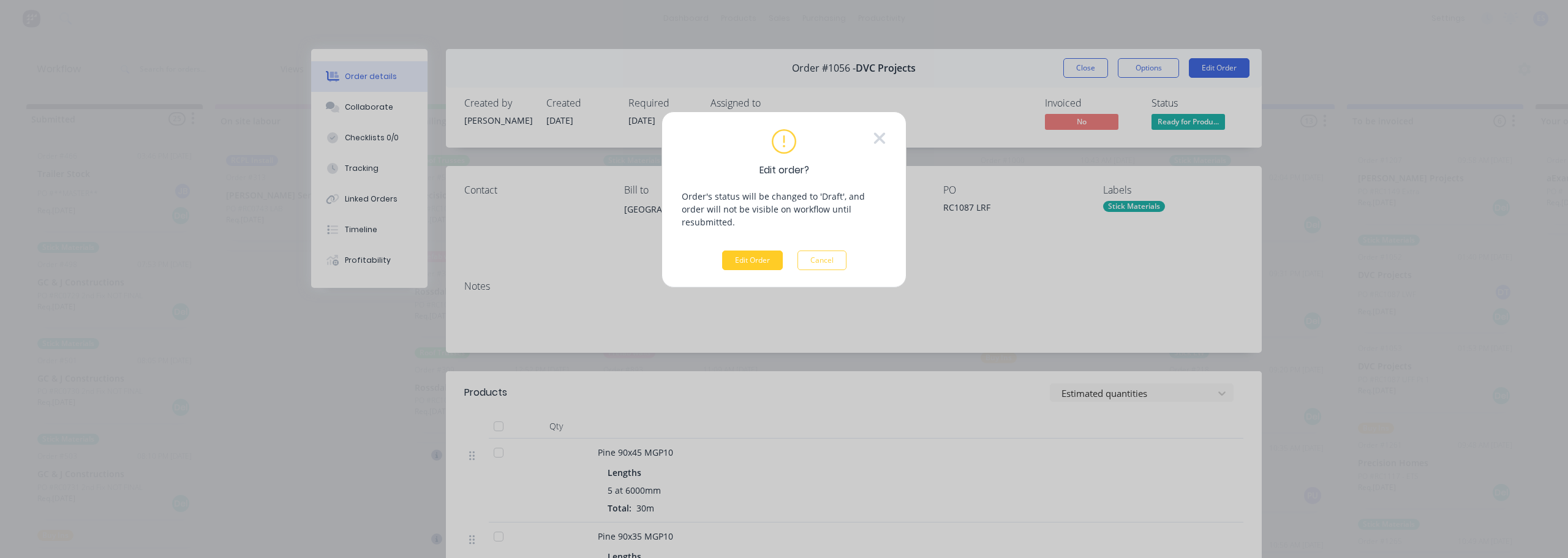
click at [752, 251] on button "Edit Order" at bounding box center [753, 260] width 61 height 20
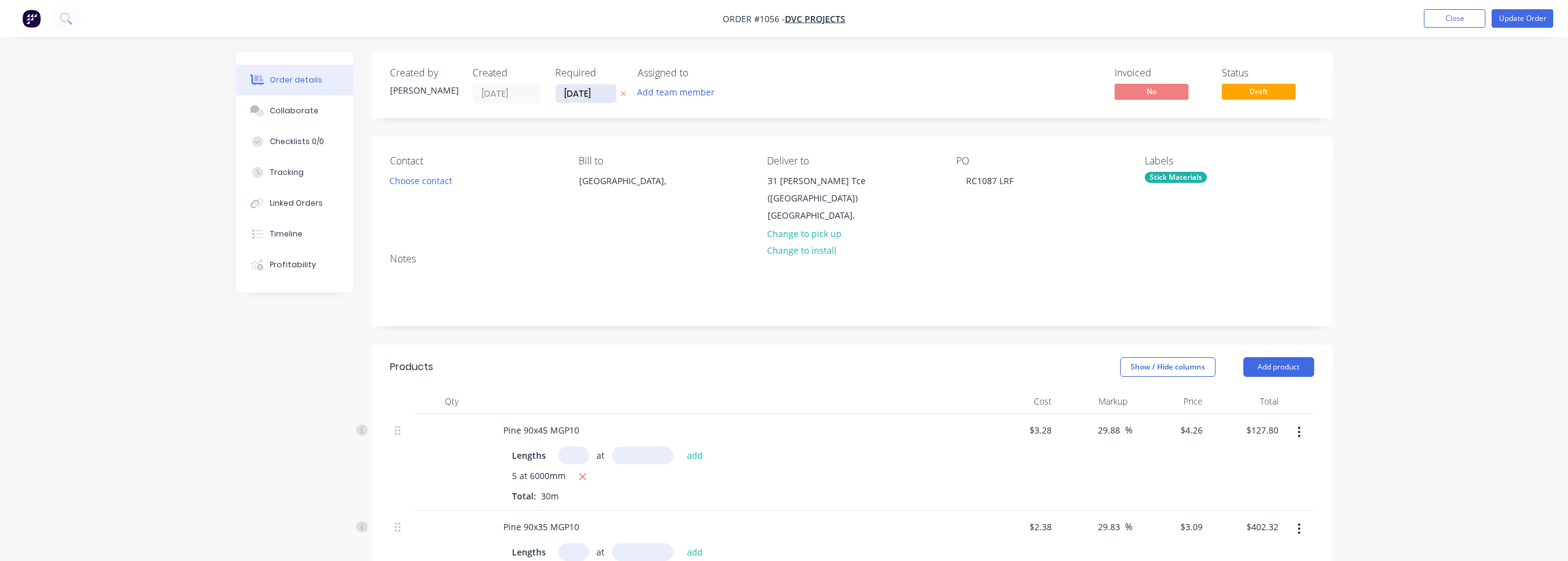
click at [589, 97] on input "[DATE]" at bounding box center [586, 94] width 60 height 19
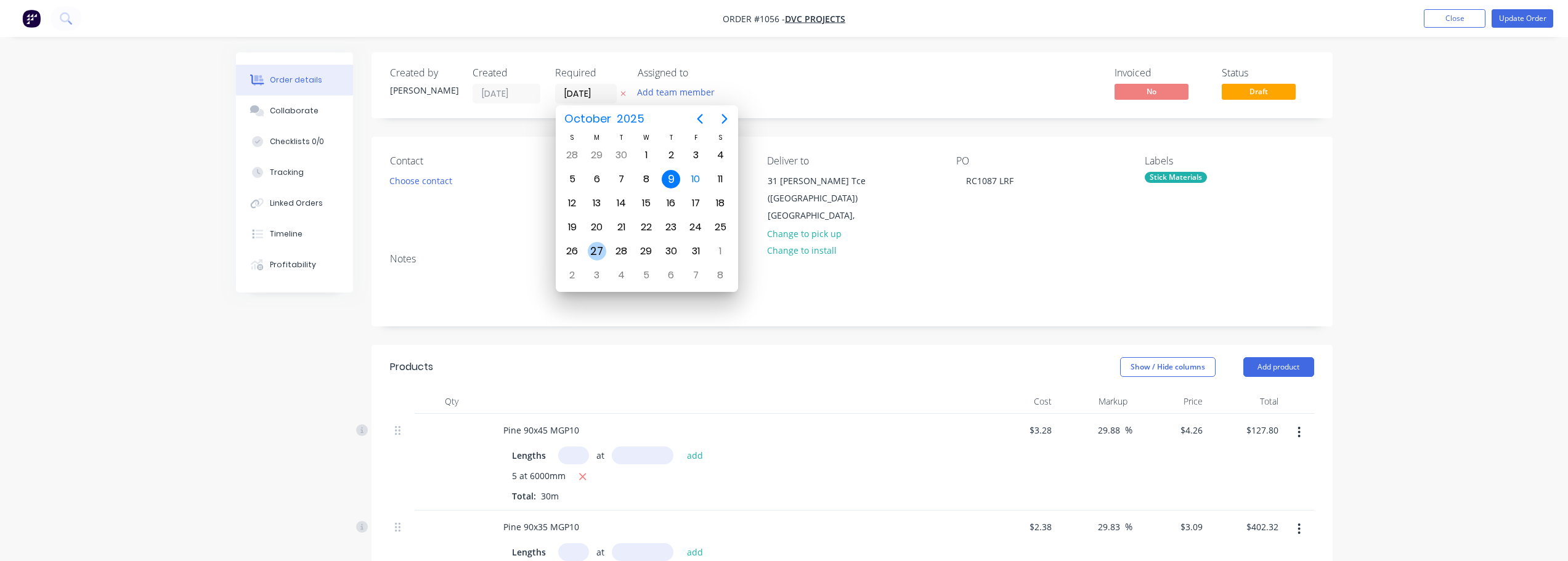
click at [602, 249] on div "27" at bounding box center [597, 251] width 19 height 19
type input "[DATE]"
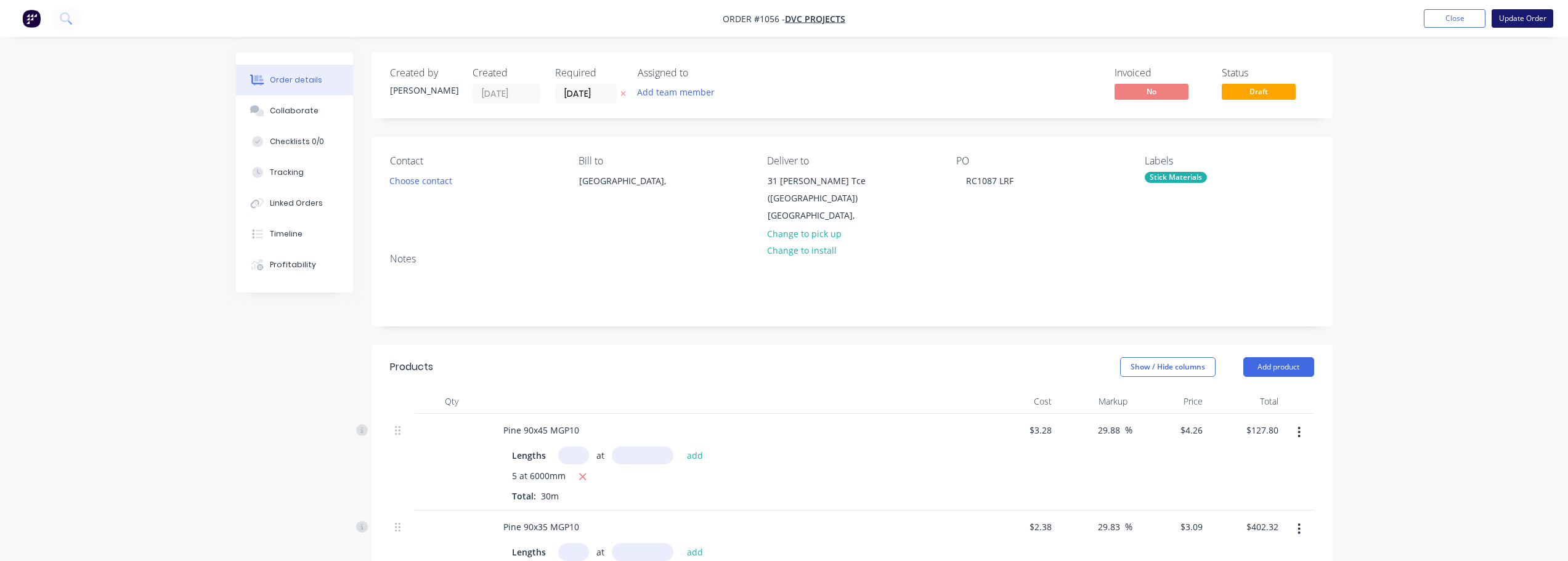
click at [1510, 26] on button "Update Order" at bounding box center [1522, 19] width 62 height 19
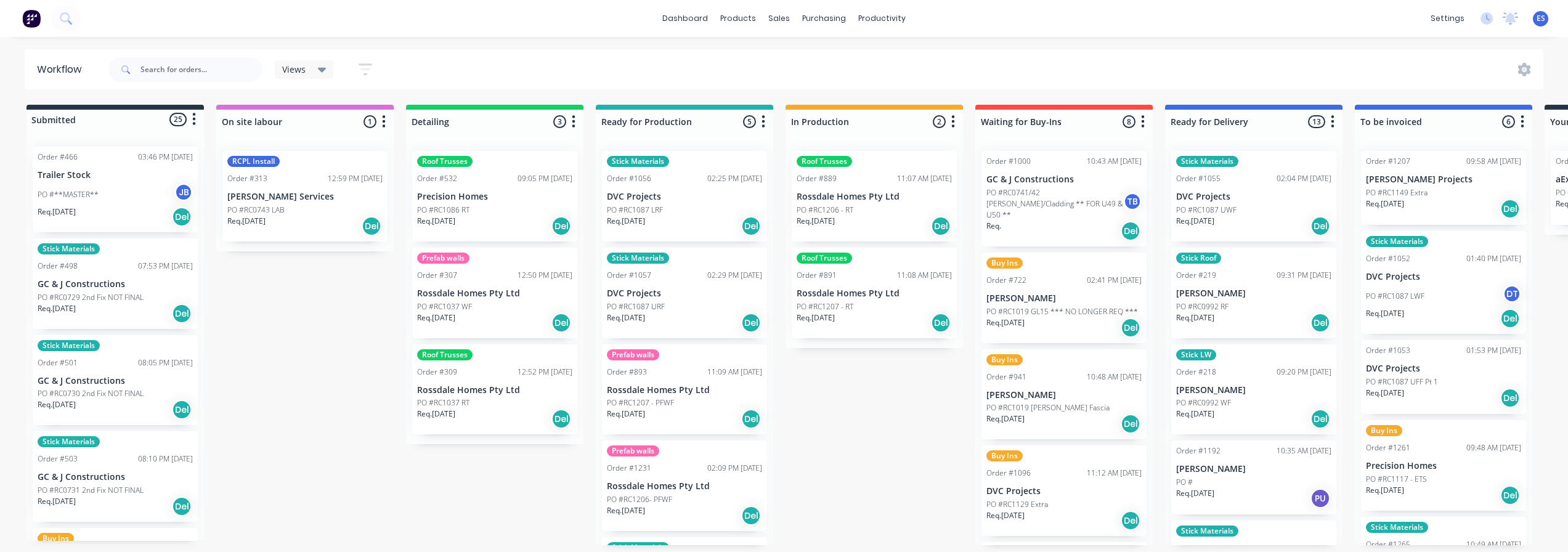
click at [72, 305] on p "Req. [DATE]" at bounding box center [56, 308] width 38 height 11
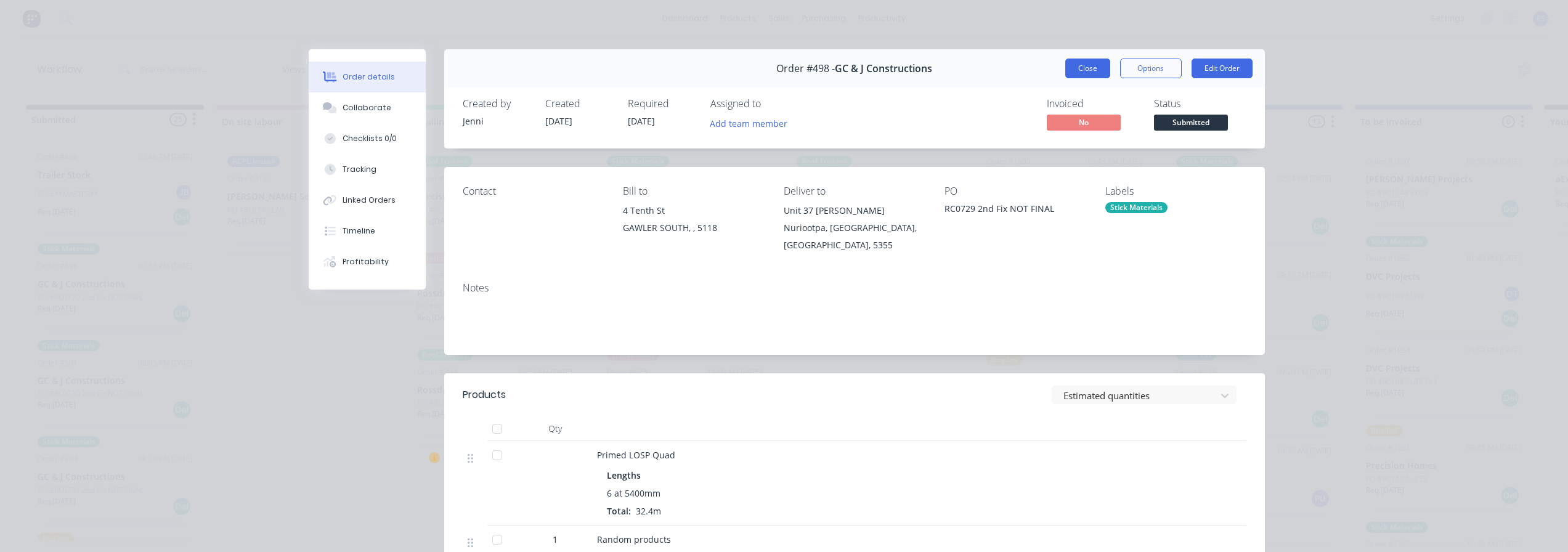
click at [1089, 64] on button "Close" at bounding box center [1088, 68] width 45 height 20
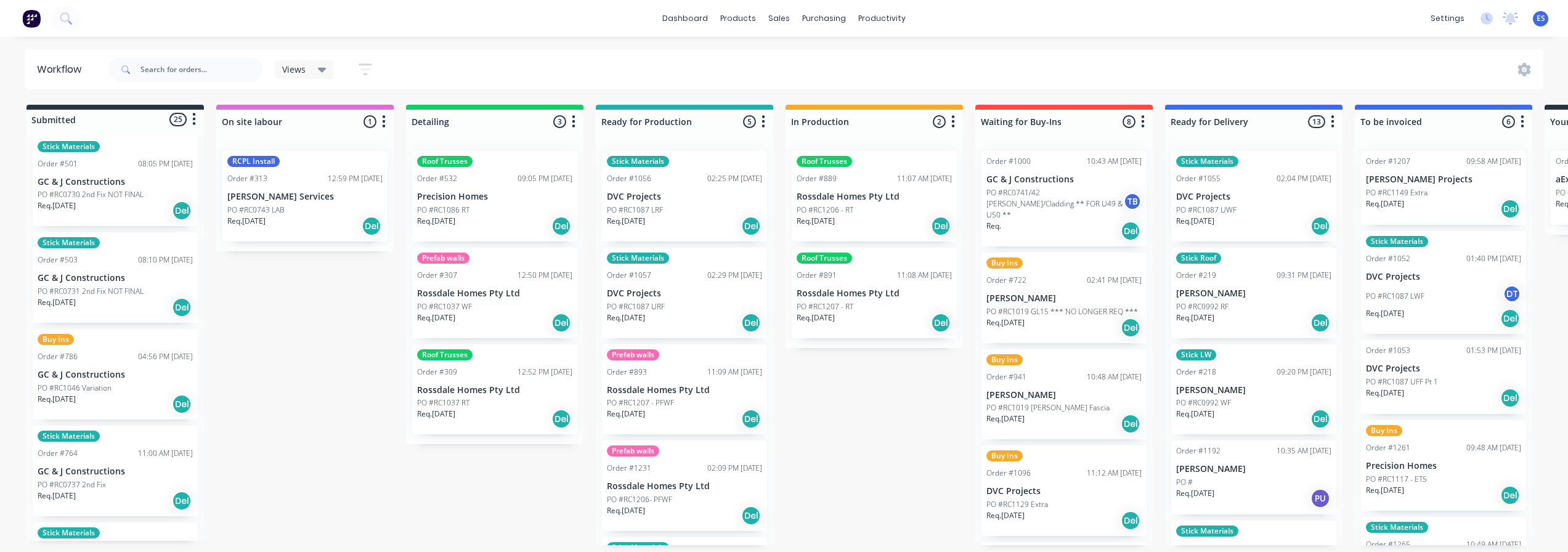
scroll to position [246, 0]
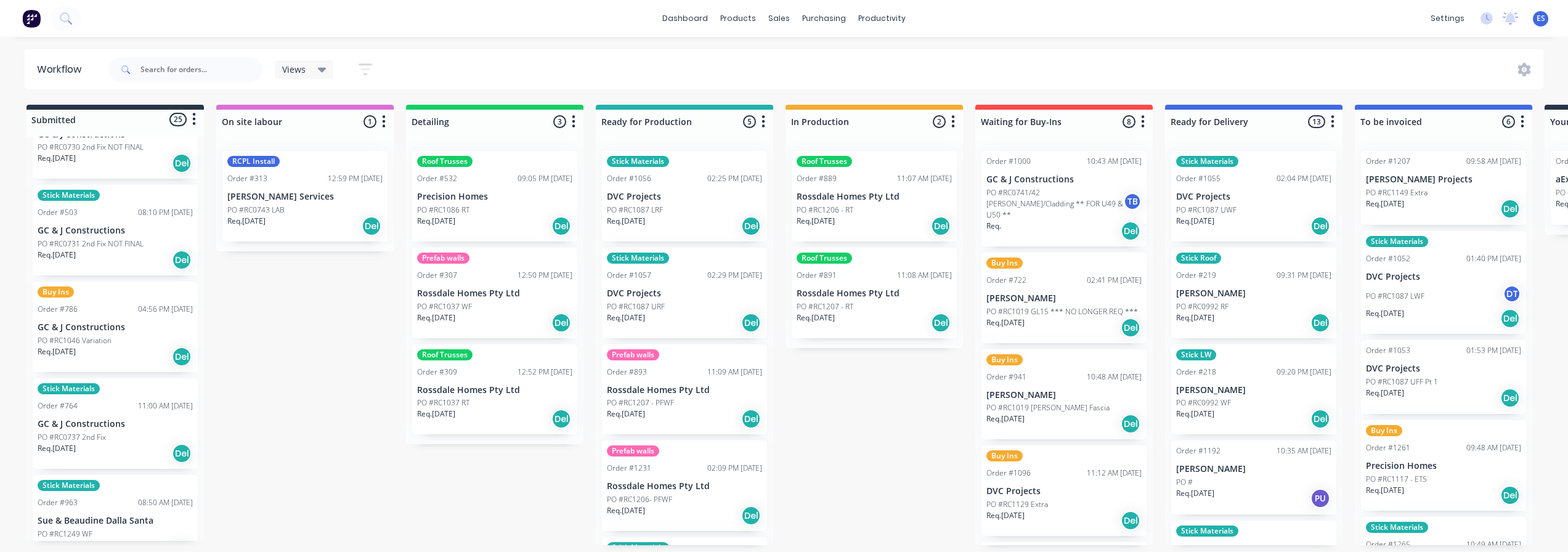
click at [107, 424] on p "GC & J Constructions" at bounding box center [116, 424] width 156 height 11
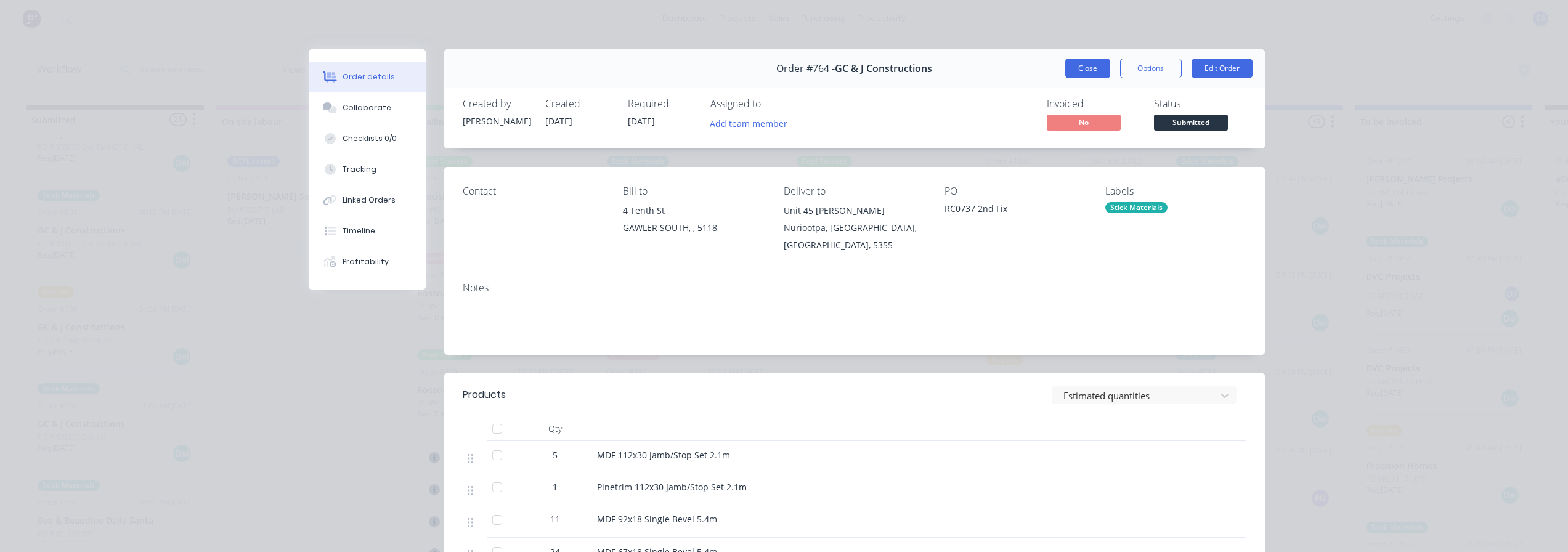
click at [1095, 66] on button "Close" at bounding box center [1088, 68] width 45 height 20
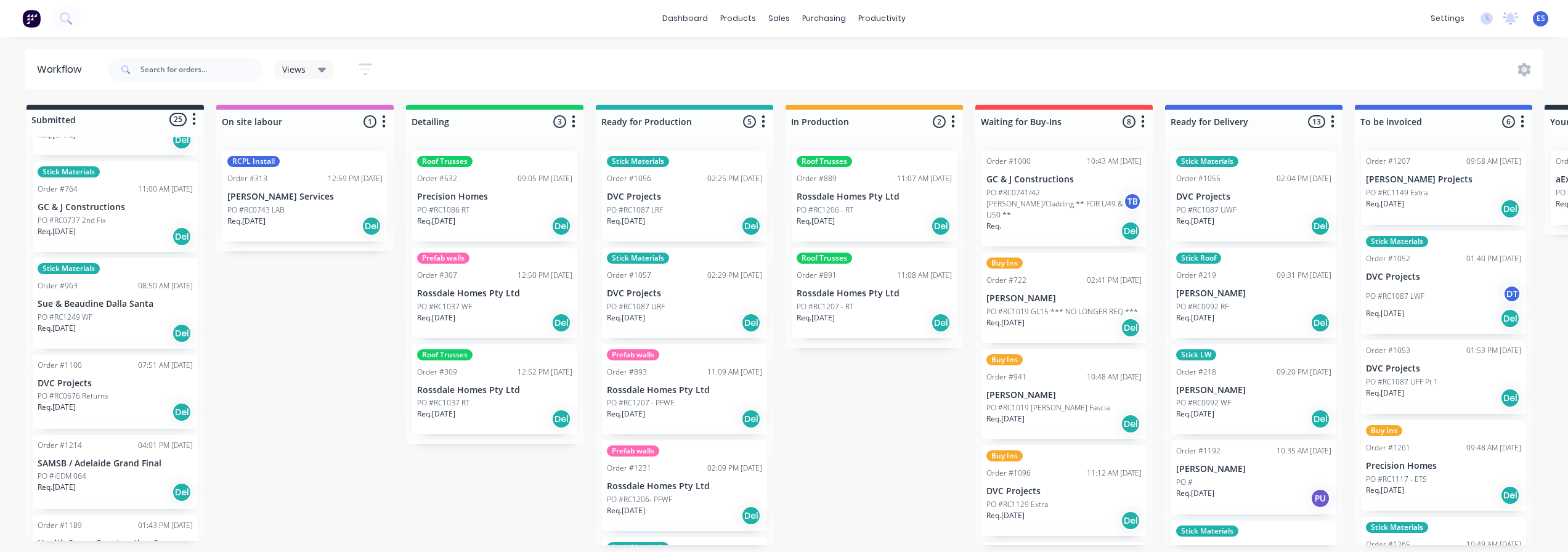
scroll to position [493, 0]
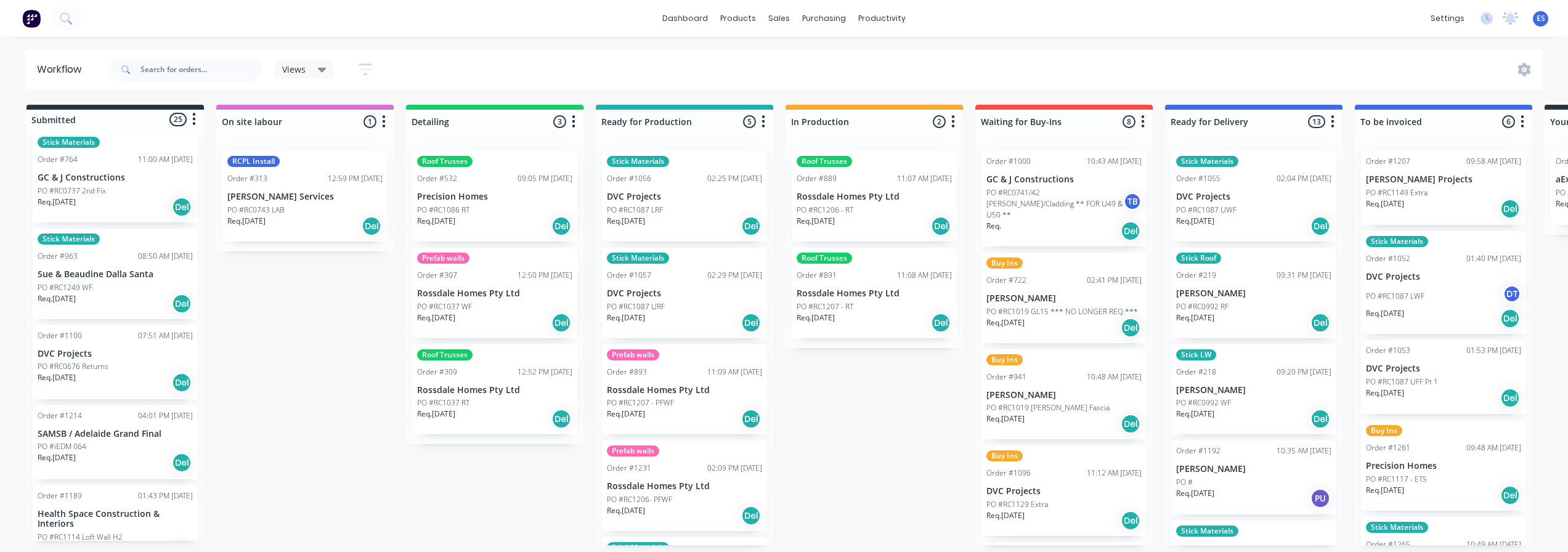
click at [103, 300] on div "Req. [DATE] Del" at bounding box center [116, 304] width 156 height 21
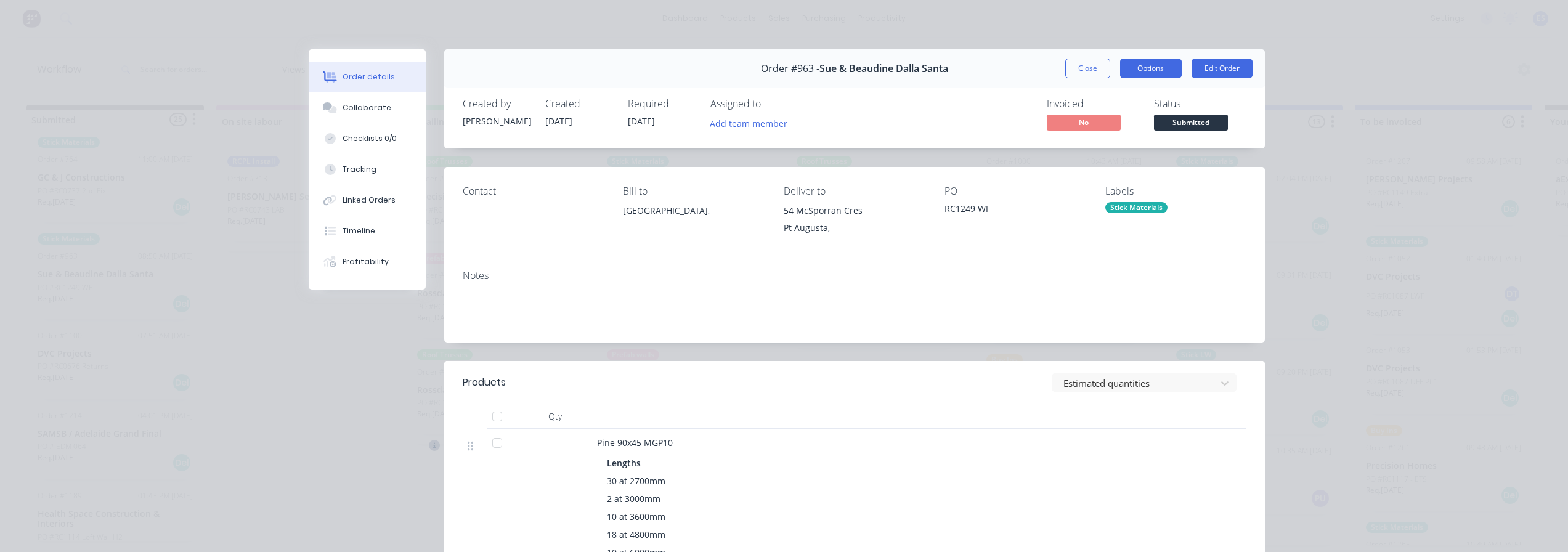
click at [1138, 71] on button "Options" at bounding box center [1151, 68] width 62 height 20
click at [1372, 95] on div "Order details Collaborate Checklists 0/0 Tracking Linked Orders Timeline Profit…" at bounding box center [784, 276] width 1568 height 552
click at [1083, 72] on button "Close" at bounding box center [1088, 68] width 45 height 20
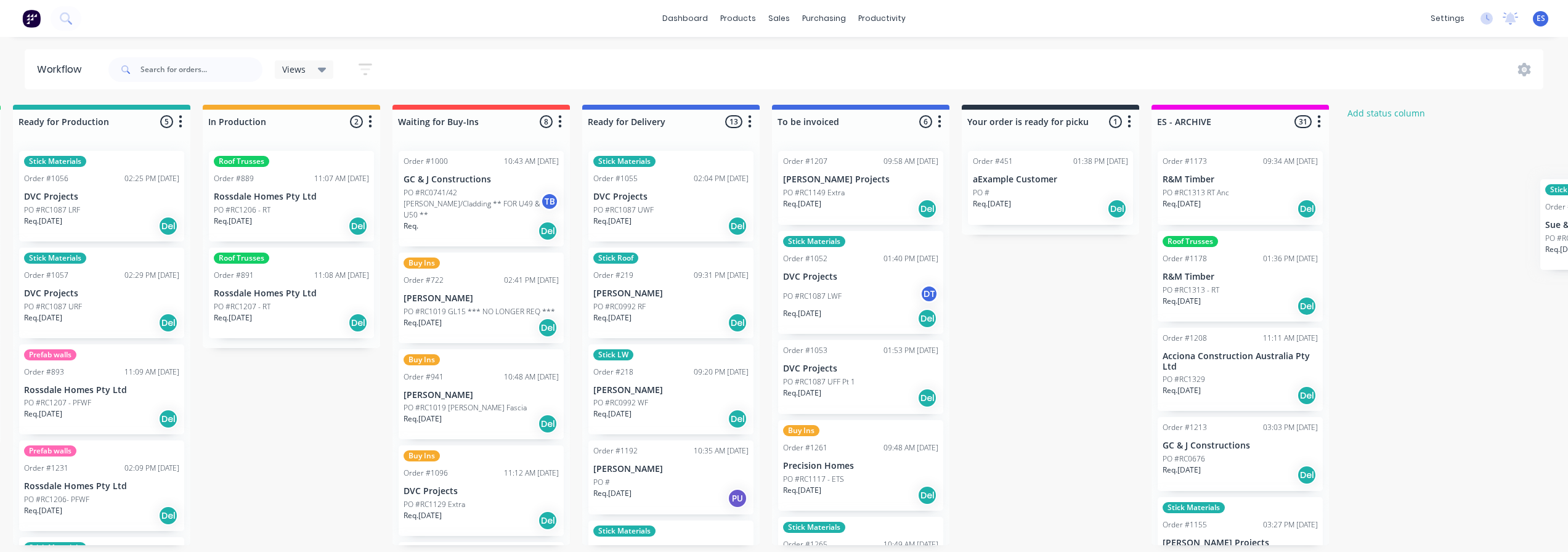
scroll to position [0, 665]
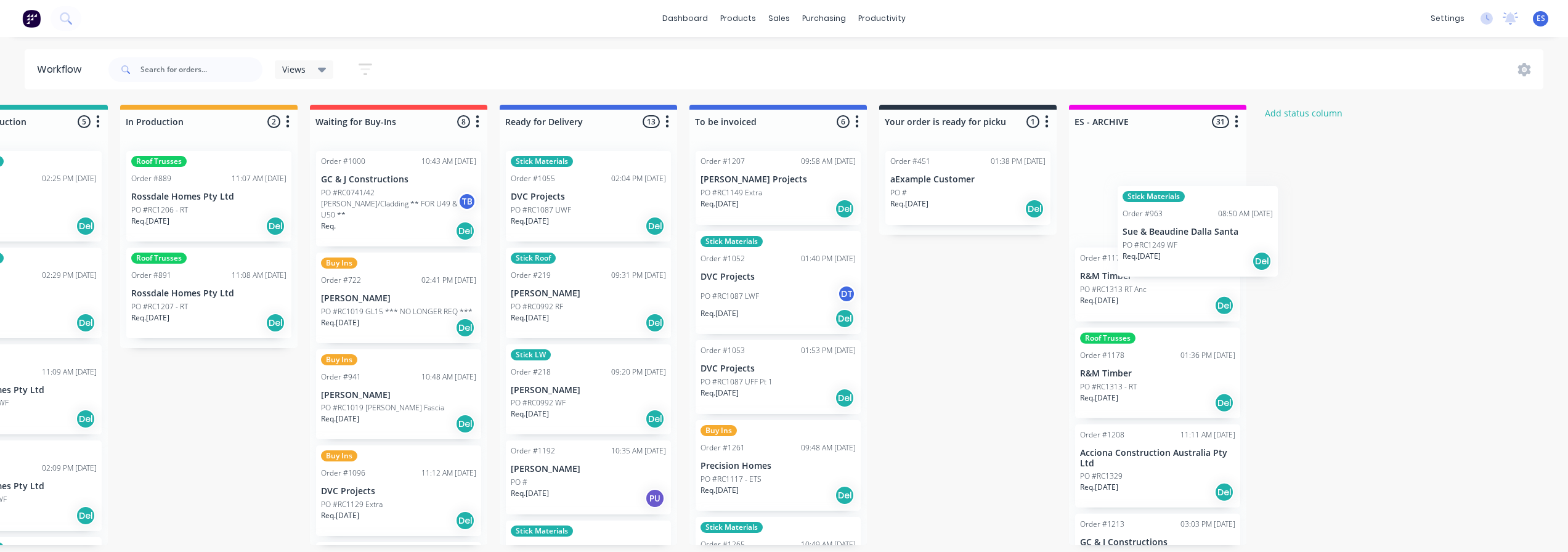
drag, startPoint x: 66, startPoint y: 270, endPoint x: 1129, endPoint y: 223, distance: 1064.0
click at [1129, 223] on div "Submitted 25 Status colour #273444 hex #273444 Save Cancel Summaries Total orde…" at bounding box center [442, 325] width 2233 height 440
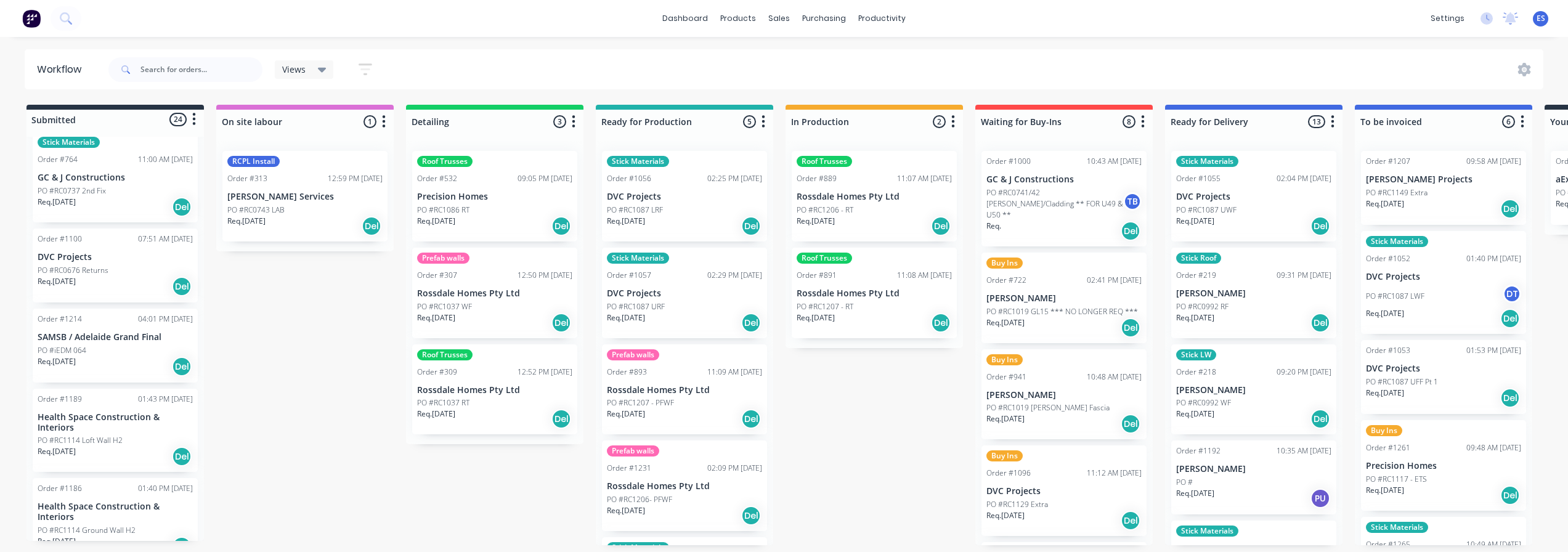
click at [109, 285] on div "Req. [DATE] Del" at bounding box center [116, 286] width 156 height 21
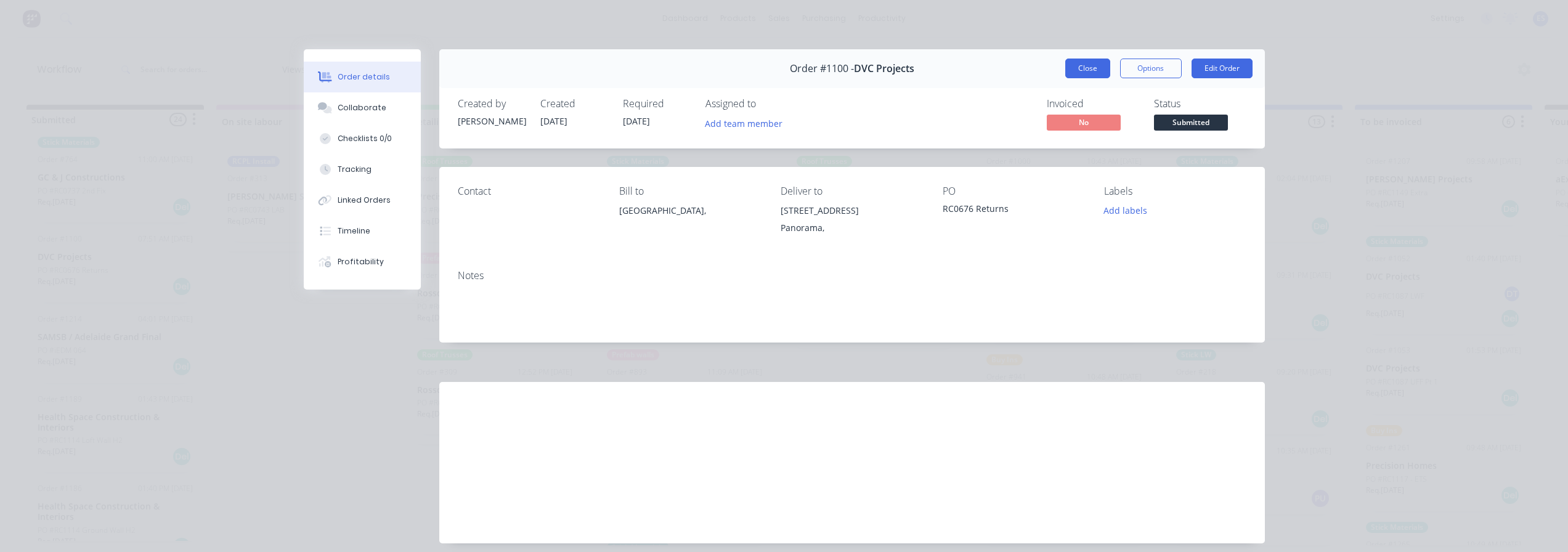
click at [1085, 68] on button "Close" at bounding box center [1088, 68] width 45 height 20
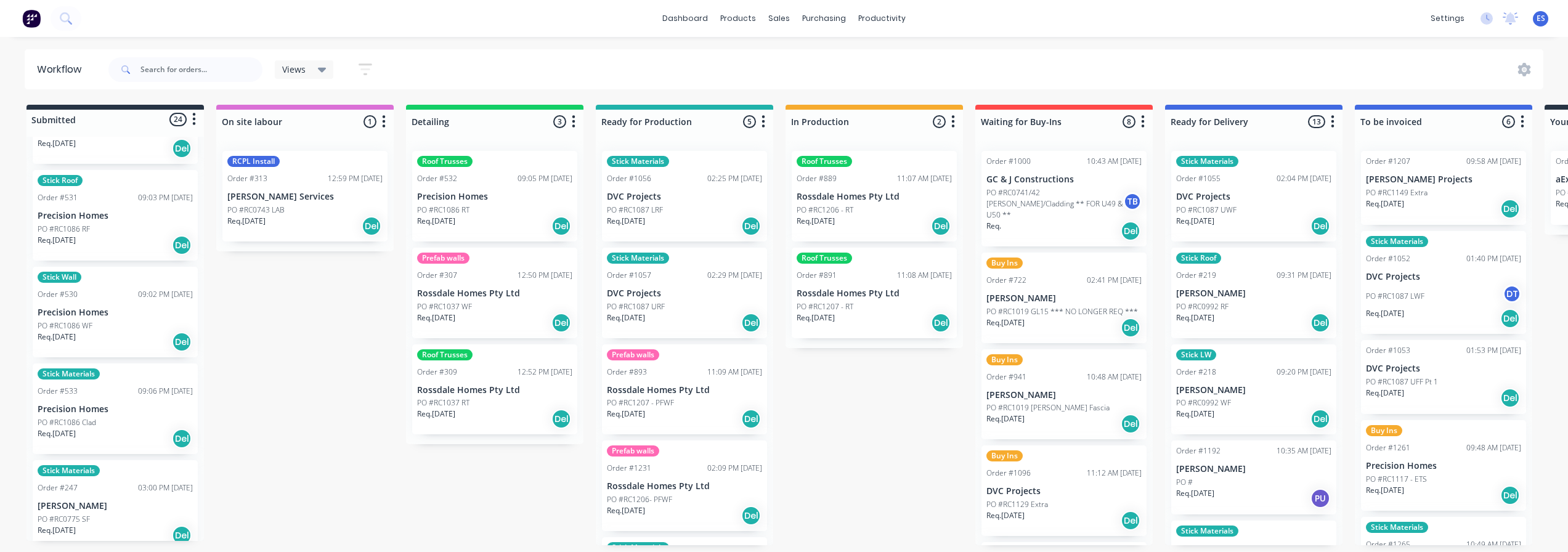
scroll to position [1047, 0]
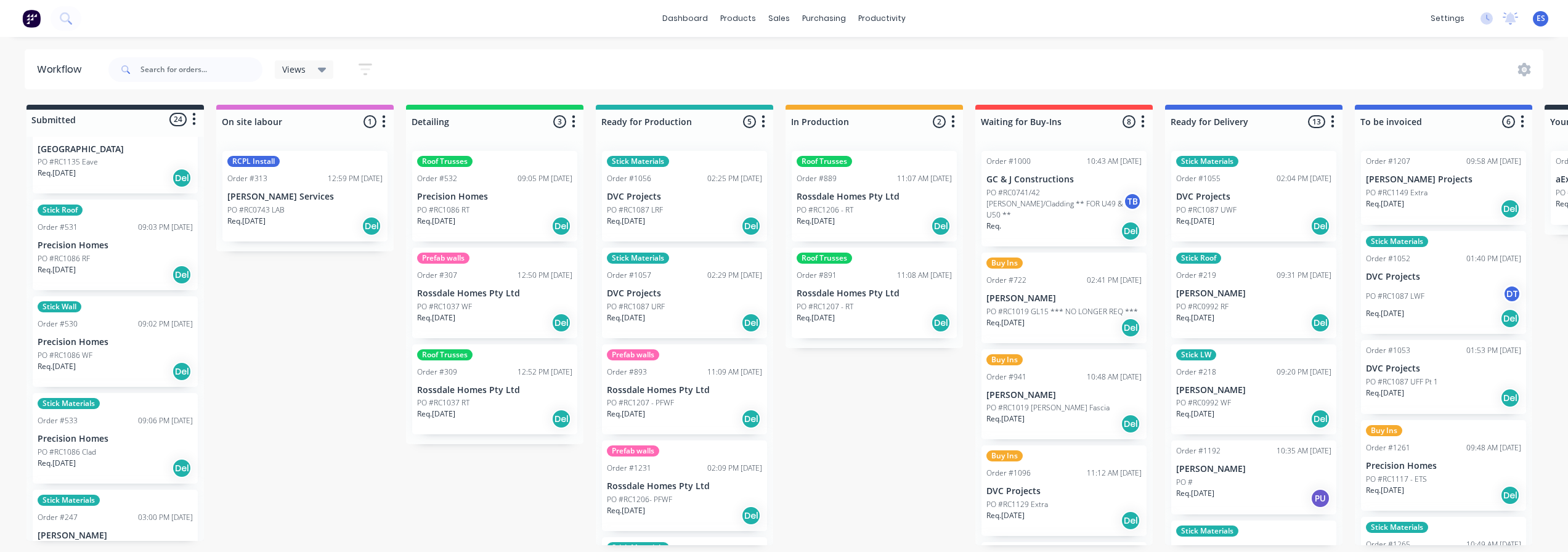
click at [106, 268] on div "Req. [DATE] Del" at bounding box center [116, 275] width 156 height 21
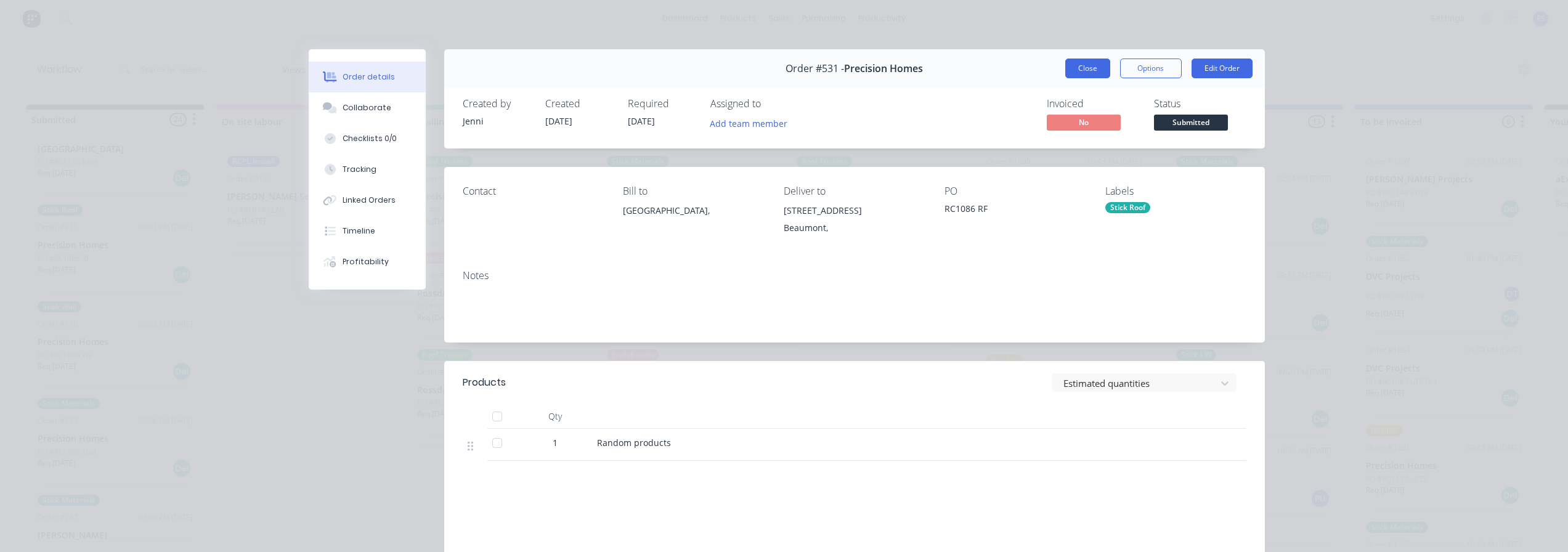
click at [1095, 66] on button "Close" at bounding box center [1088, 68] width 45 height 20
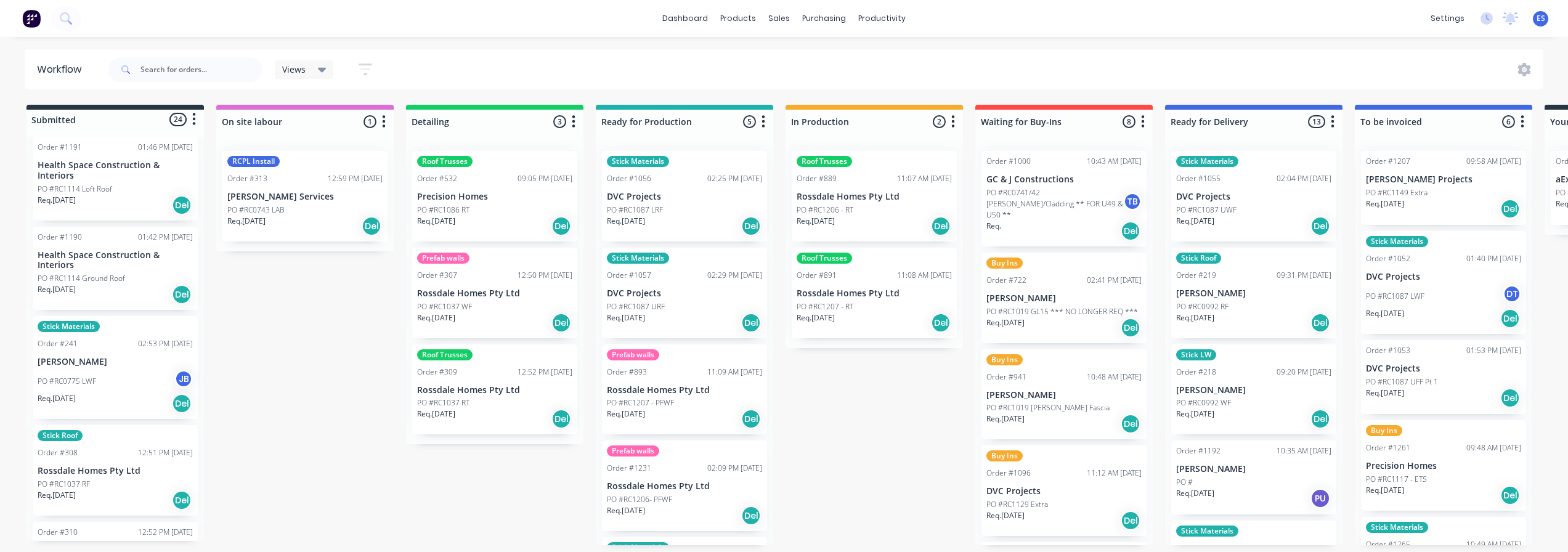
scroll to position [1841, 0]
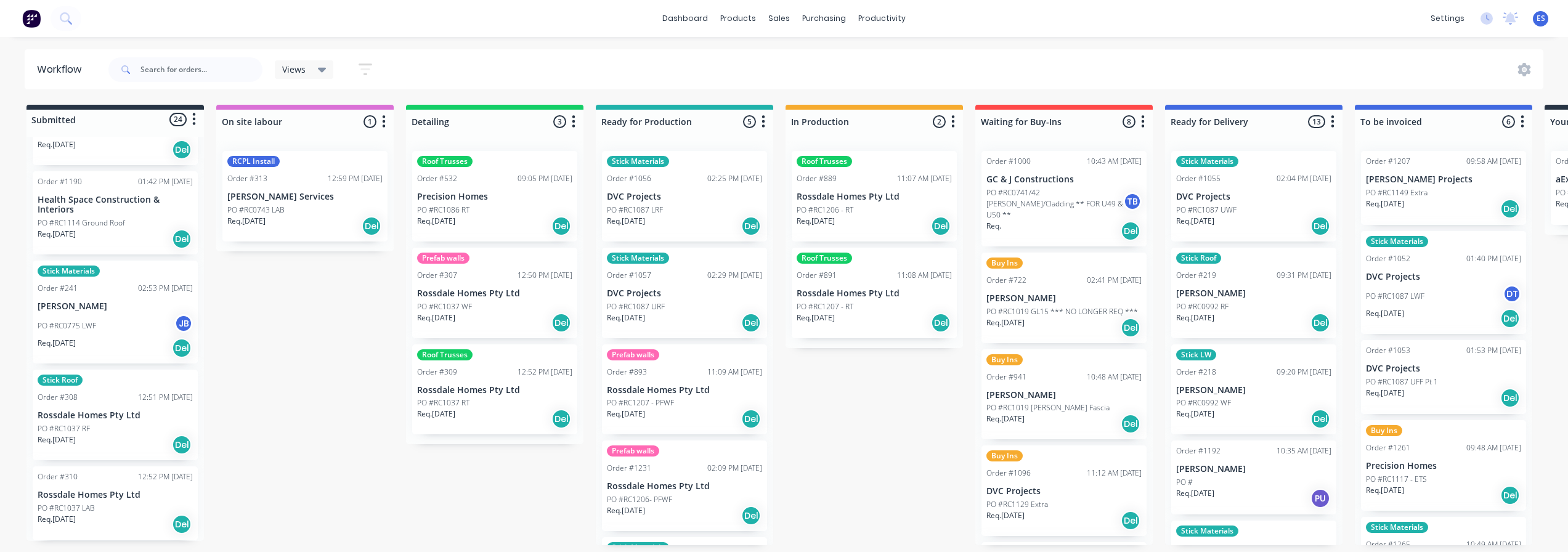
click at [102, 282] on div "Stick Materials Order #241 02:53 PM [DATE] [PERSON_NAME] PO #RC0775 LWF JB Req.…" at bounding box center [115, 312] width 165 height 103
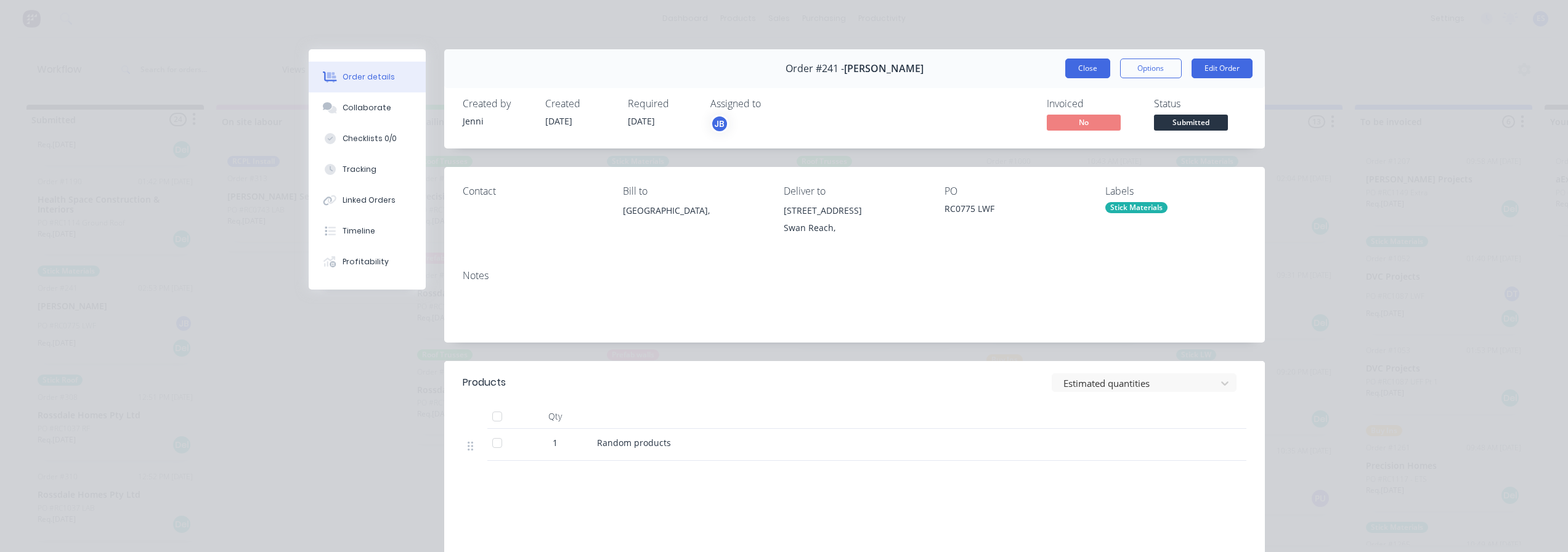
click at [1073, 63] on button "Close" at bounding box center [1088, 68] width 45 height 20
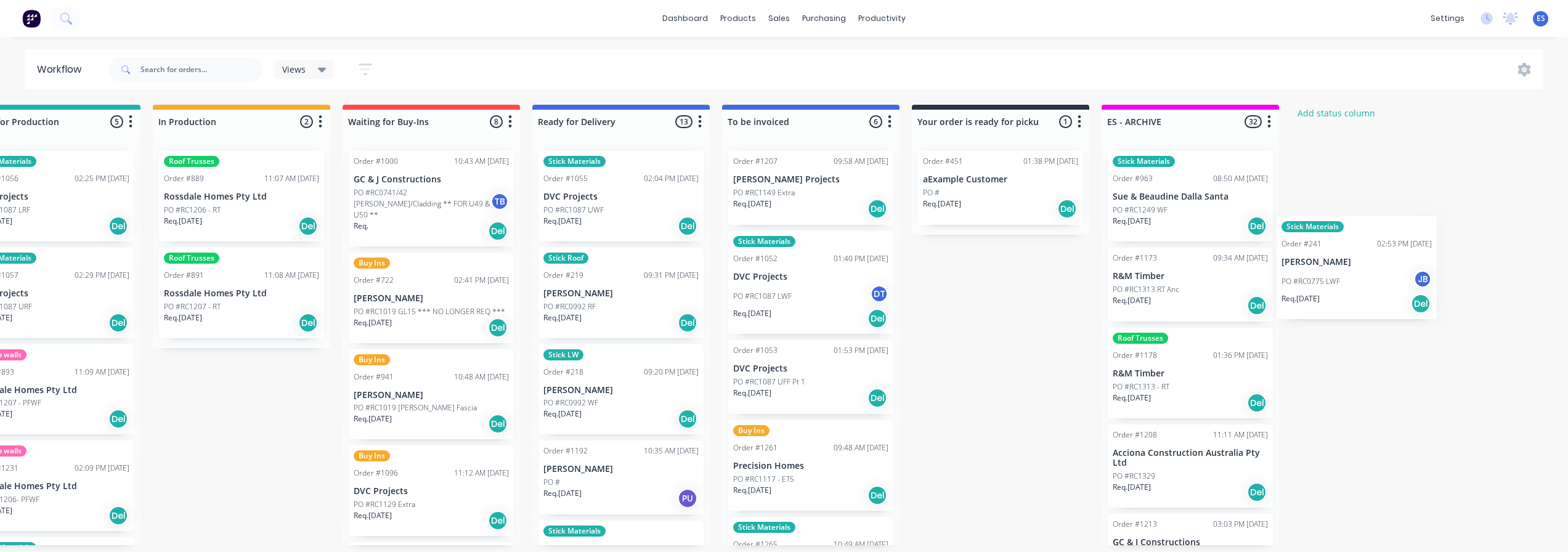
scroll to position [3, 634]
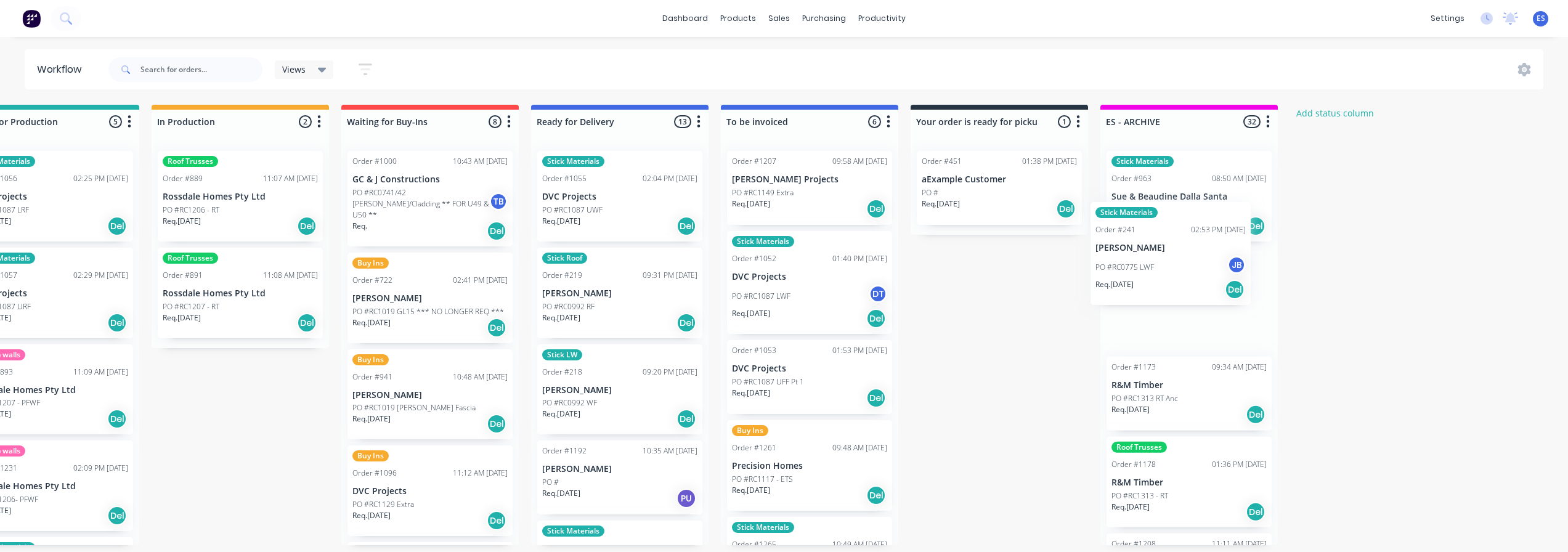
drag, startPoint x: 84, startPoint y: 314, endPoint x: 1151, endPoint y: 257, distance: 1068.5
click at [1149, 258] on div "Submitted 24 Status colour #273444 hex #273444 Save Cancel Summaries Total orde…" at bounding box center [473, 325] width 2233 height 440
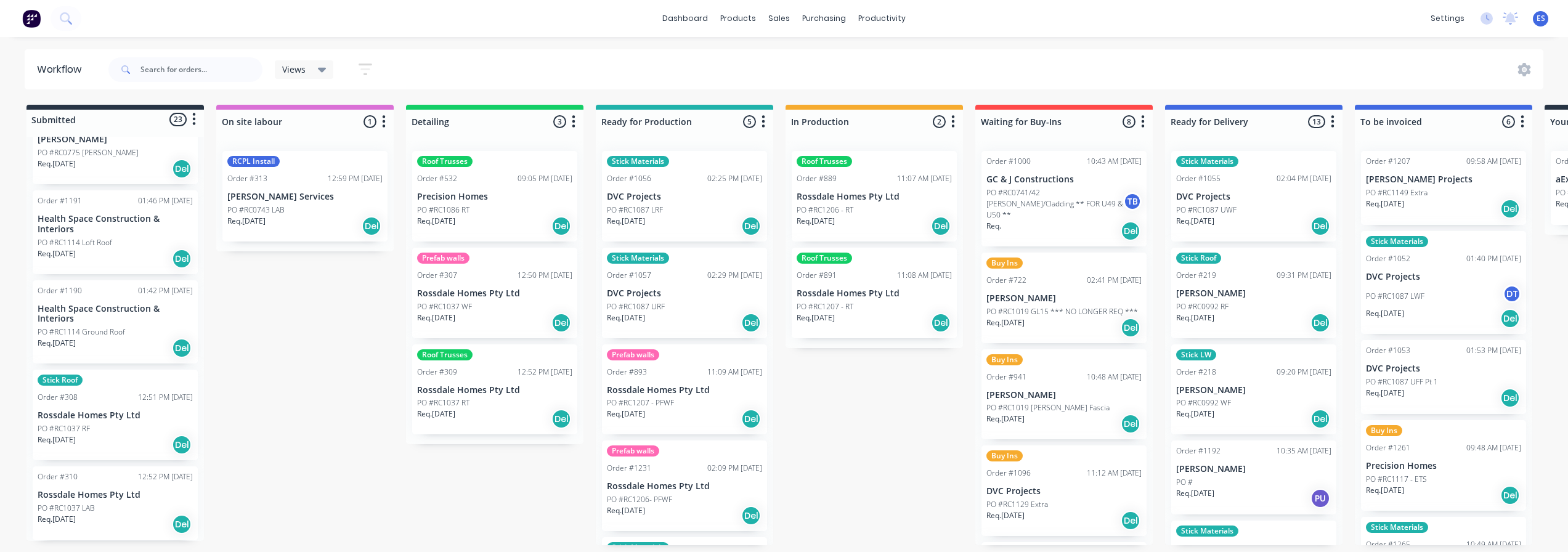
scroll to position [1362, 0]
